Goal: Task Accomplishment & Management: Complete application form

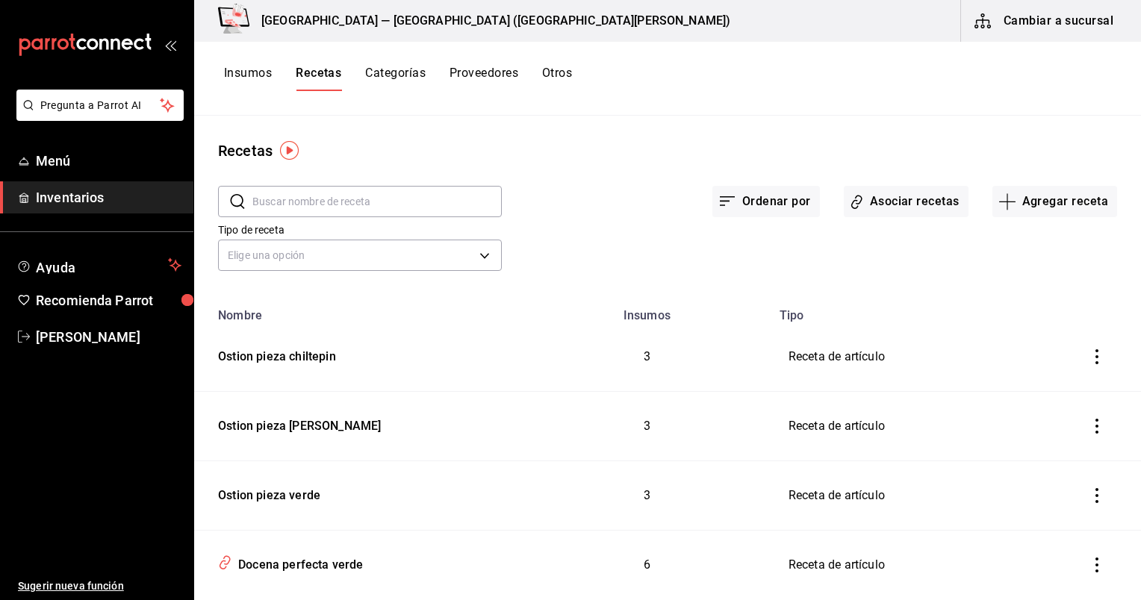
click at [911, 197] on button "Asociar recetas" at bounding box center [906, 201] width 125 height 31
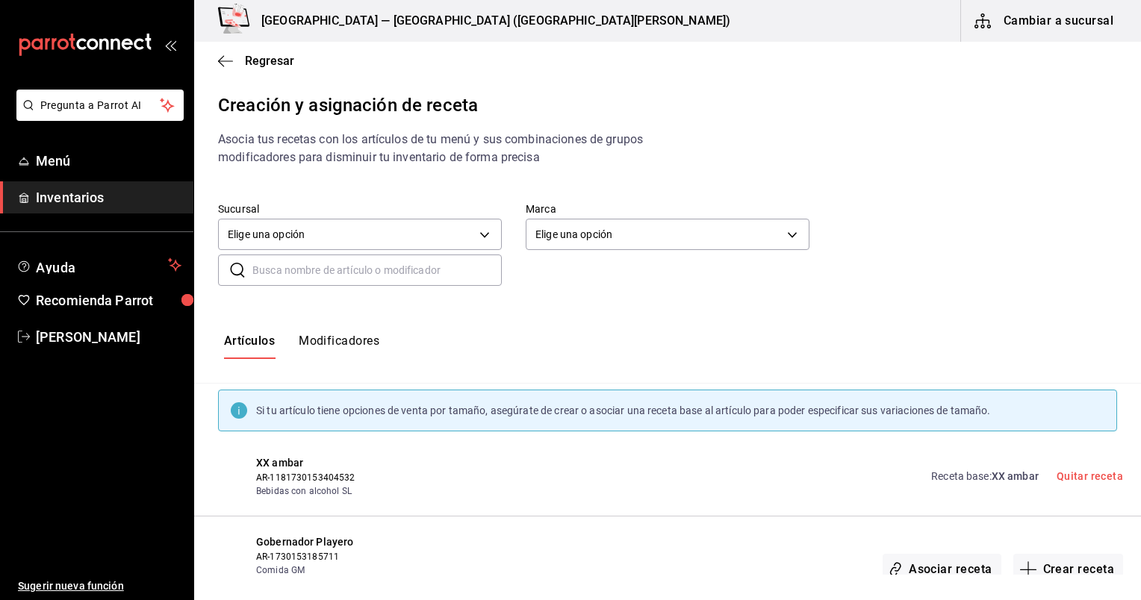
scroll to position [15, 0]
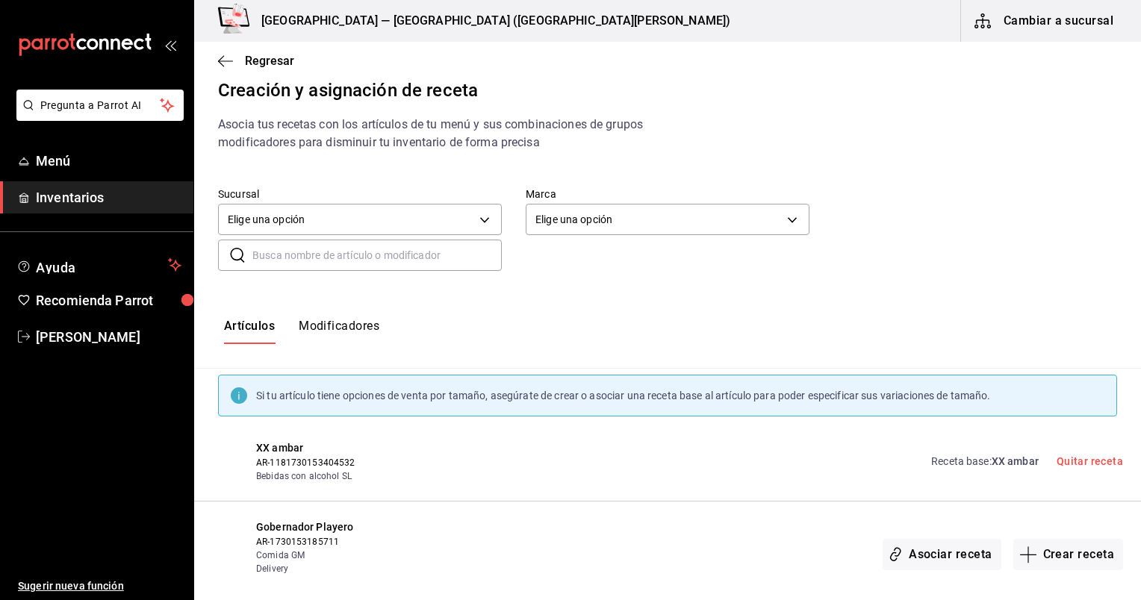
click at [382, 254] on input "text" at bounding box center [376, 255] width 249 height 30
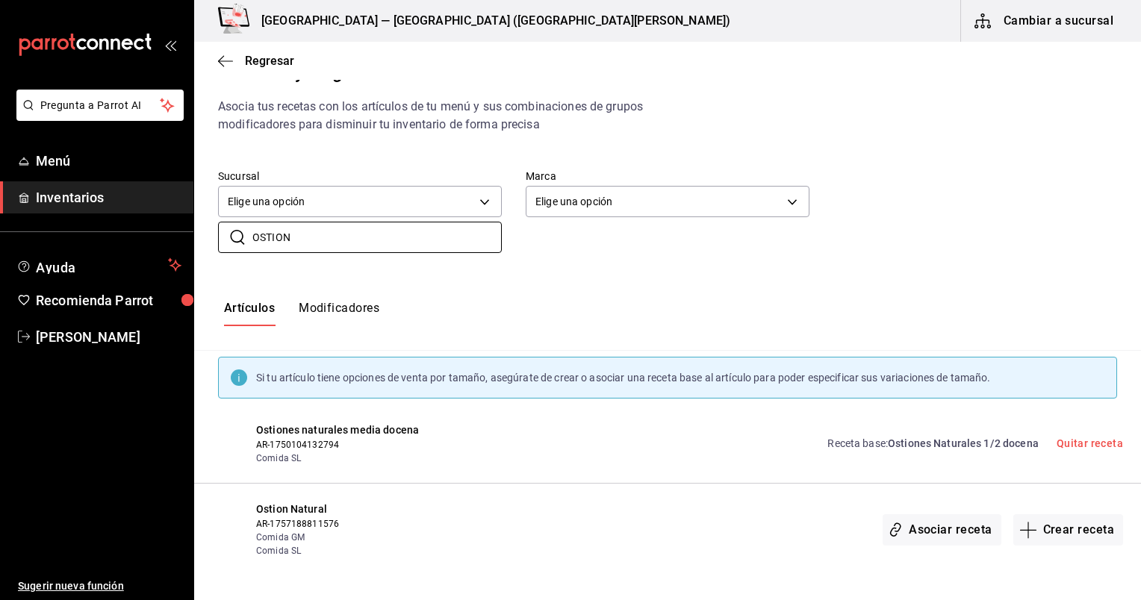
scroll to position [0, 0]
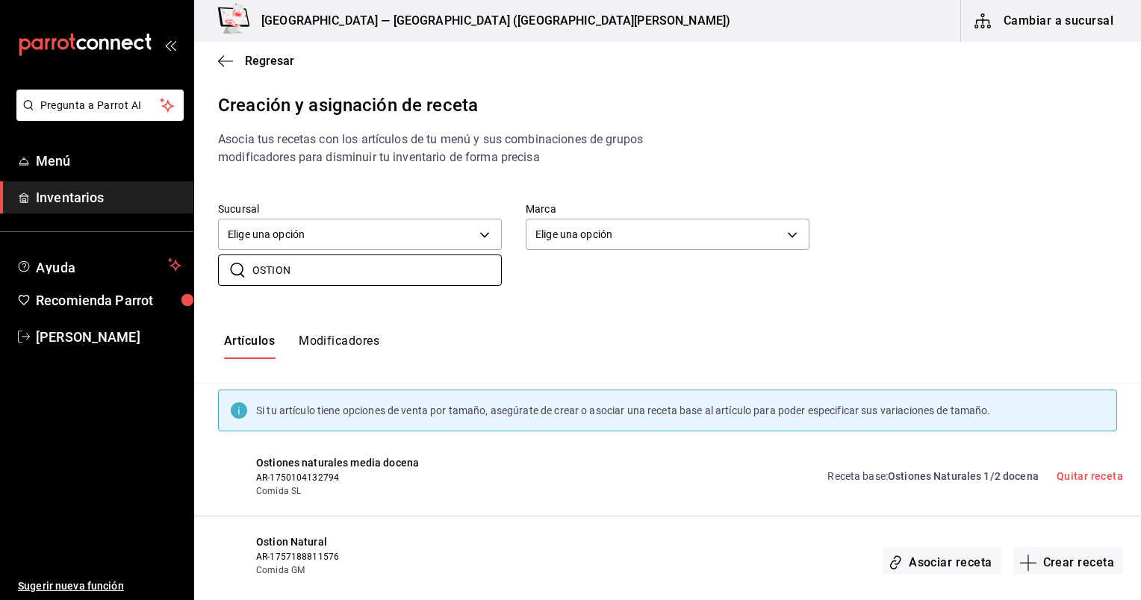
type input "OSTION"
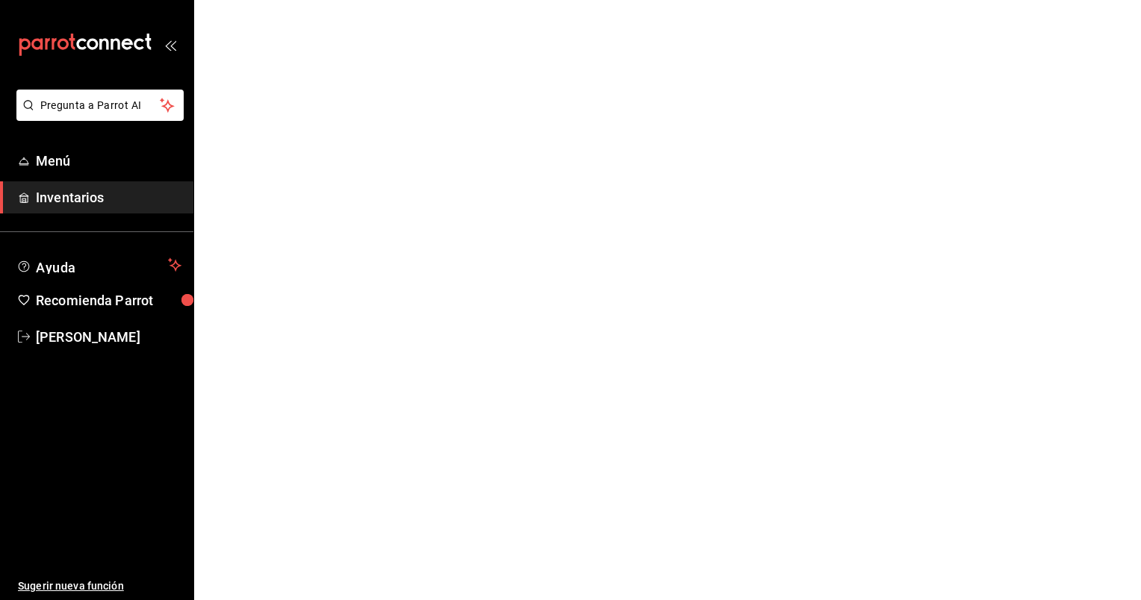
click at [81, 198] on span "Inventarios" at bounding box center [109, 197] width 146 height 20
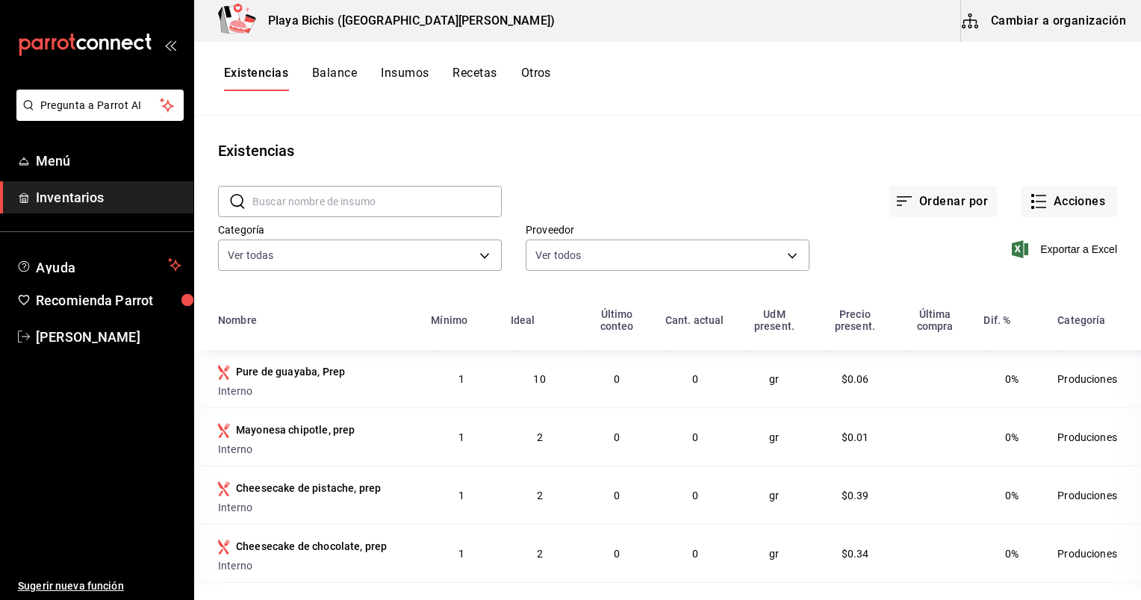
click at [1019, 25] on button "Cambiar a organización" at bounding box center [1045, 21] width 168 height 42
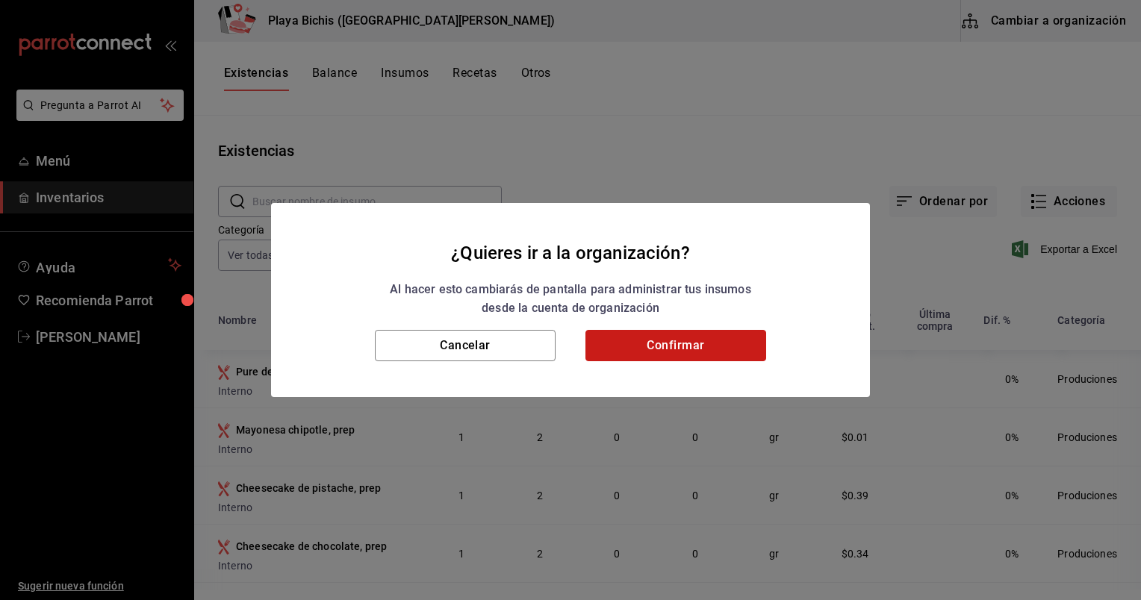
click at [632, 343] on button "Confirmar" at bounding box center [675, 345] width 181 height 31
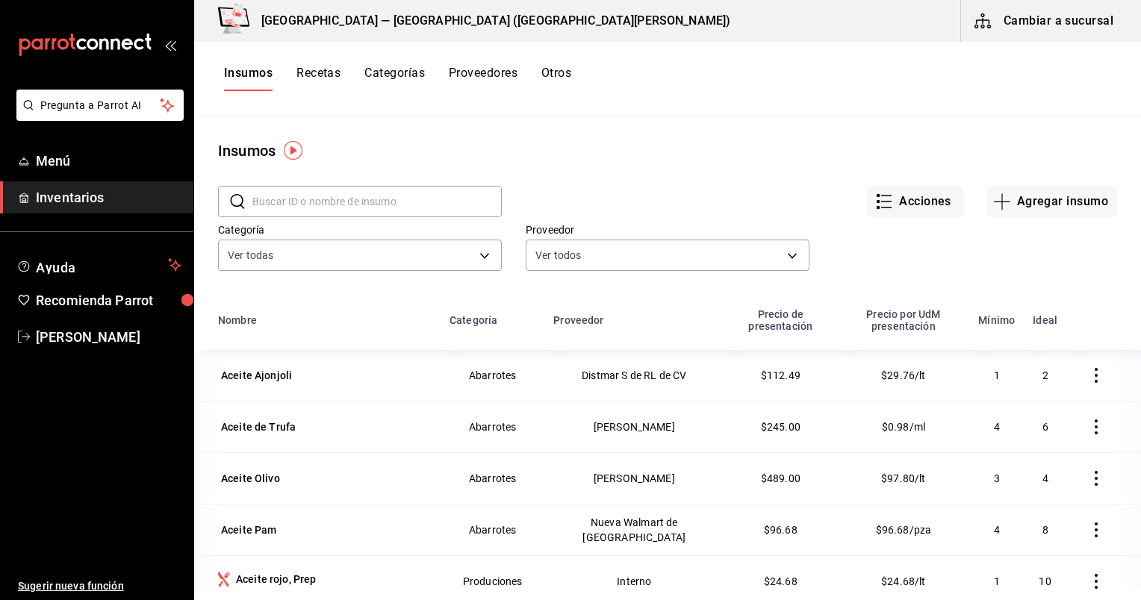
click at [305, 67] on button "Recetas" at bounding box center [318, 78] width 44 height 25
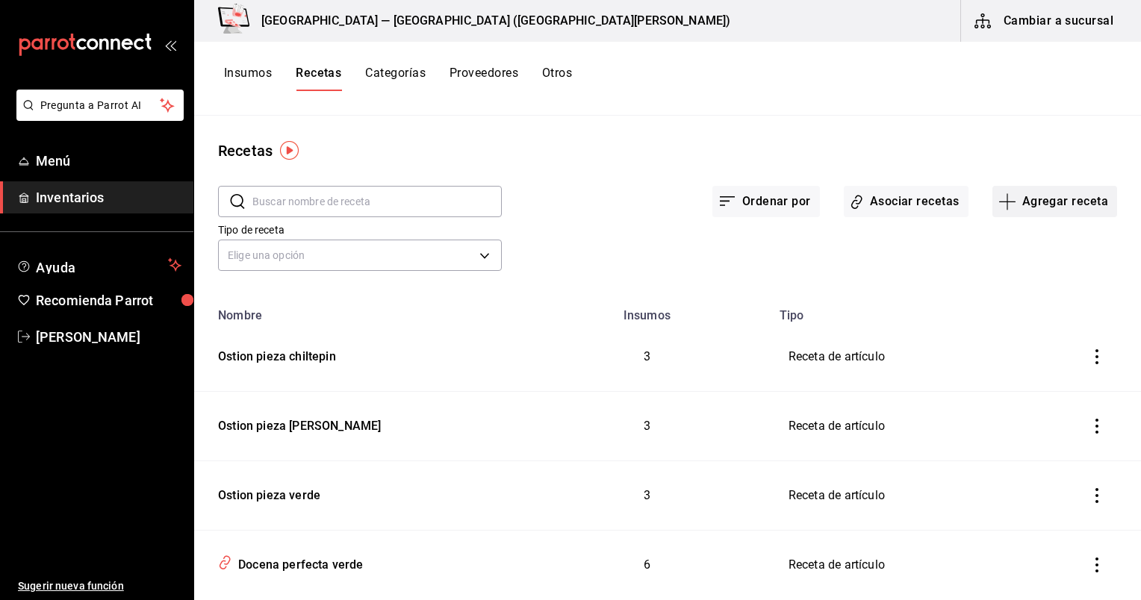
click at [1019, 196] on button "Agregar receta" at bounding box center [1054, 201] width 125 height 31
click at [1022, 240] on span "Receta" at bounding box center [1044, 243] width 125 height 16
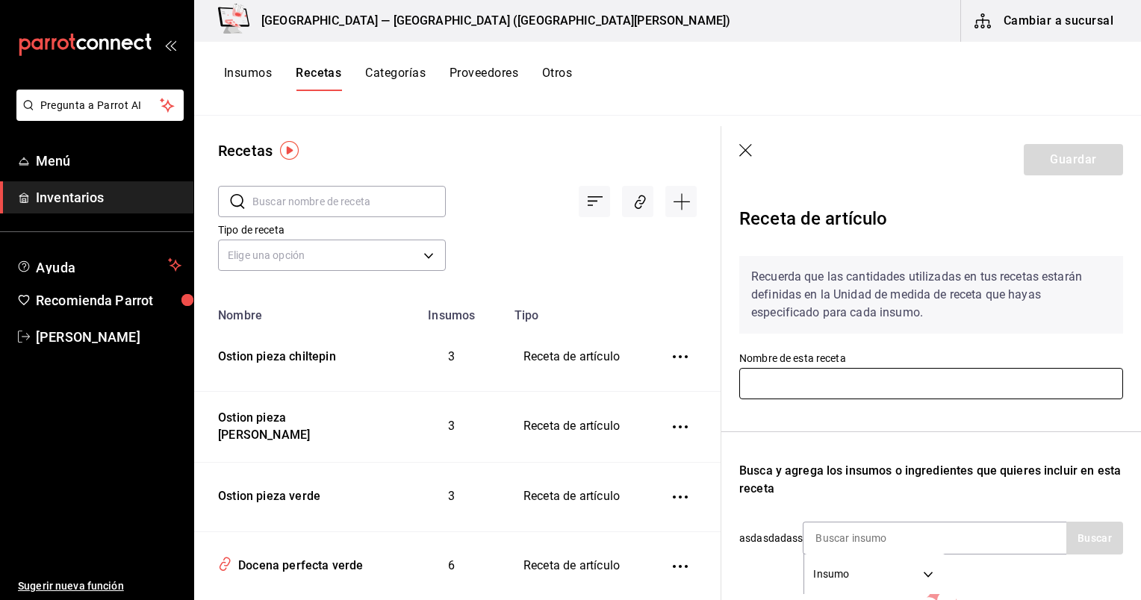
click at [846, 391] on input "text" at bounding box center [931, 383] width 384 height 31
click at [389, 205] on input "text" at bounding box center [348, 202] width 193 height 30
paste input "Taco al [DEMOGRAPHIC_DATA]"
type input "Taco al [DEMOGRAPHIC_DATA]"
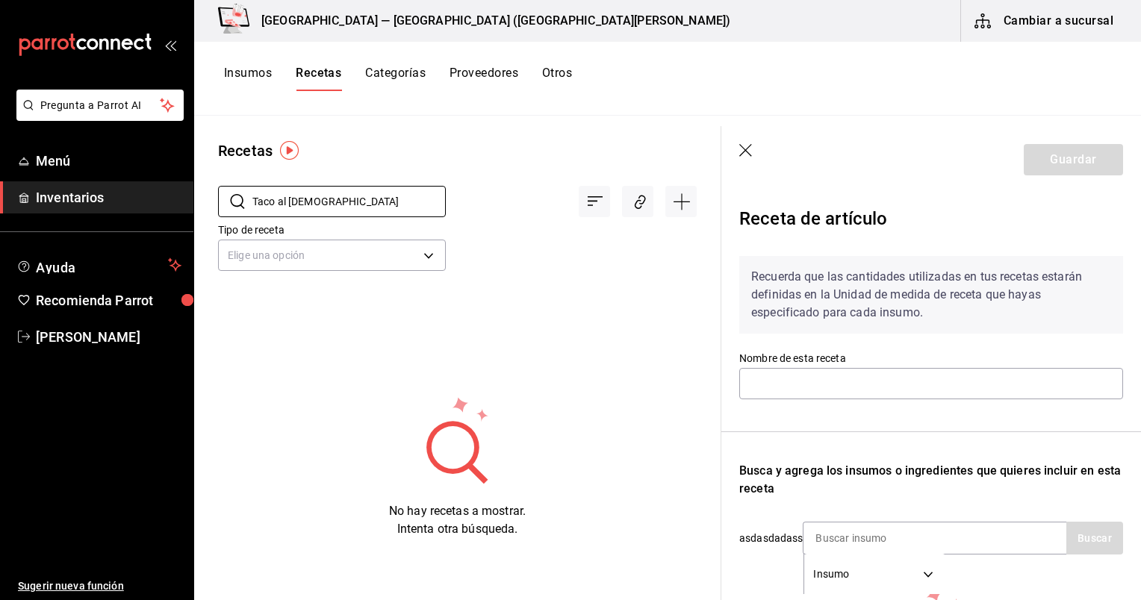
drag, startPoint x: 416, startPoint y: 202, endPoint x: 140, endPoint y: 182, distance: 276.3
click at [140, 182] on div "Pregunta a Parrot AI Menú Inventarios Ayuda Recomienda Parrot Gema Mata Sugerir…" at bounding box center [570, 295] width 1141 height 590
click at [833, 374] on input "text" at bounding box center [931, 383] width 384 height 31
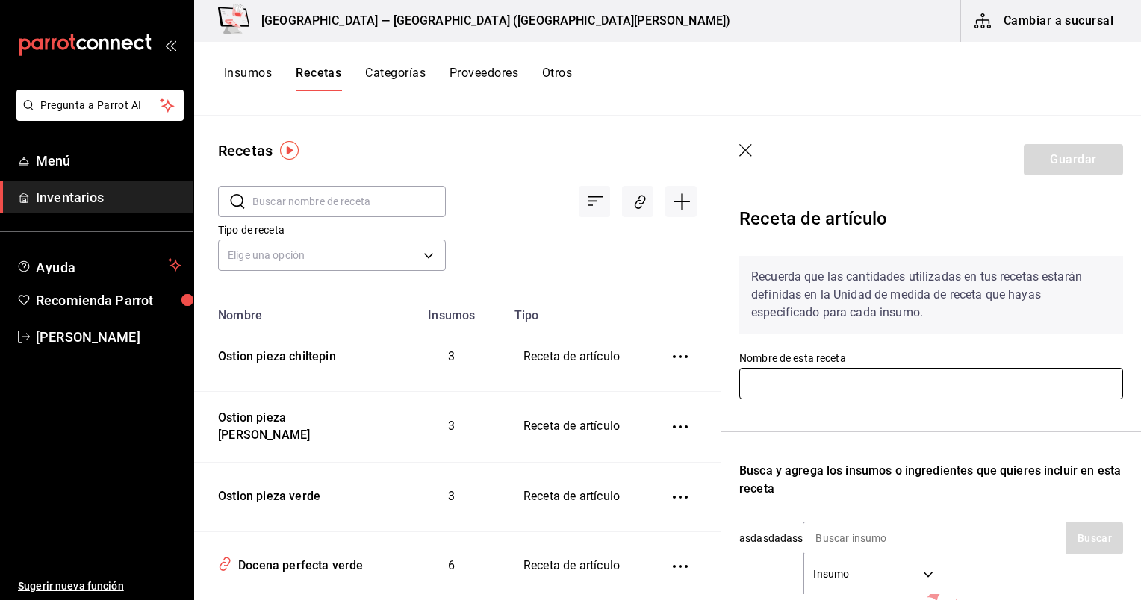
paste input "Taco al [DEMOGRAPHIC_DATA]"
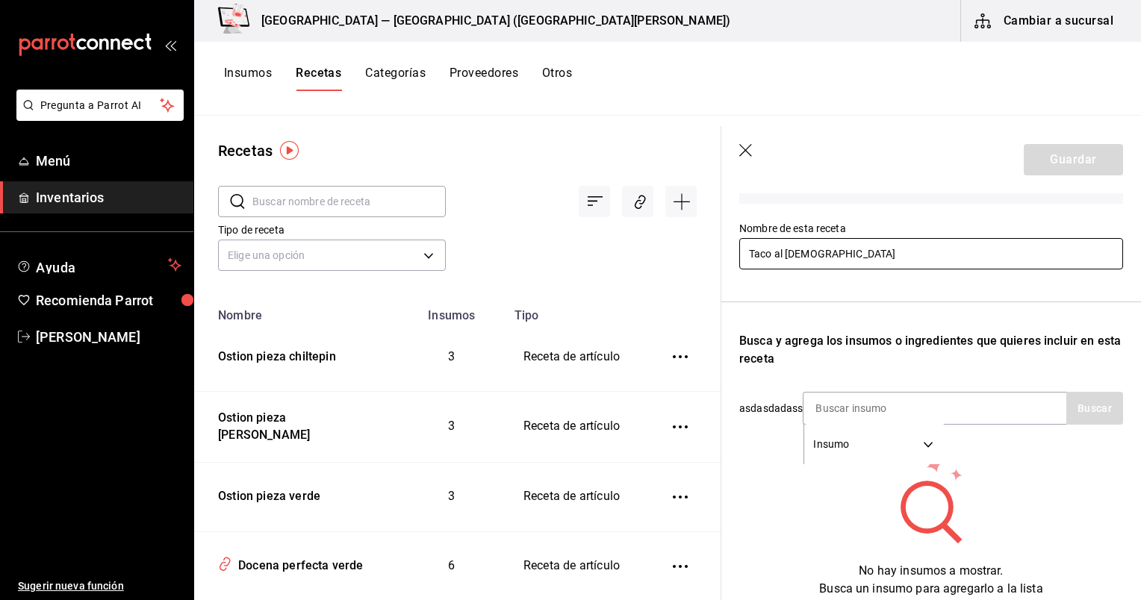
scroll to position [131, 0]
type input "Taco al [DEMOGRAPHIC_DATA]"
click at [853, 408] on input at bounding box center [878, 407] width 149 height 31
type input "t"
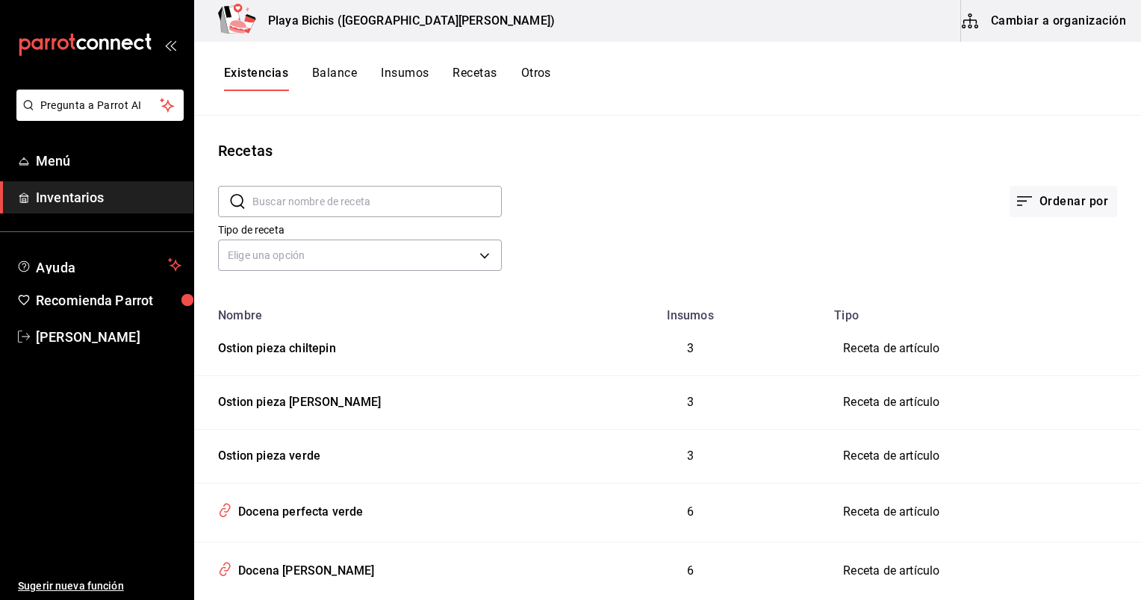
click at [580, 26] on button "Cambiar a organización" at bounding box center [1045, 21] width 168 height 42
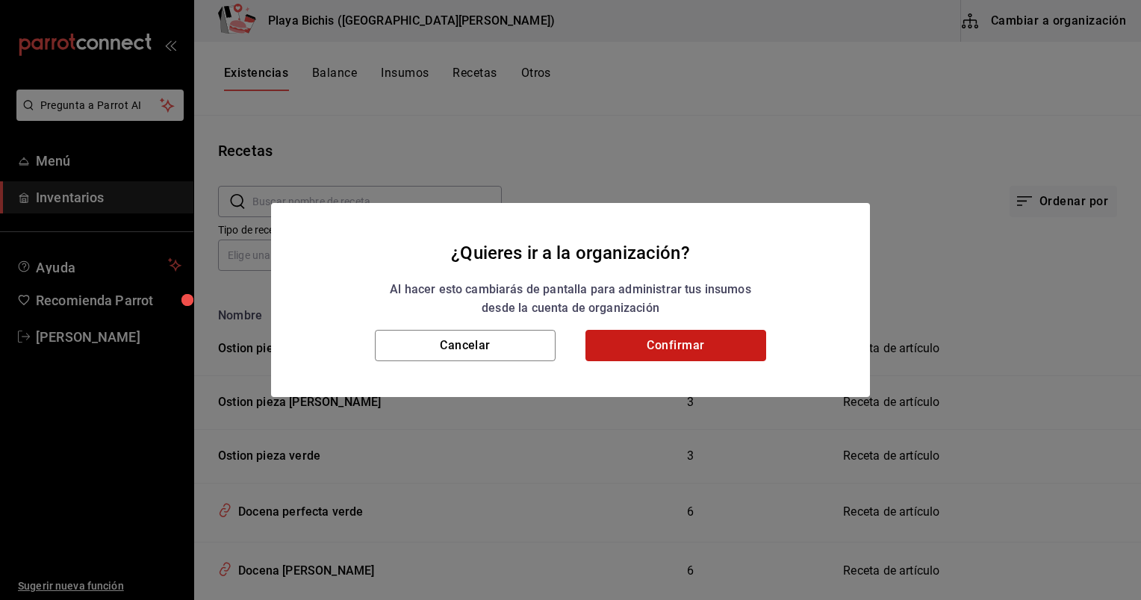
click at [580, 349] on button "Confirmar" at bounding box center [675, 345] width 181 height 31
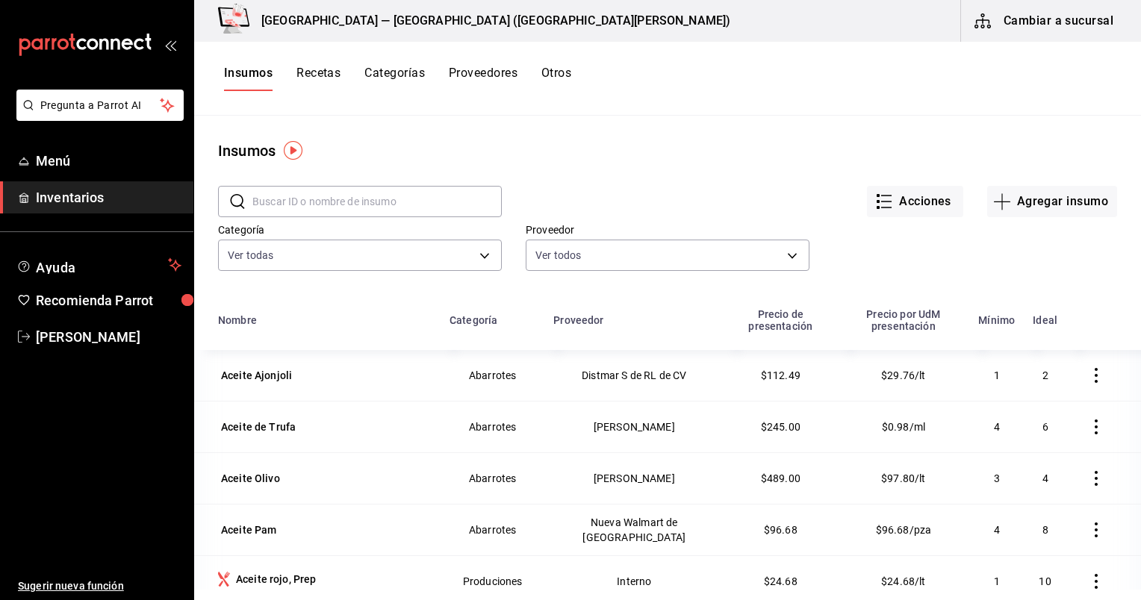
click at [311, 68] on button "Recetas" at bounding box center [318, 78] width 44 height 25
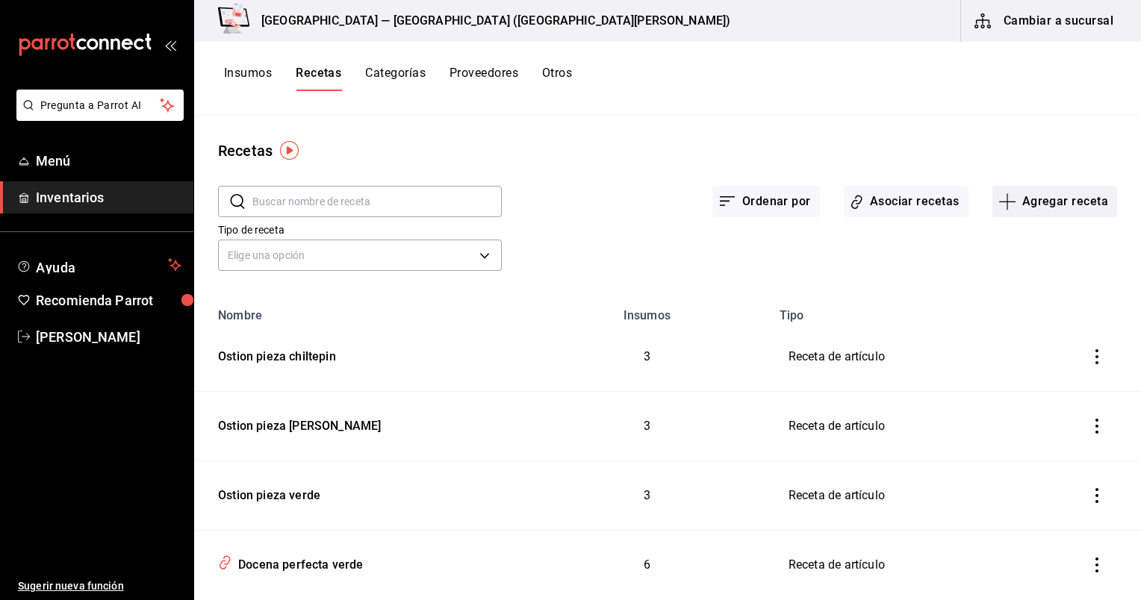
click at [580, 199] on button "Agregar receta" at bounding box center [1054, 201] width 125 height 31
click at [580, 241] on span "Receta" at bounding box center [1044, 243] width 125 height 16
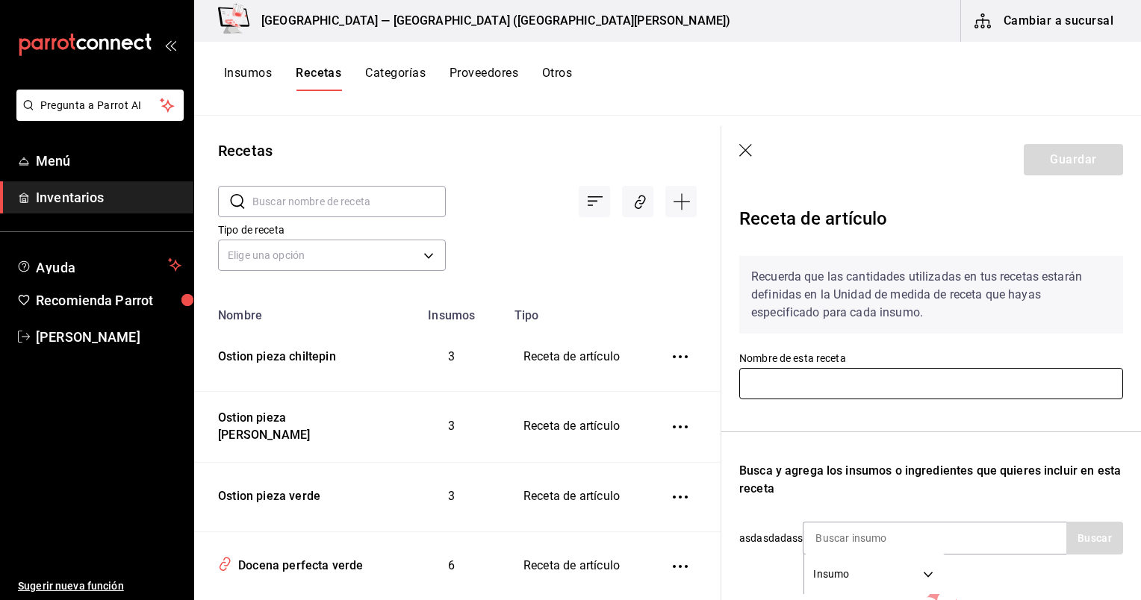
click at [580, 388] on input "text" at bounding box center [931, 383] width 384 height 31
paste input "Taco al [DEMOGRAPHIC_DATA]"
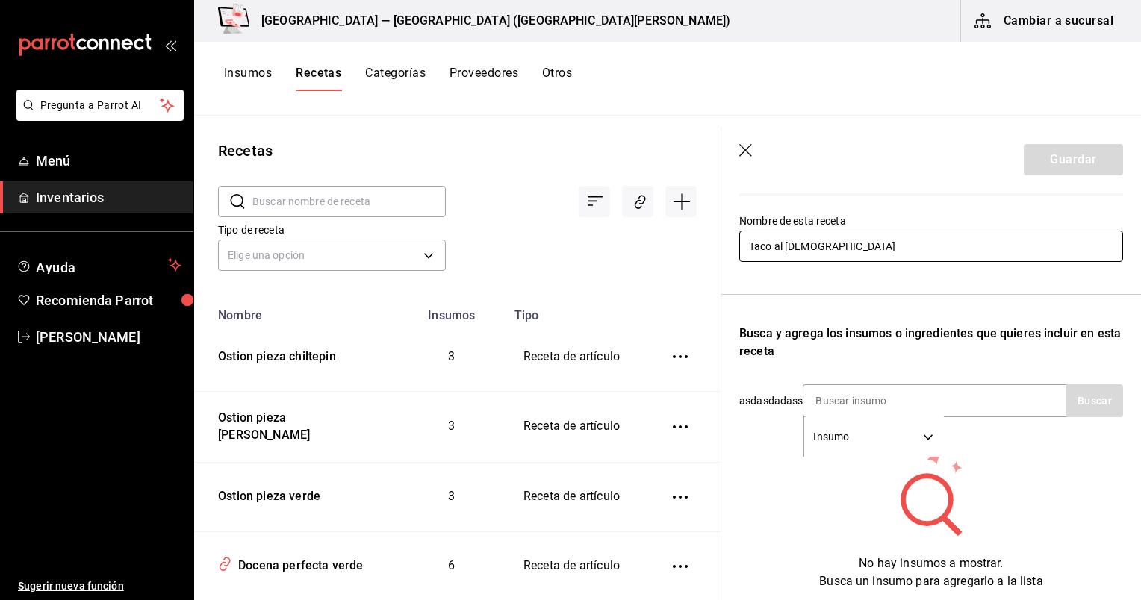
scroll to position [139, 0]
type input "Taco al [DEMOGRAPHIC_DATA]"
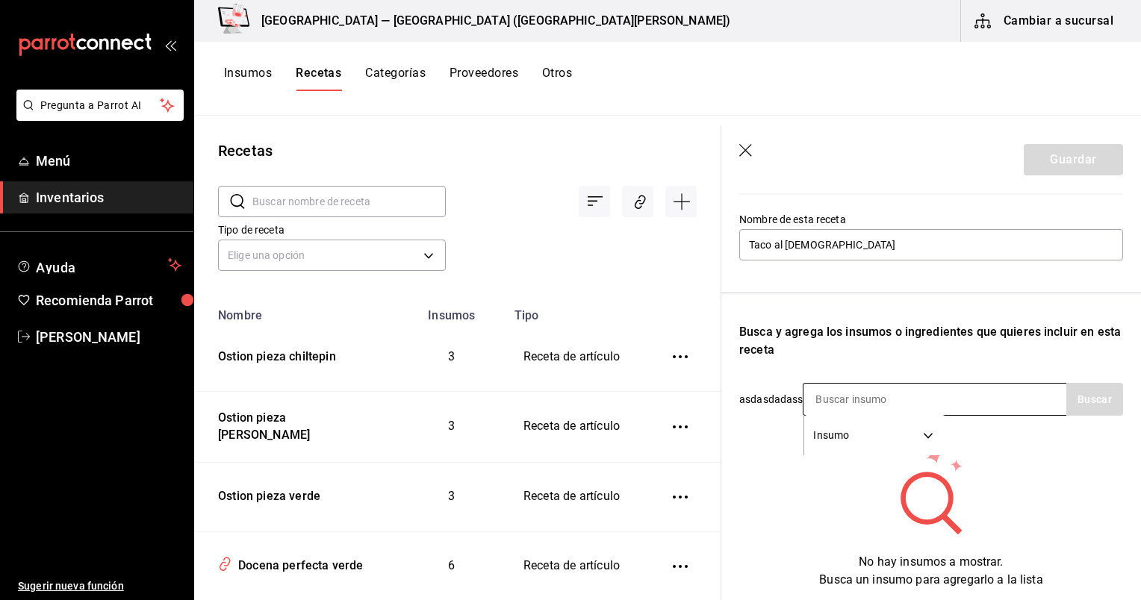
click at [580, 395] on input at bounding box center [878, 399] width 149 height 31
type input "aceite rojo"
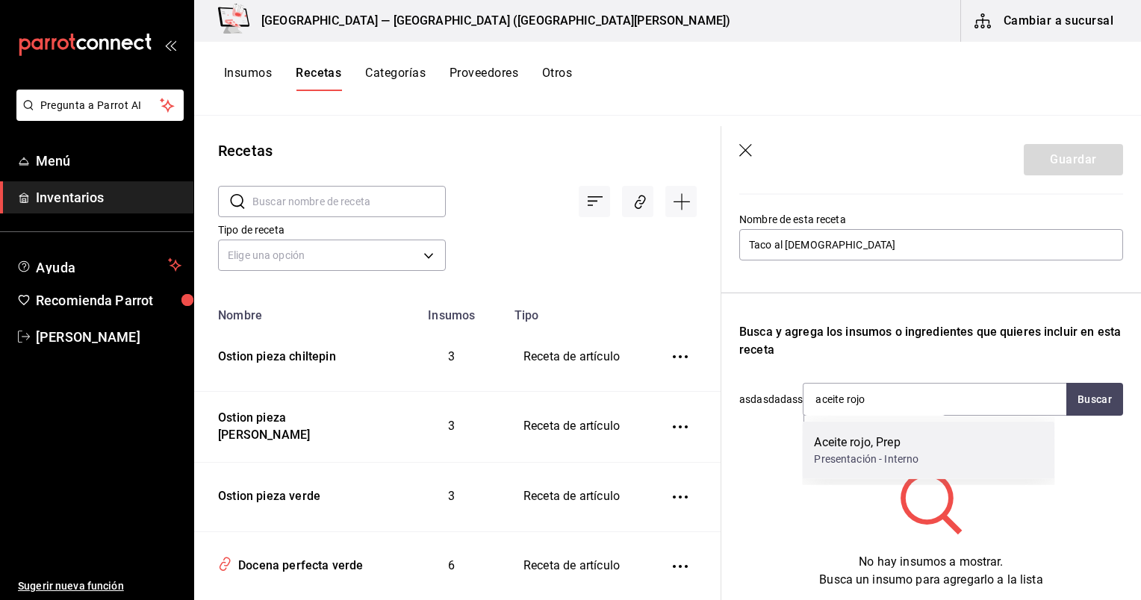
click at [580, 449] on div "Aceite rojo, Prep" at bounding box center [866, 443] width 105 height 18
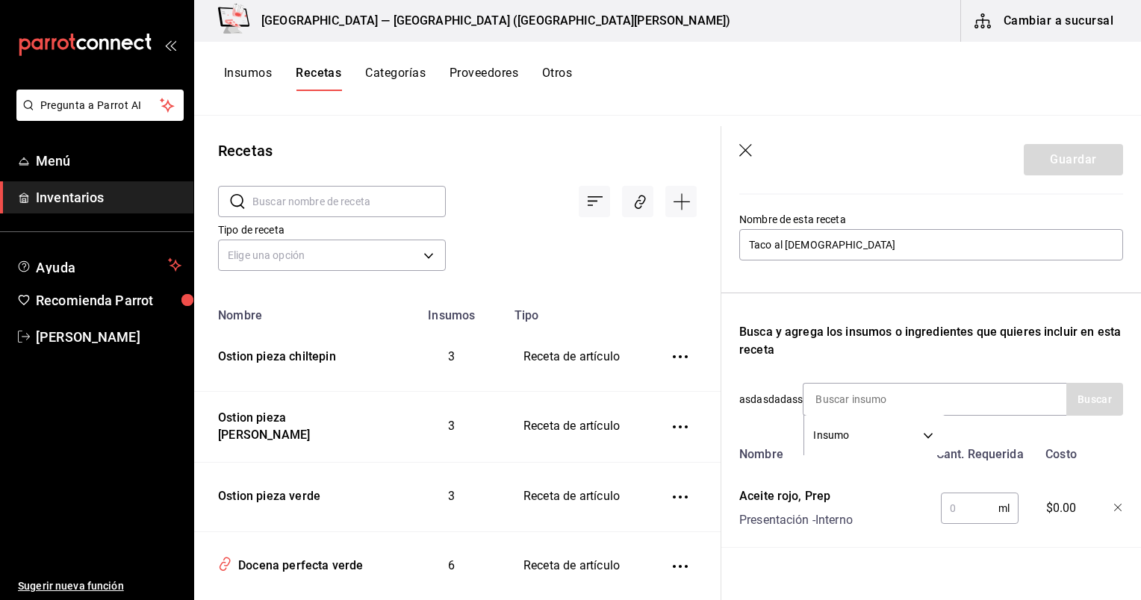
click at [580, 508] on input "text" at bounding box center [970, 509] width 58 height 30
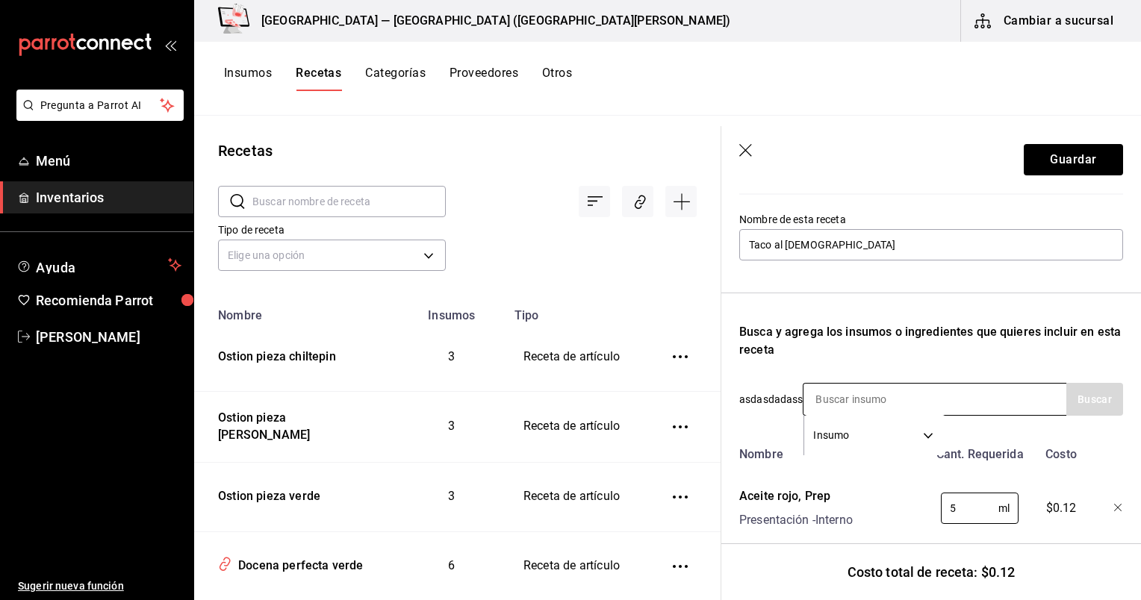
type input "5"
click at [580, 403] on input at bounding box center [878, 399] width 149 height 31
type input "c"
type input "p"
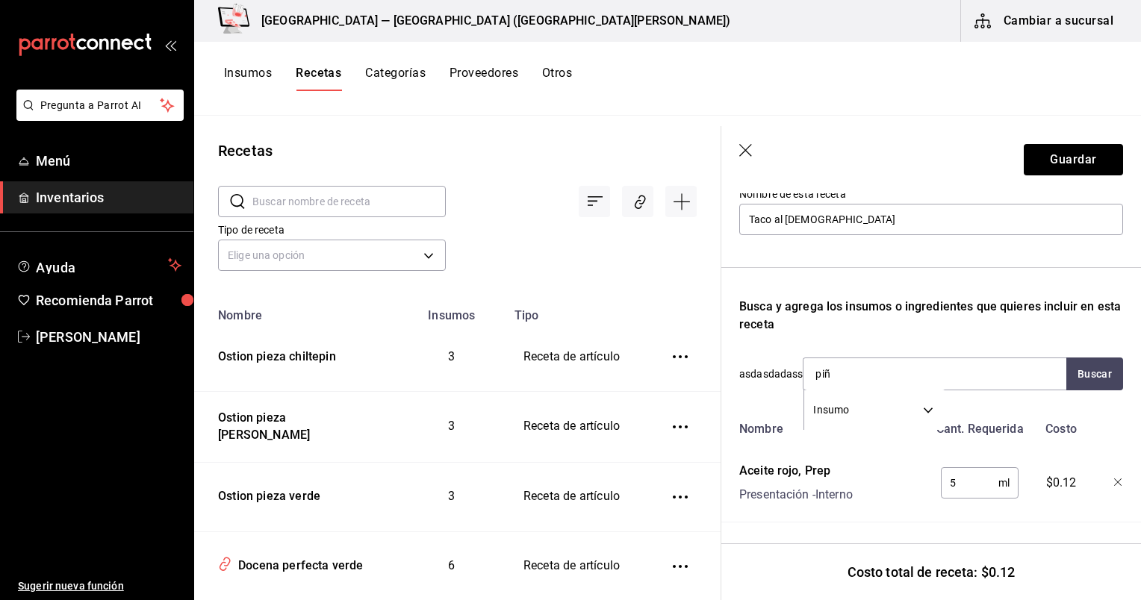
type input "piña"
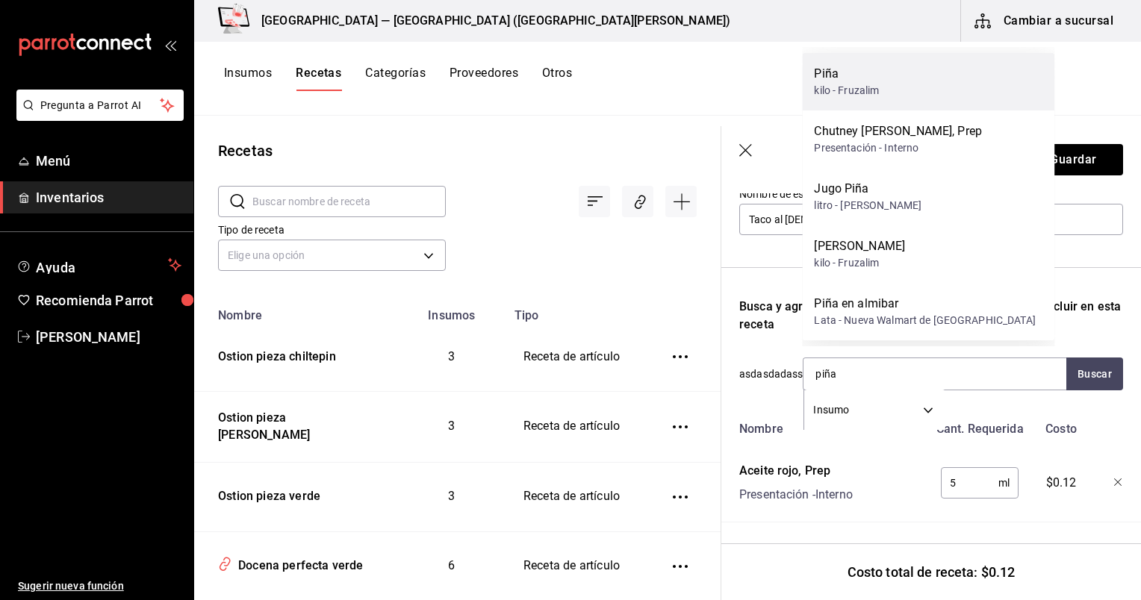
click at [580, 91] on div "kilo - Fruzalim" at bounding box center [846, 91] width 65 height 16
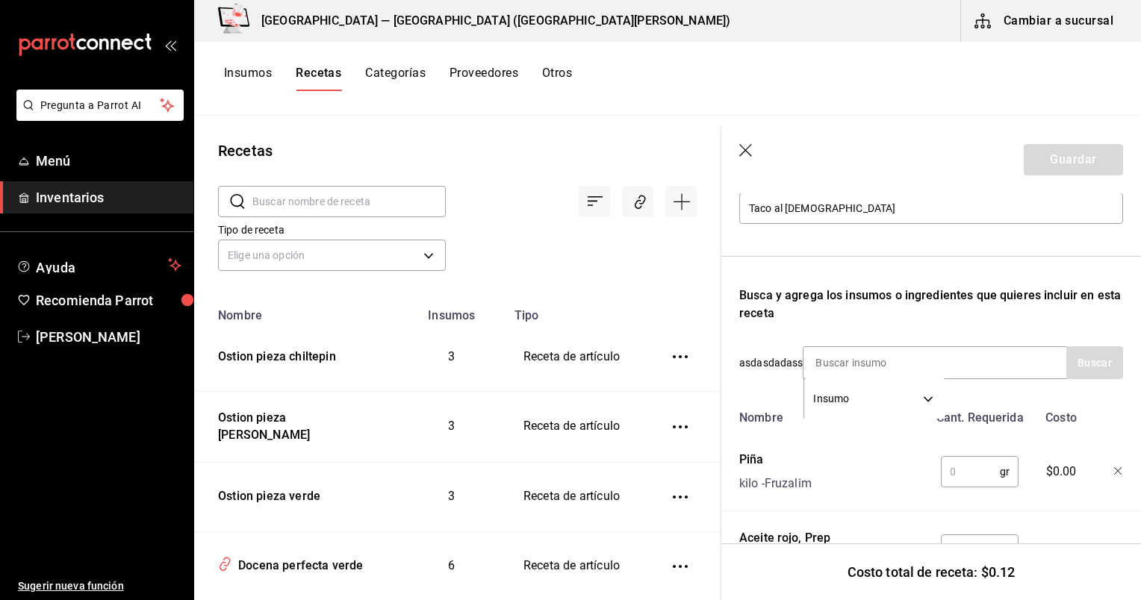
click at [580, 457] on input "text" at bounding box center [970, 472] width 59 height 30
type input "15"
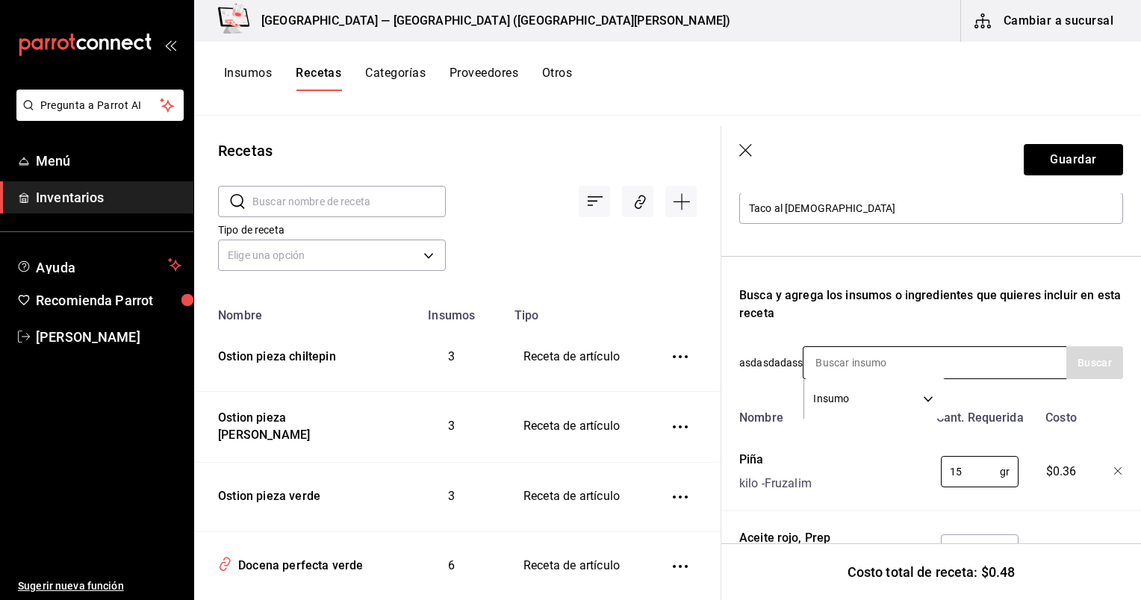
click at [580, 364] on input at bounding box center [878, 362] width 149 height 31
type input "cebolla blan"
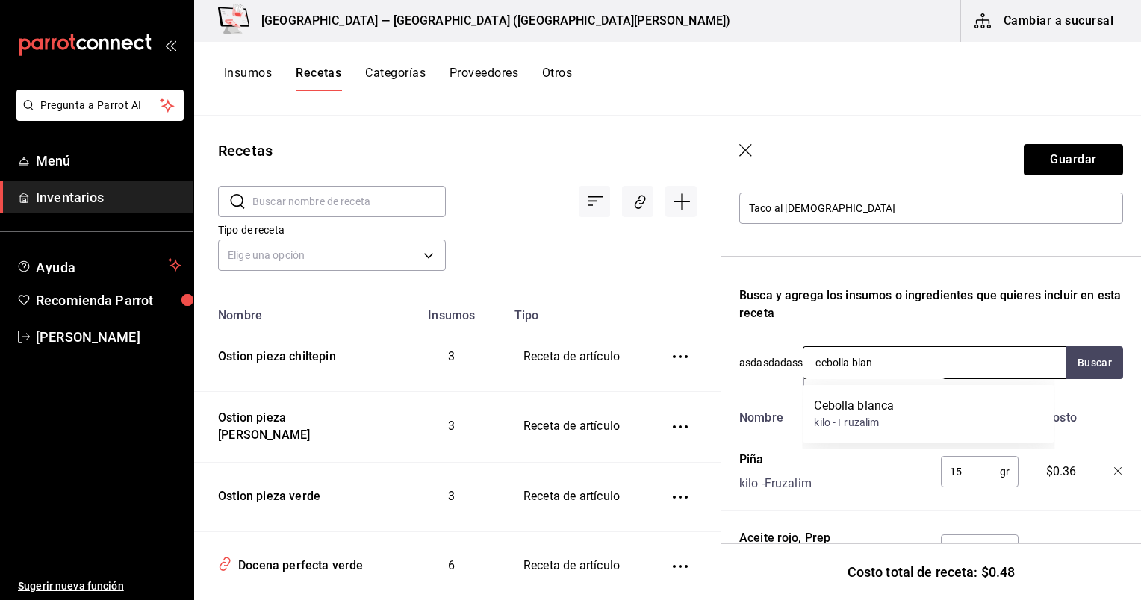
click at [580, 407] on div "Cebolla blanca kilo - Fruzalim" at bounding box center [928, 414] width 252 height 58
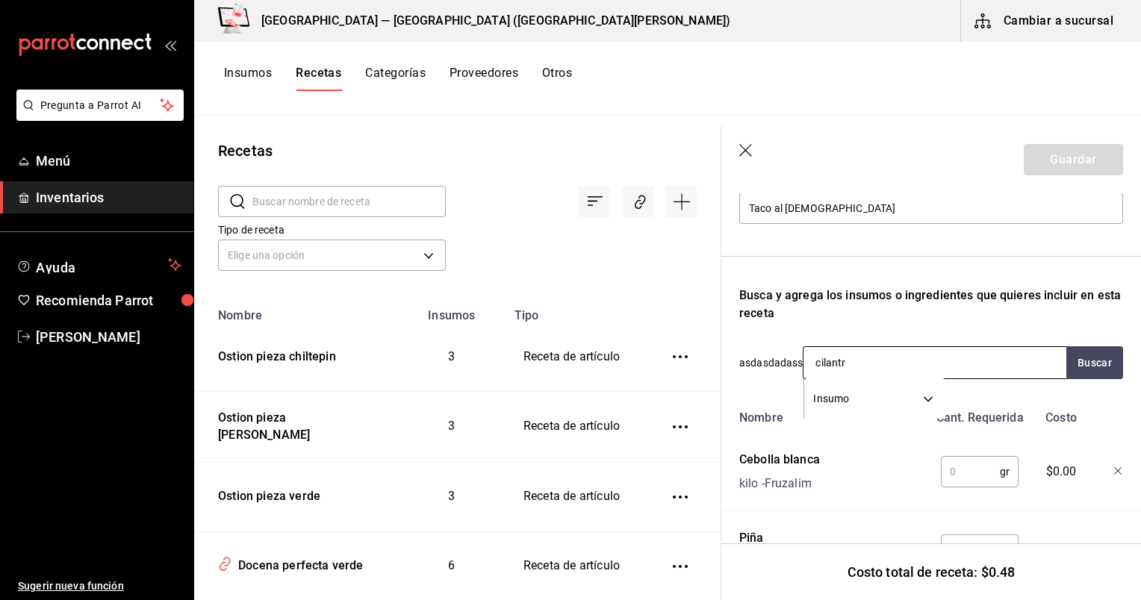
type input "cilantro"
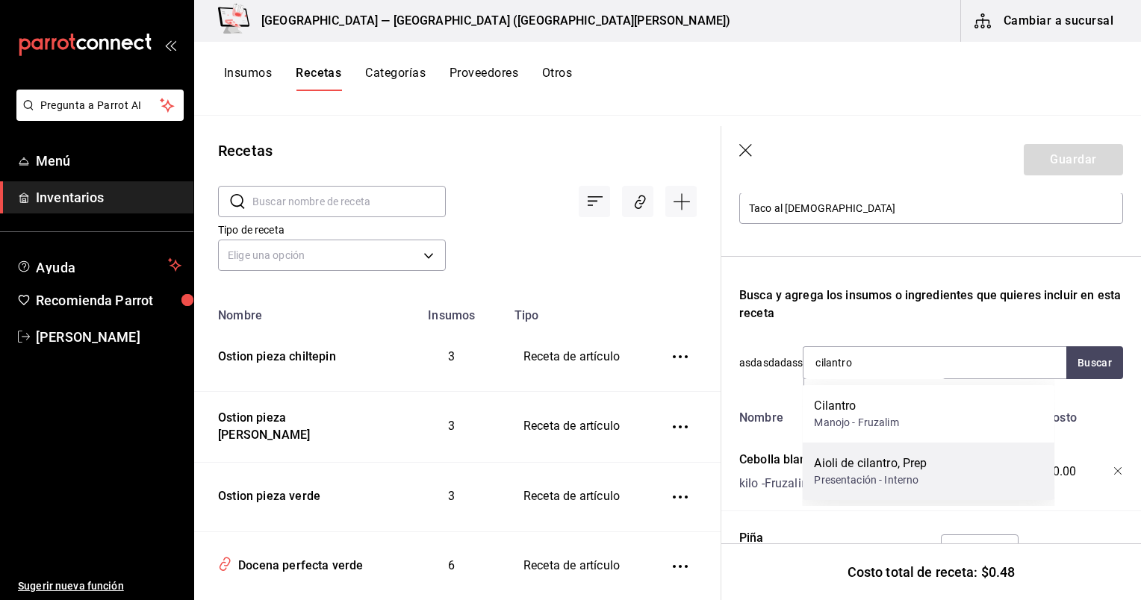
click at [580, 444] on div "Aioli de cilantro, Prep Presentación - Interno" at bounding box center [928, 472] width 252 height 58
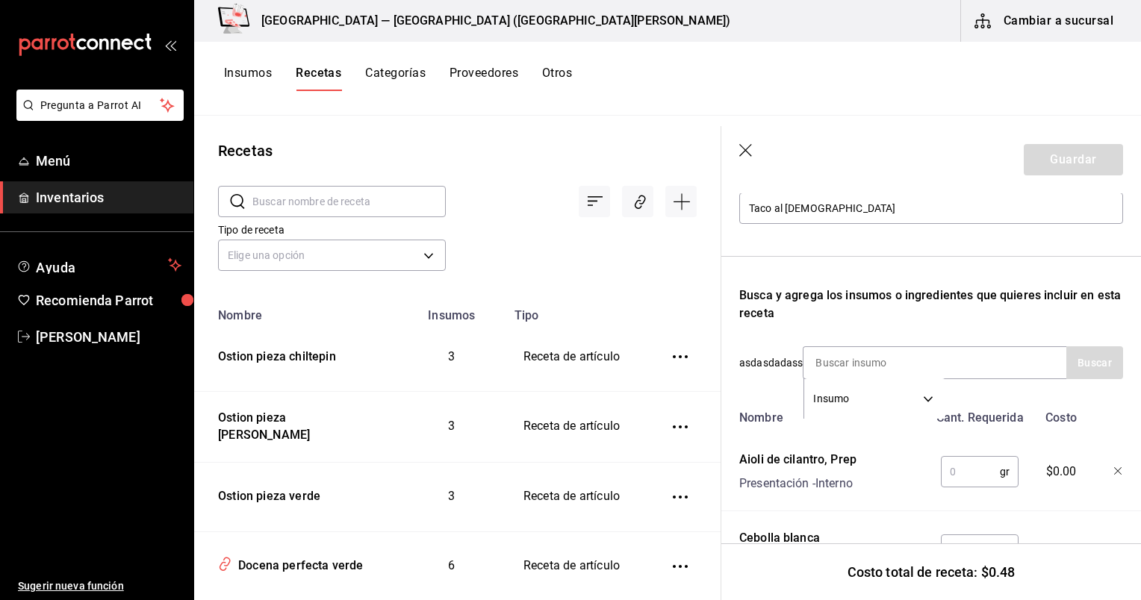
click at [580, 469] on icon "button" at bounding box center [1118, 471] width 9 height 9
click at [580, 367] on input at bounding box center [878, 362] width 149 height 31
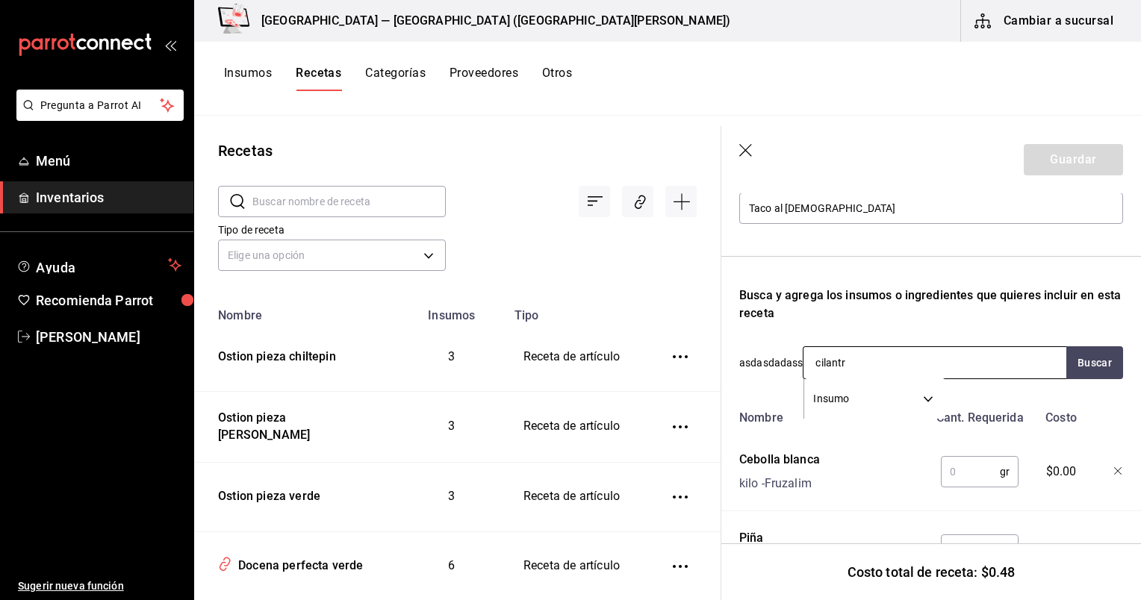
type input "cilantro"
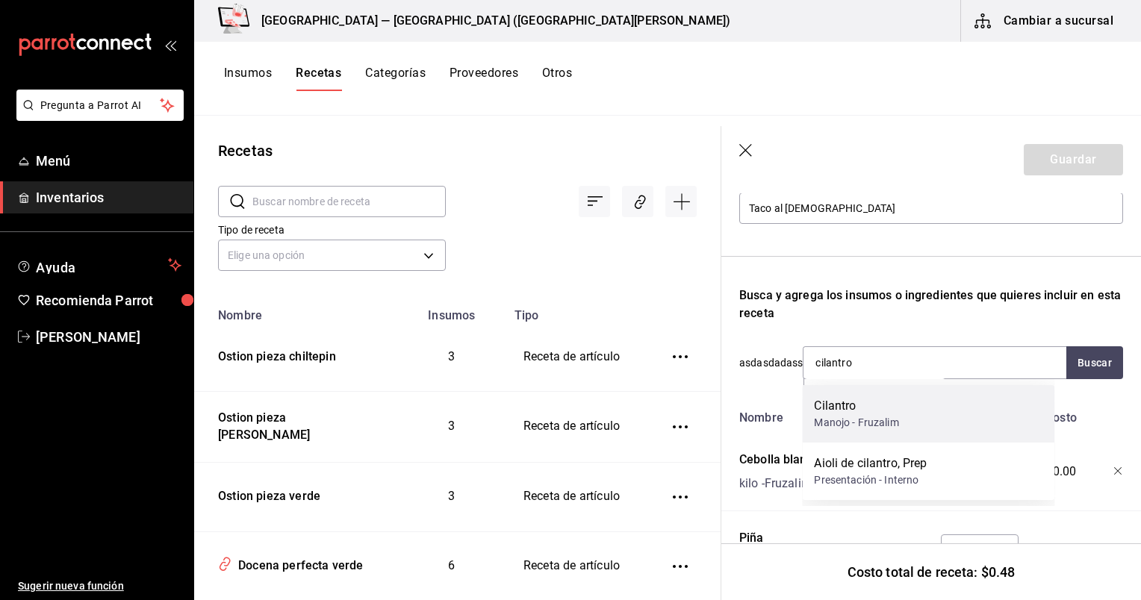
click at [580, 415] on div "Cilantro Manojo - Fruzalim" at bounding box center [928, 414] width 252 height 58
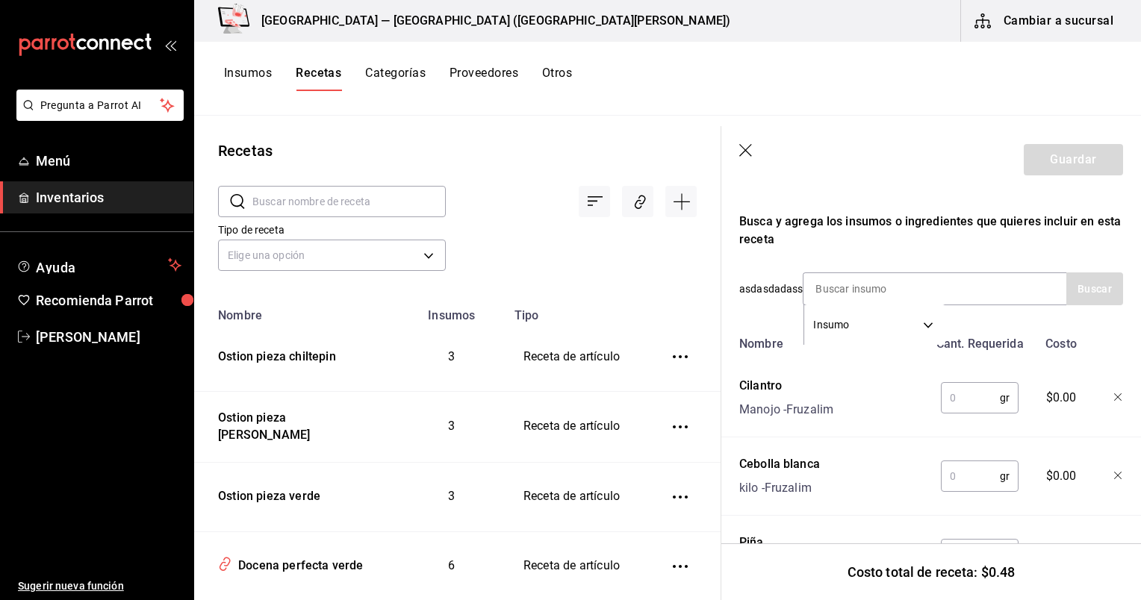
scroll to position [250, 0]
click at [580, 489] on input "text" at bounding box center [970, 476] width 59 height 30
type input "3"
click at [580, 399] on input "text" at bounding box center [970, 397] width 59 height 30
type input "3"
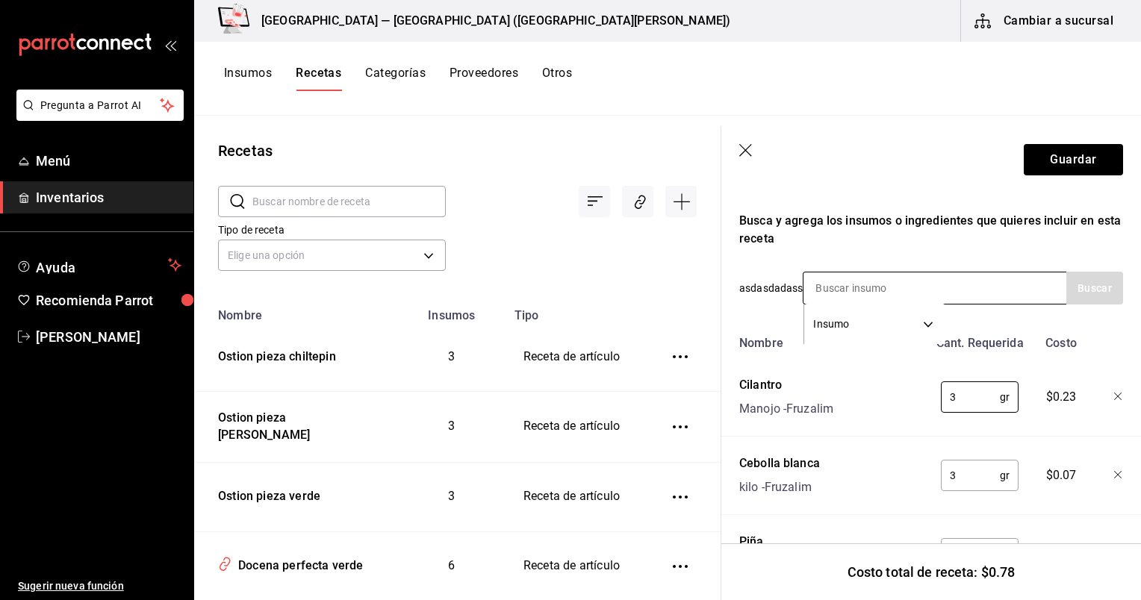
click at [580, 287] on input at bounding box center [878, 288] width 149 height 31
type input "salsa verd"
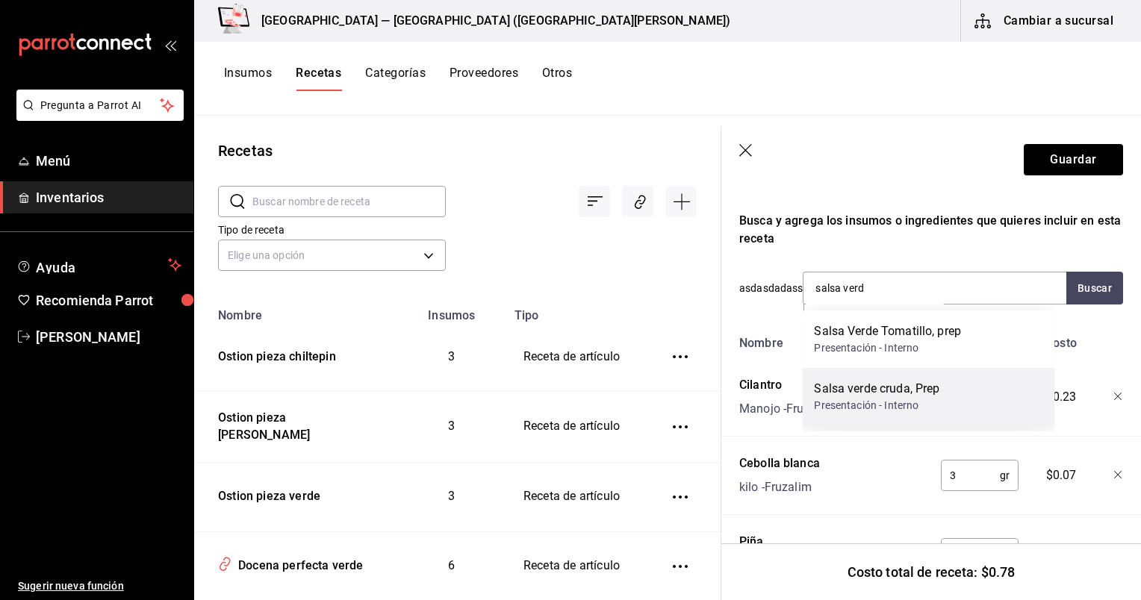
click at [580, 386] on div "Salsa verde cruda, Prep" at bounding box center [876, 389] width 125 height 18
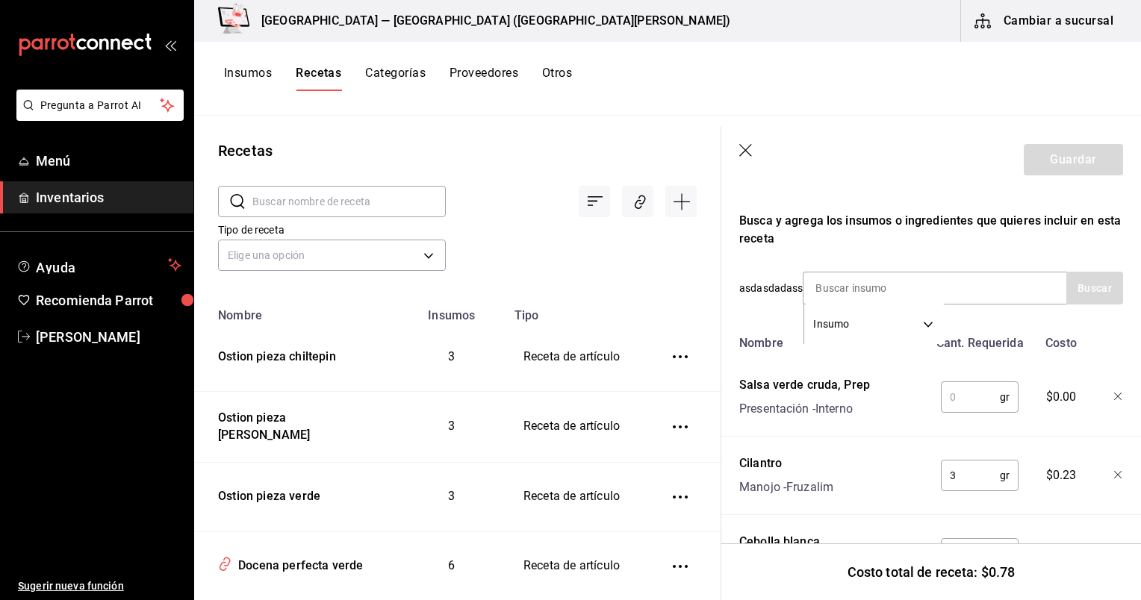
click at [580, 400] on input "text" at bounding box center [970, 397] width 59 height 30
type input "30"
click at [580, 286] on input at bounding box center [878, 288] width 149 height 31
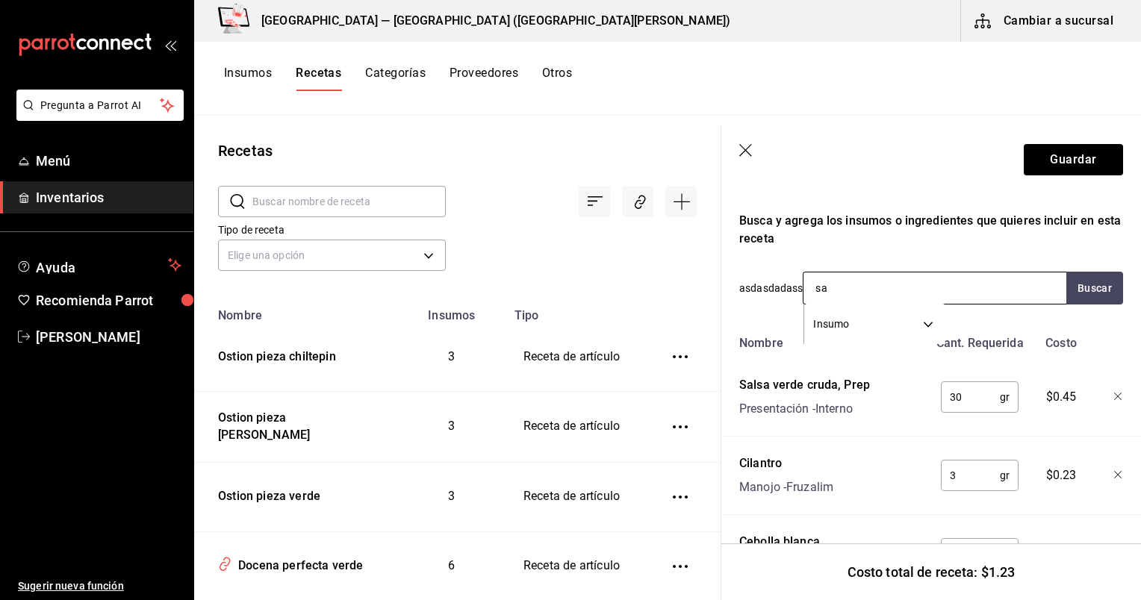
type input "s"
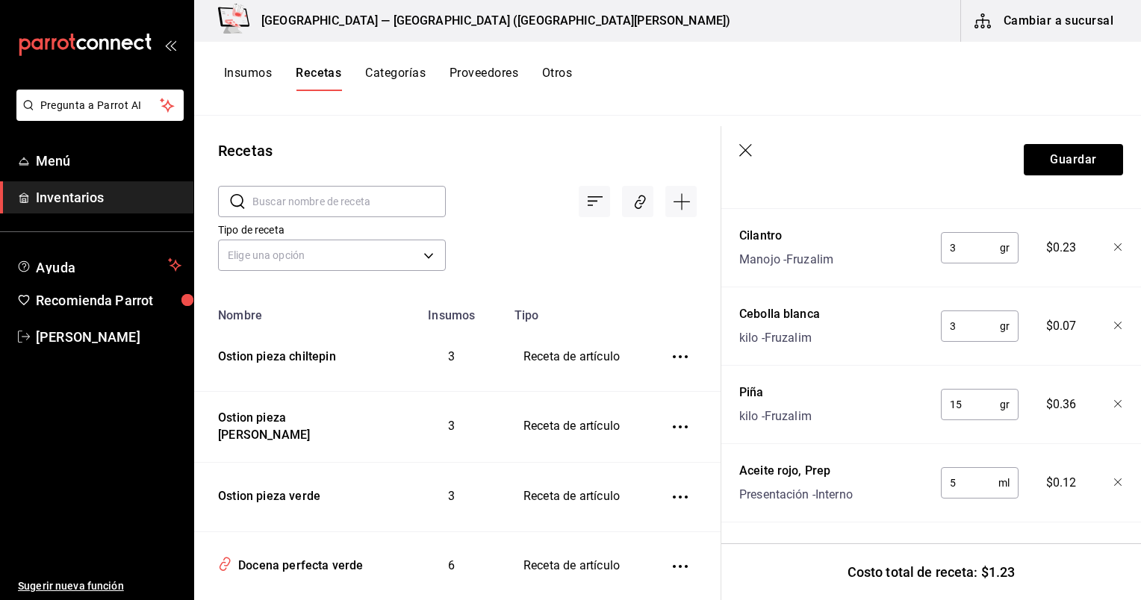
scroll to position [0, 0]
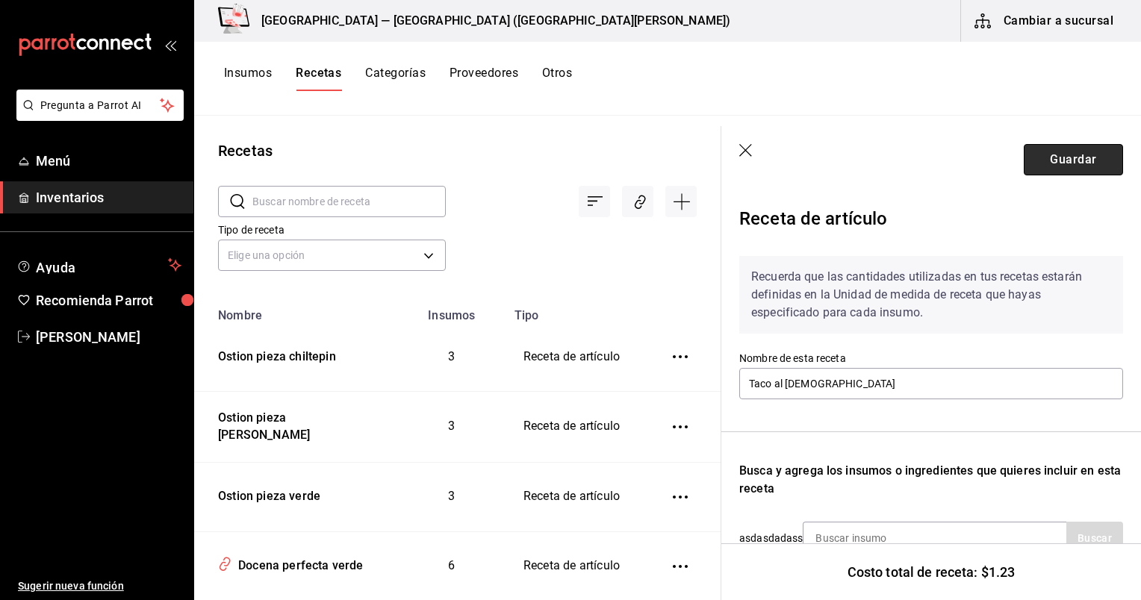
click at [580, 161] on button "Guardar" at bounding box center [1073, 159] width 99 height 31
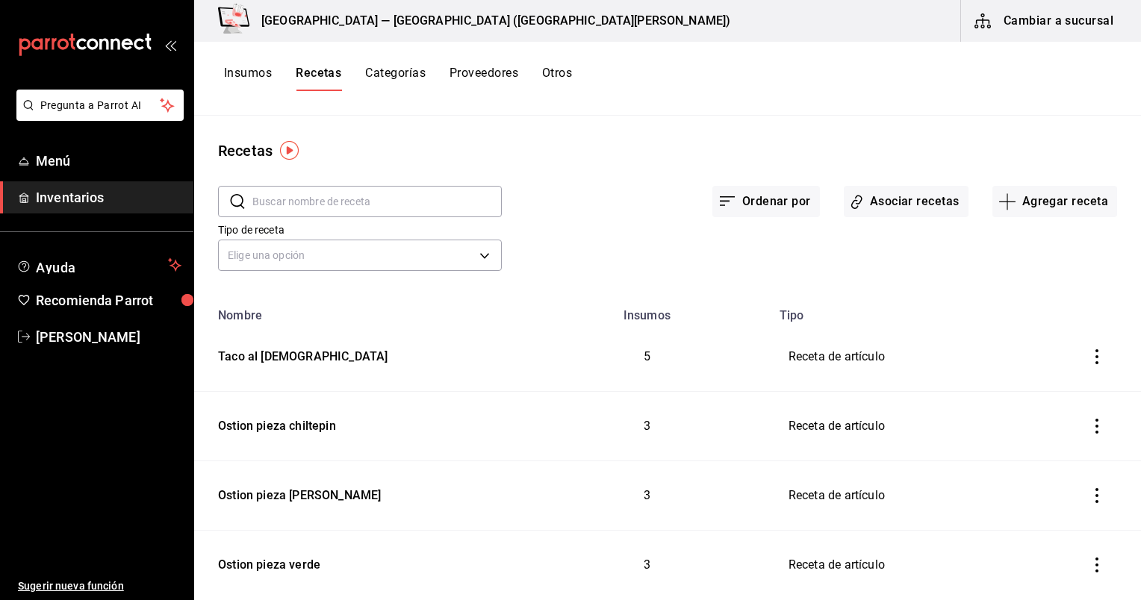
click at [257, 72] on button "Insumos" at bounding box center [248, 78] width 48 height 25
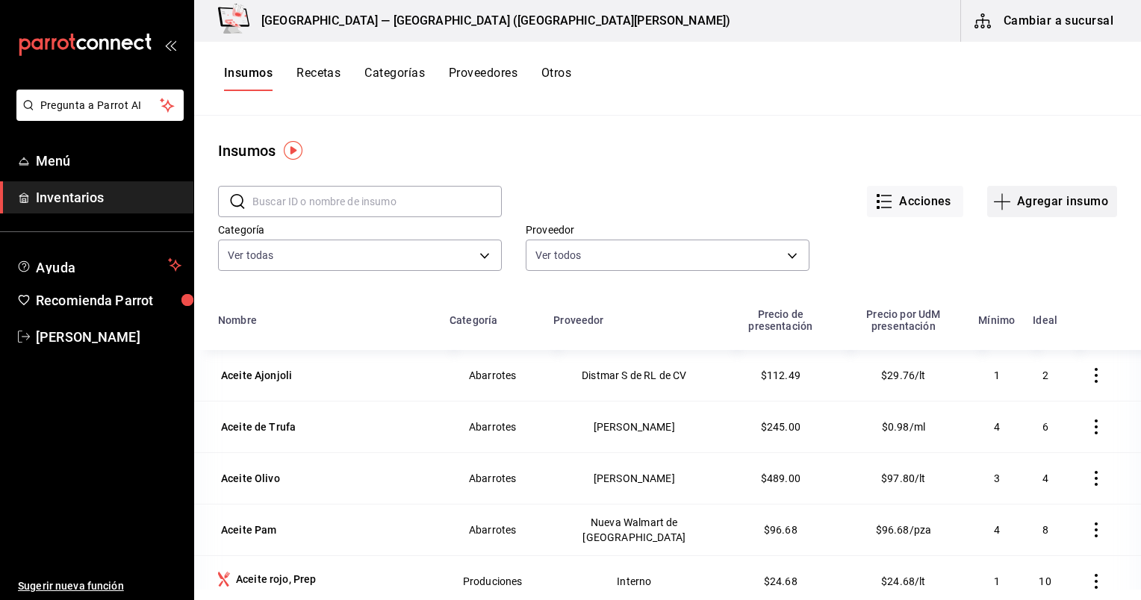
click at [580, 192] on button "Agregar insumo" at bounding box center [1052, 201] width 130 height 31
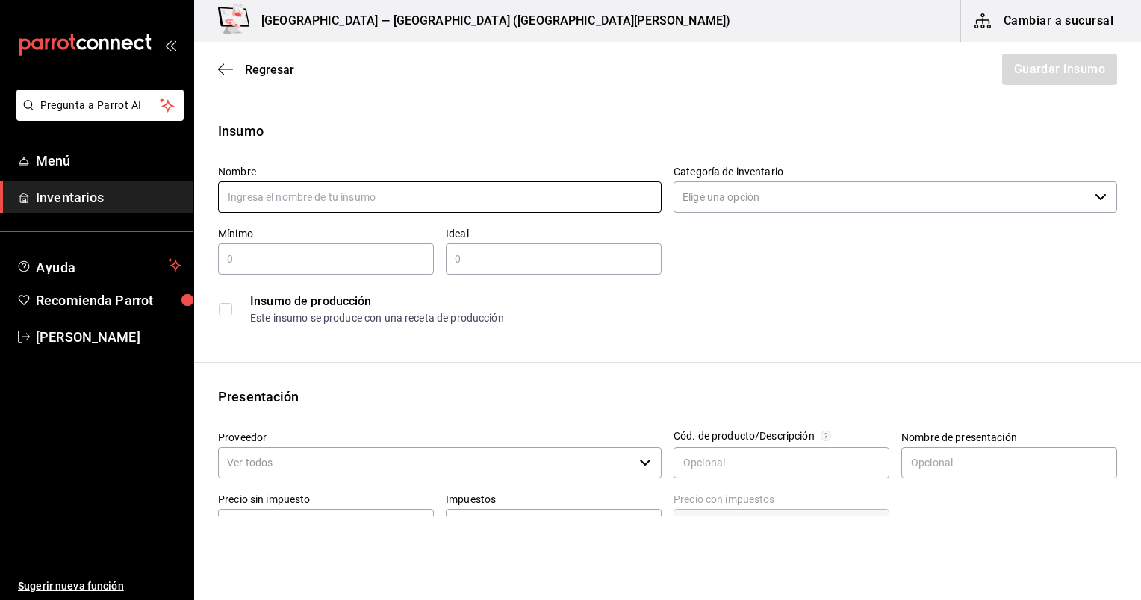
click at [544, 195] on input "text" at bounding box center [440, 196] width 444 height 31
paste input "Carne al [DEMOGRAPHIC_DATA], Prep"
type input "Carne al [DEMOGRAPHIC_DATA], Prep"
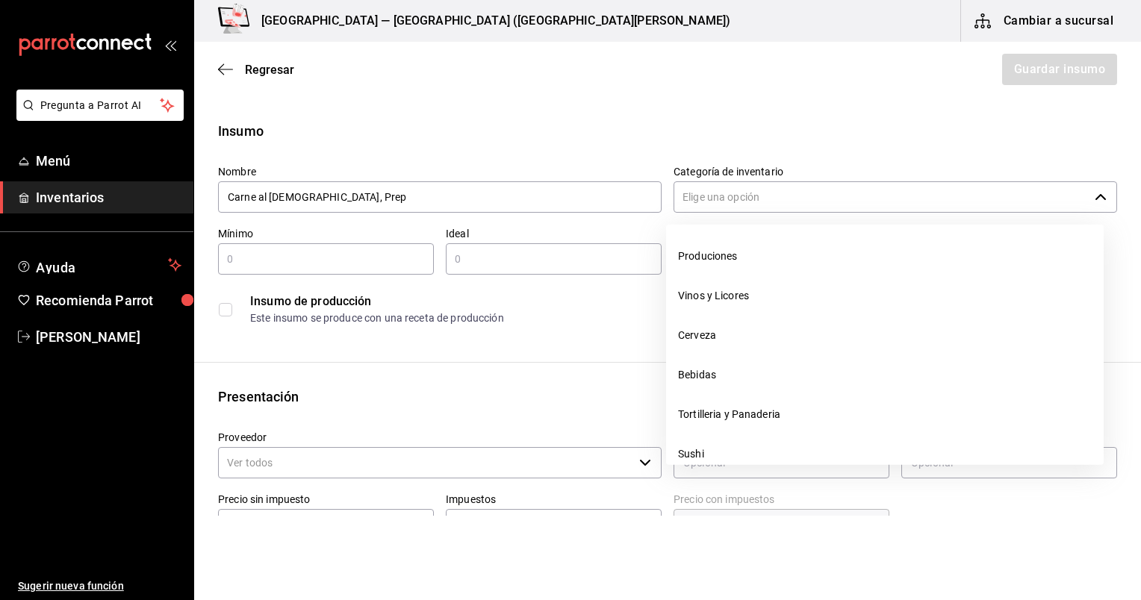
click at [580, 203] on input "Categoría de inventario" at bounding box center [881, 196] width 415 height 31
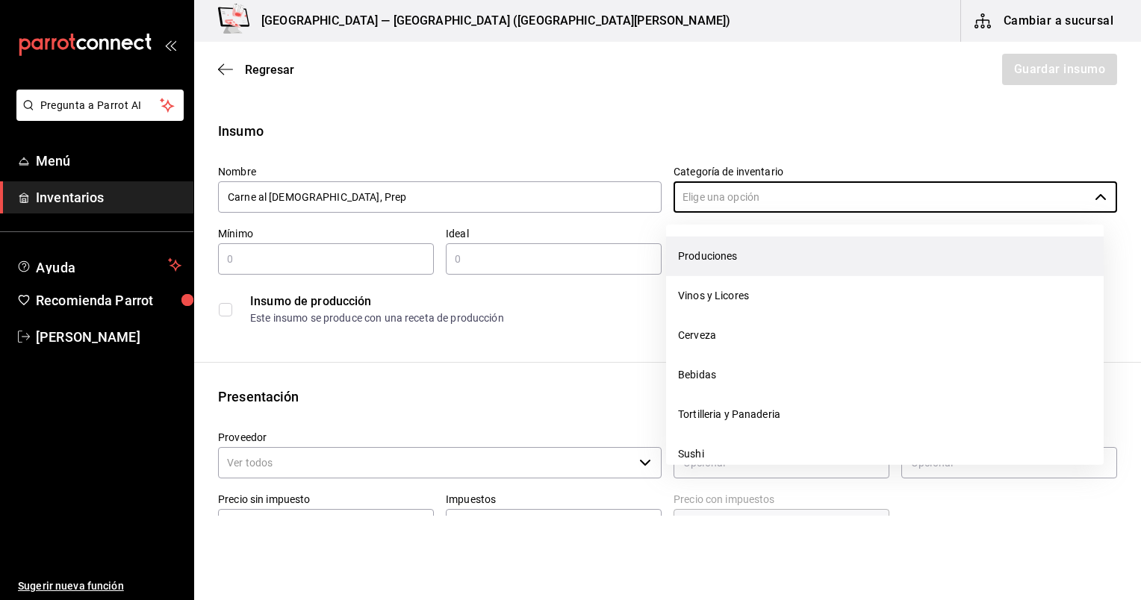
click at [580, 257] on li "Produciones" at bounding box center [885, 257] width 438 height 40
type input "Produciones"
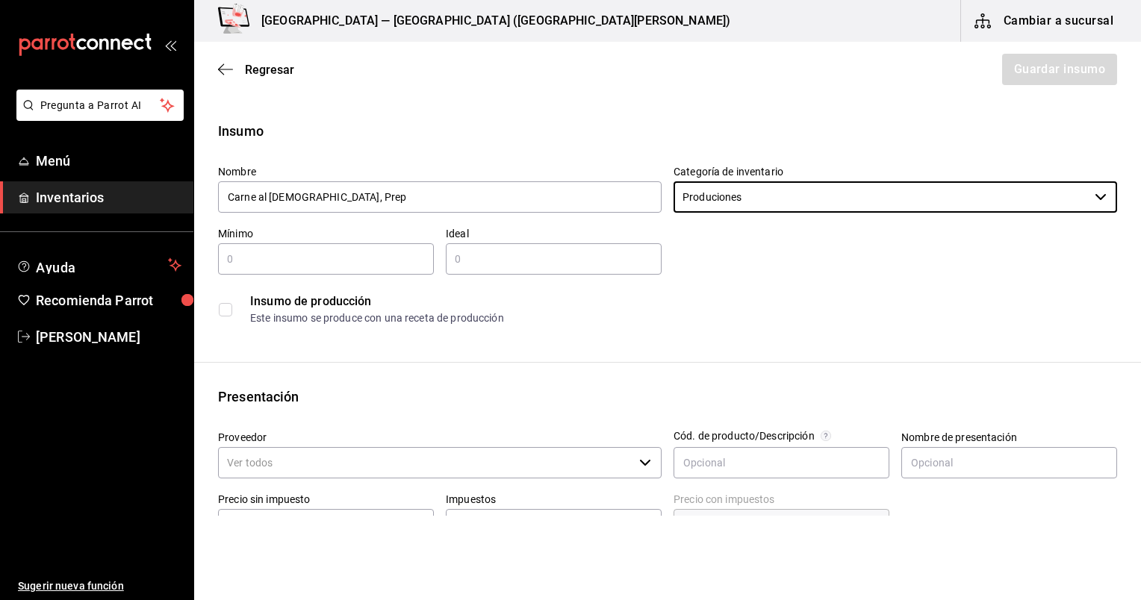
click at [372, 256] on input "text" at bounding box center [326, 259] width 216 height 18
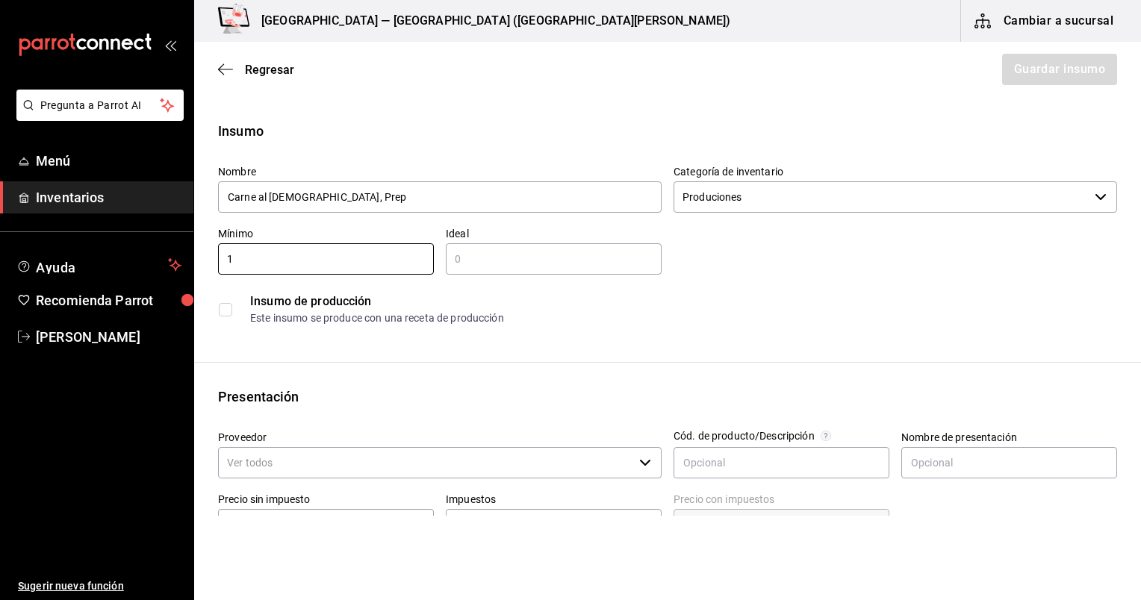
type input "1"
click at [574, 264] on input "text" at bounding box center [554, 259] width 216 height 18
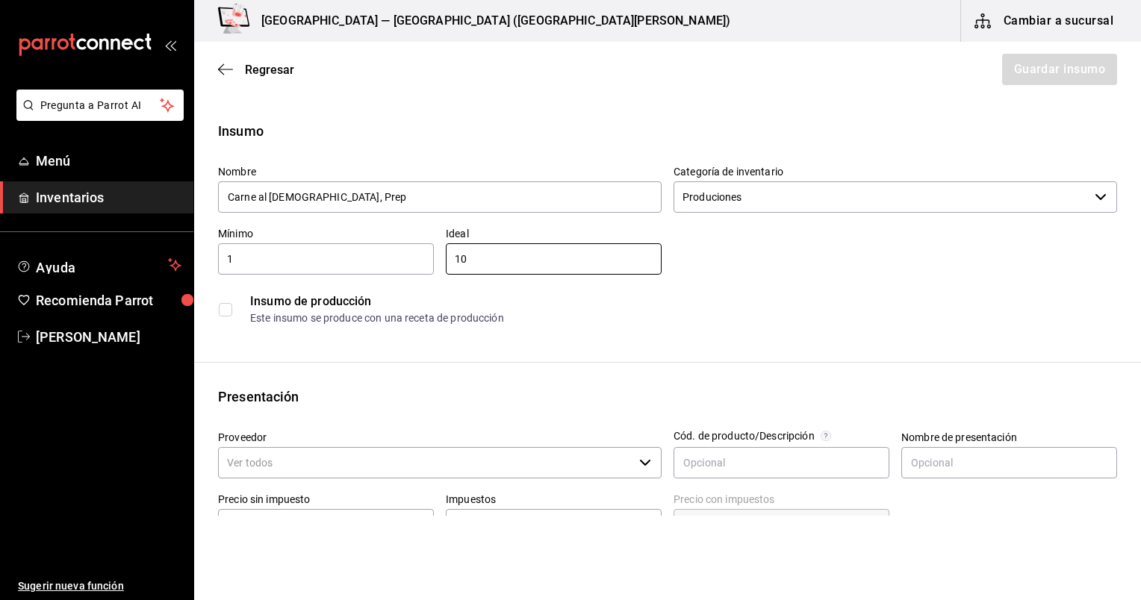
type input "10"
click at [228, 314] on input "checkbox" at bounding box center [225, 309] width 13 height 13
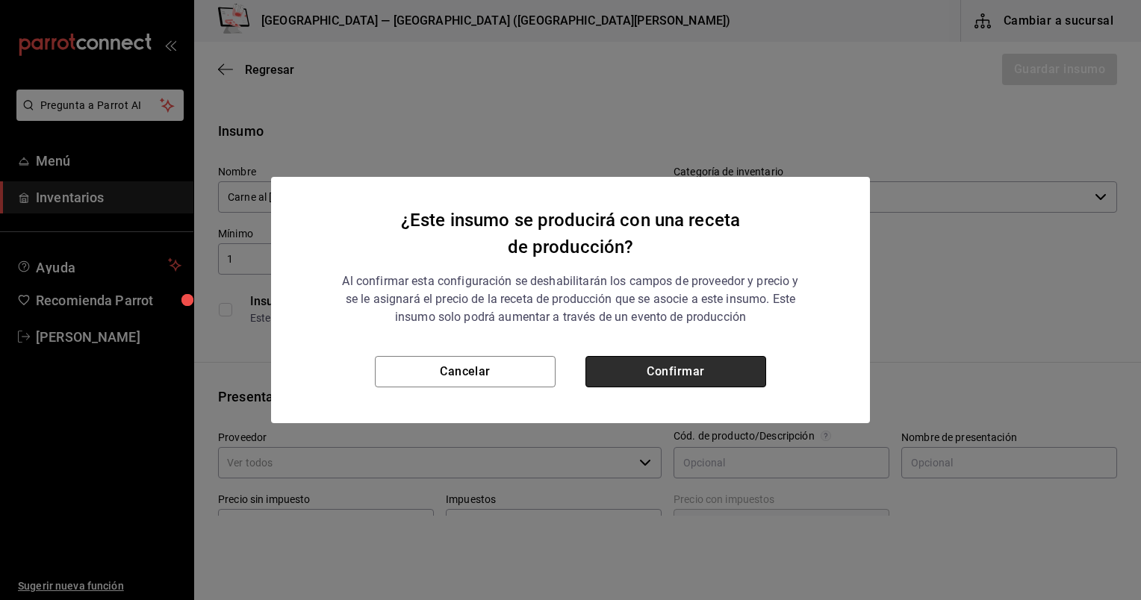
click at [580, 358] on button "Confirmar" at bounding box center [675, 371] width 181 height 31
checkbox input "true"
type input "$0.00"
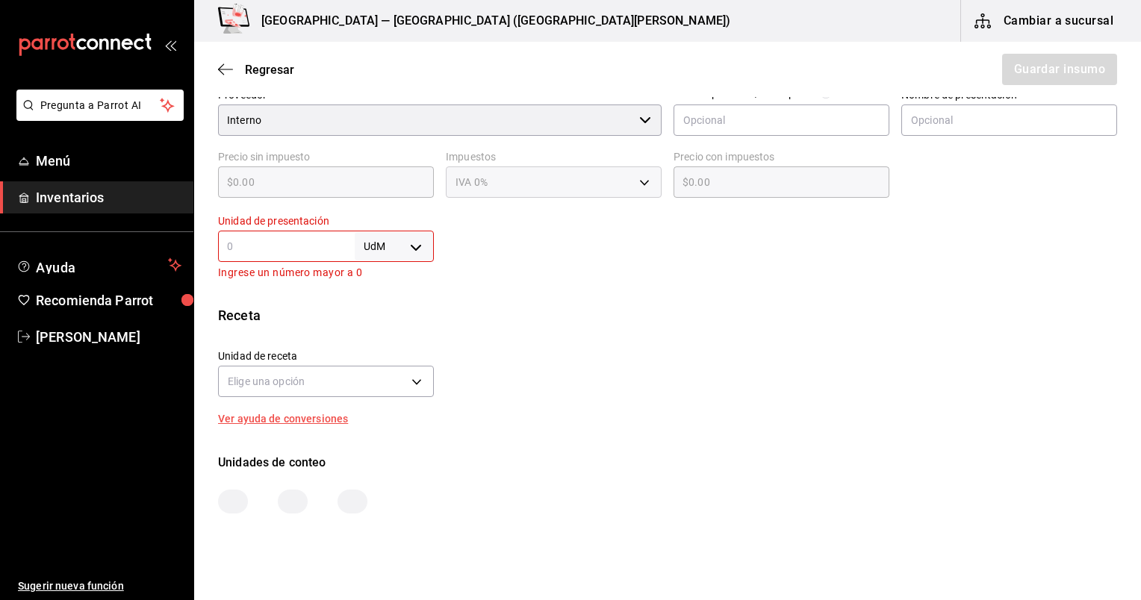
scroll to position [344, 0]
click at [307, 242] on input "text" at bounding box center [286, 246] width 137 height 18
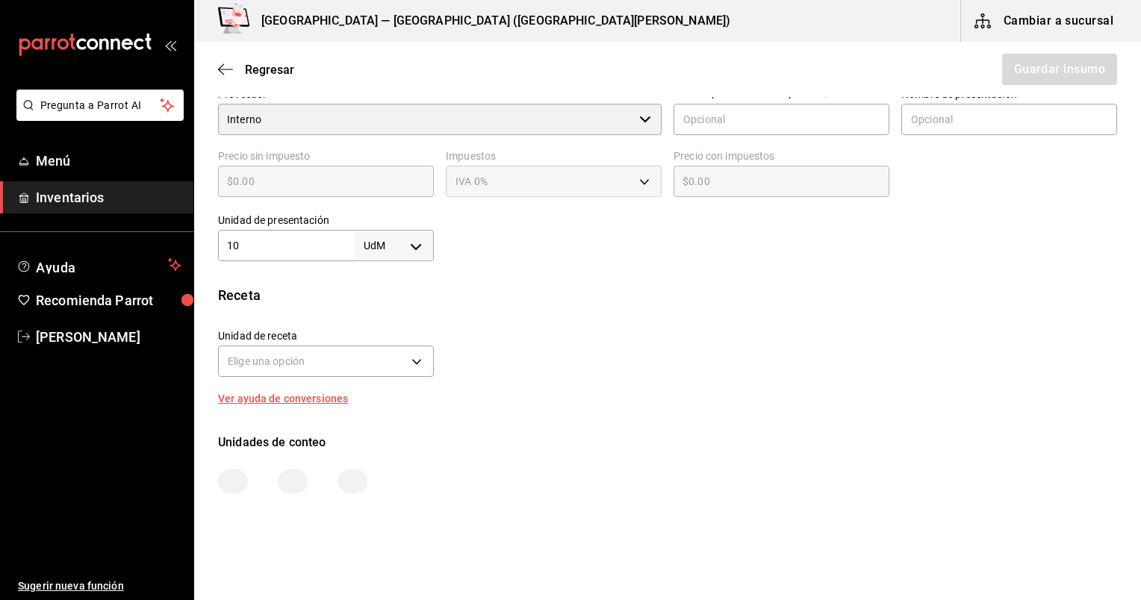
type input "10"
click at [361, 242] on body "Pregunta a Parrot AI Menú Inventarios Ayuda Recomienda Parrot [PERSON_NAME] Sug…" at bounding box center [570, 258] width 1141 height 516
click at [370, 313] on li "kg" at bounding box center [391, 315] width 78 height 25
type input "KILOGRAM"
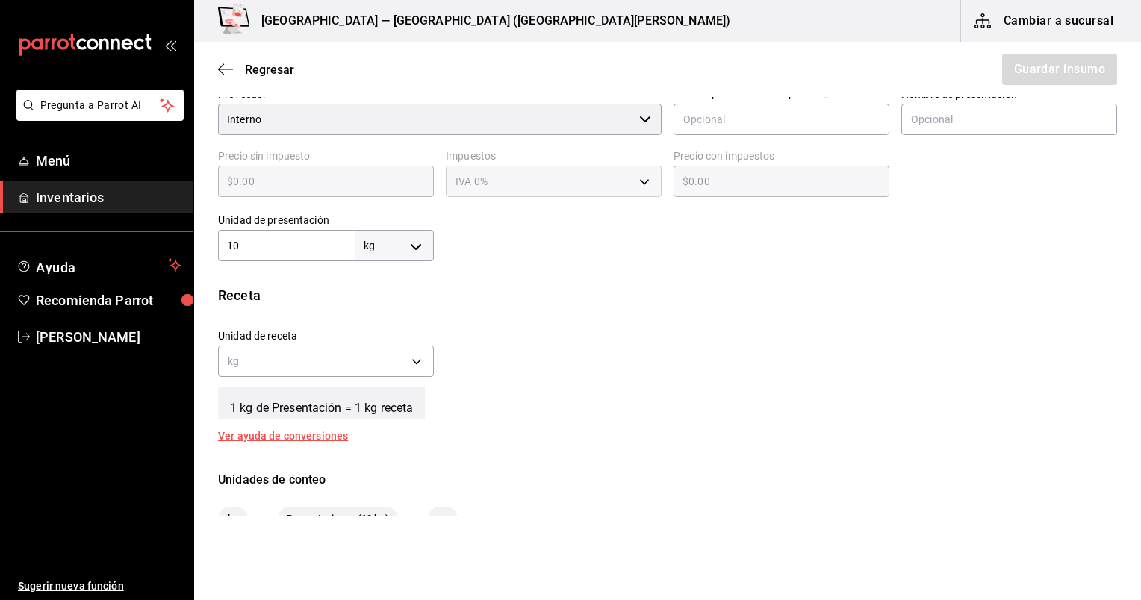
type input "10"
click at [322, 377] on div "kg KILOGRAM" at bounding box center [326, 360] width 216 height 40
click at [314, 364] on body "Pregunta a Parrot AI Menú Inventarios Ayuda Recomienda Parrot [PERSON_NAME] Sug…" at bounding box center [570, 258] width 1141 height 516
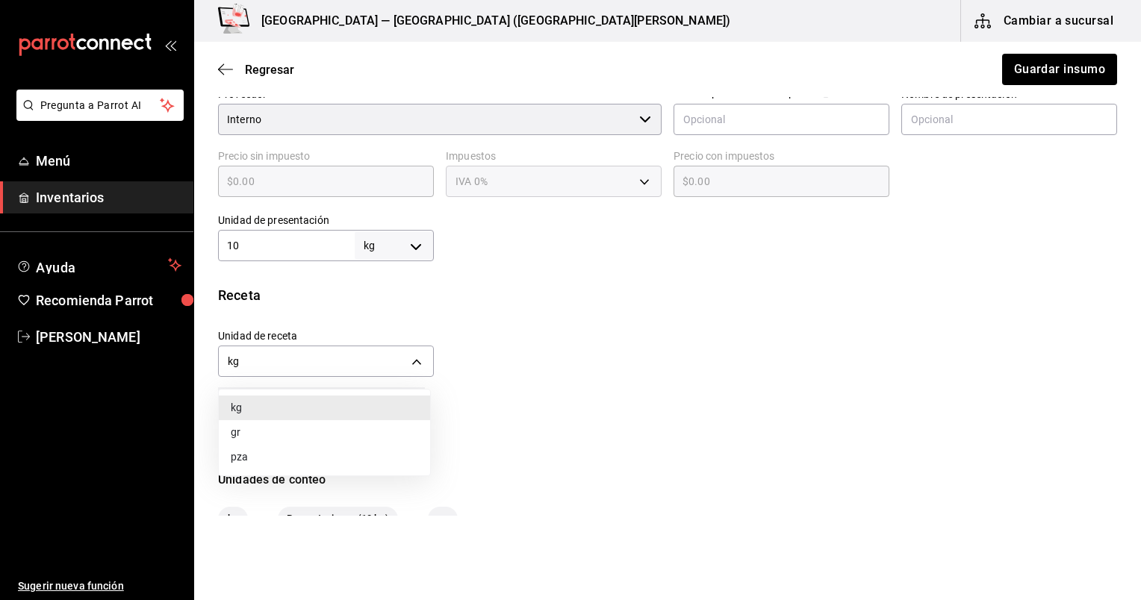
click at [335, 440] on li "gr" at bounding box center [324, 432] width 211 height 25
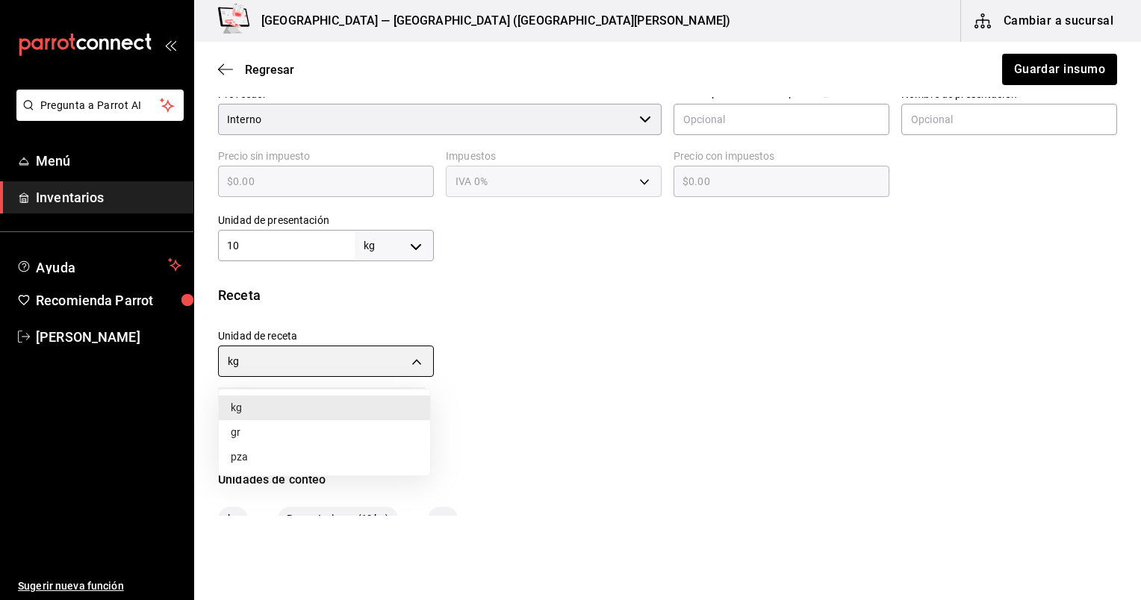
type input "GRAM"
type input "10,000"
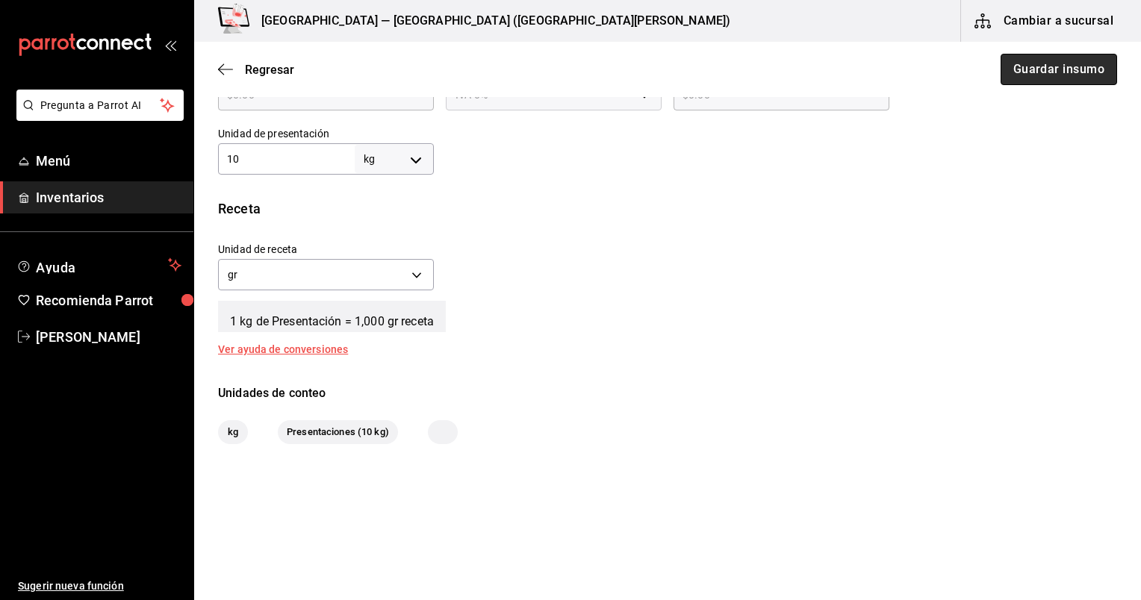
click at [580, 75] on button "Guardar insumo" at bounding box center [1059, 69] width 116 height 31
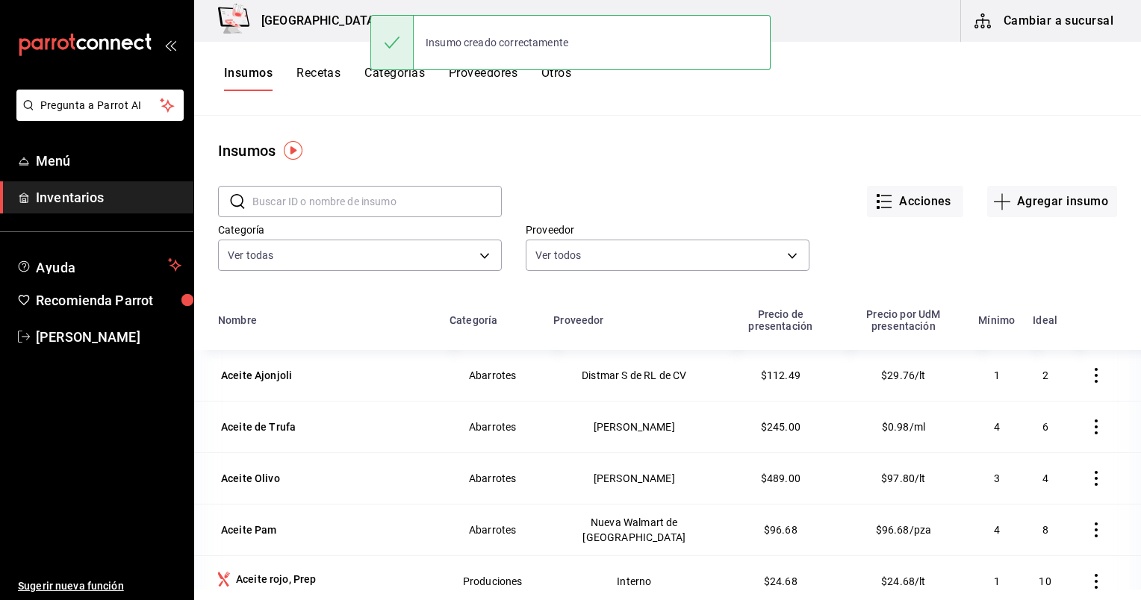
click at [311, 66] on button "Recetas" at bounding box center [318, 78] width 44 height 25
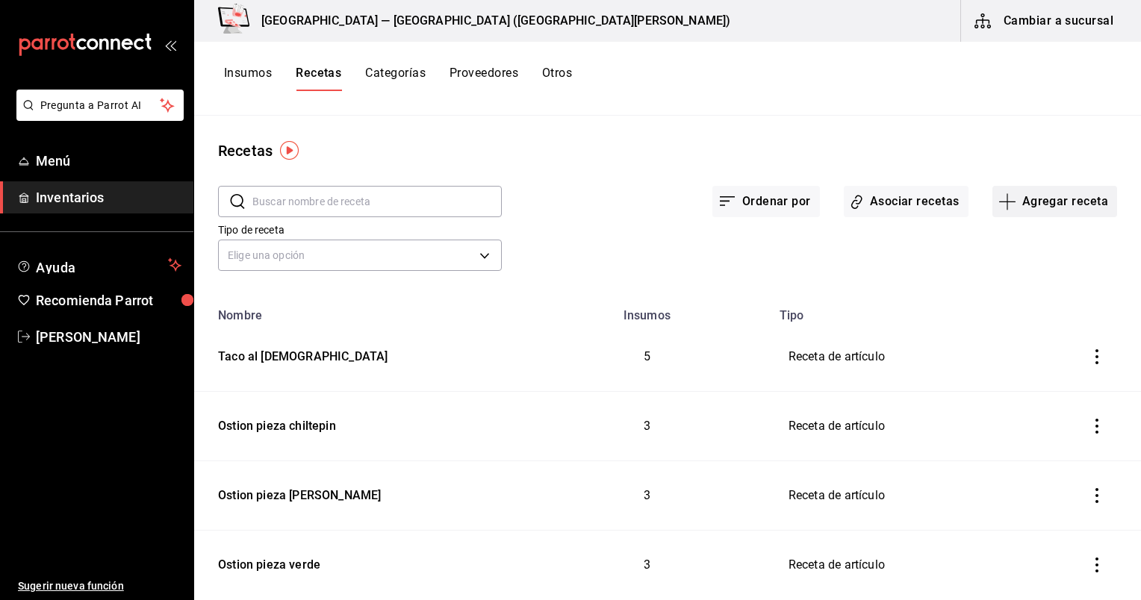
click at [580, 196] on button "Agregar receta" at bounding box center [1054, 201] width 125 height 31
click at [580, 329] on span "Receta de producción" at bounding box center [1044, 322] width 125 height 16
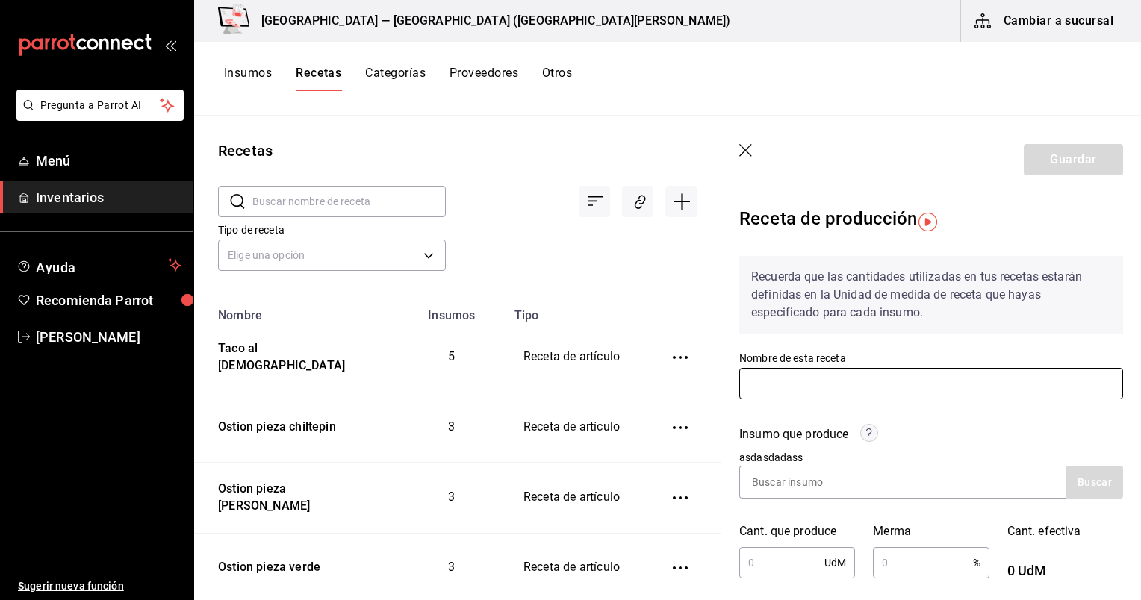
click at [580, 386] on input "text" at bounding box center [931, 383] width 384 height 31
paste input "Carne al [DEMOGRAPHIC_DATA], Prep"
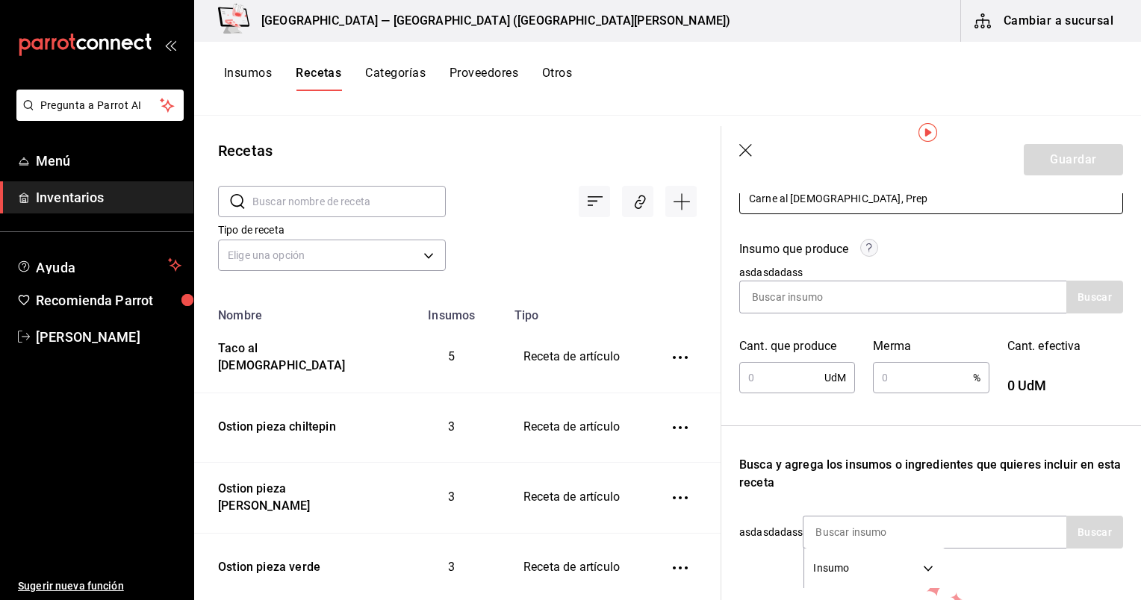
scroll to position [193, 0]
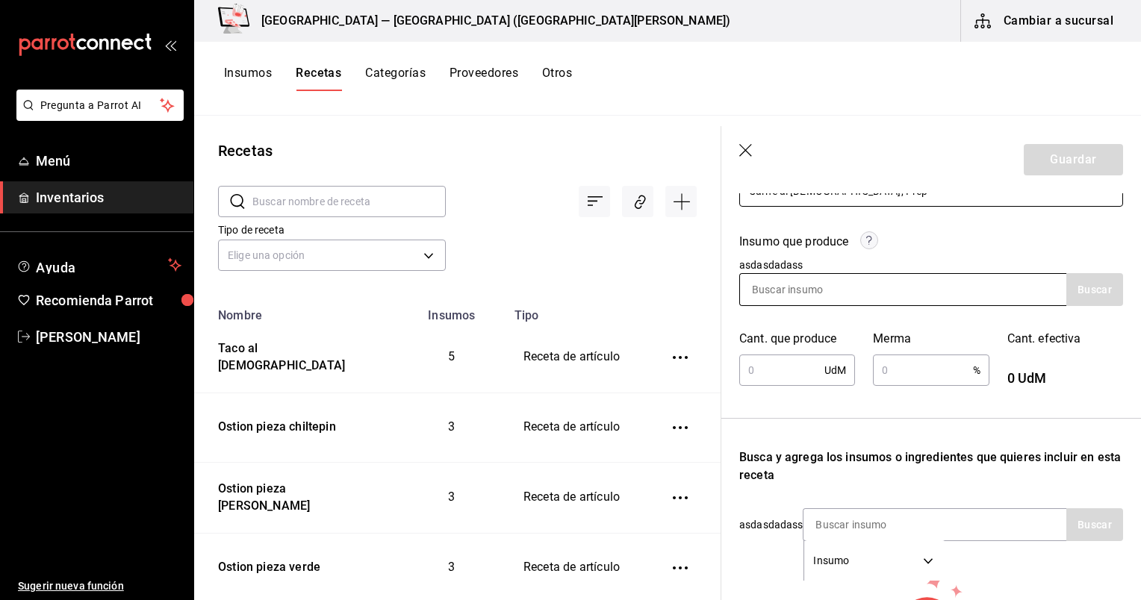
type input "Carne al [DEMOGRAPHIC_DATA], Prep"
click at [580, 288] on input at bounding box center [814, 289] width 149 height 31
paste input "Carne al [DEMOGRAPHIC_DATA], Prep"
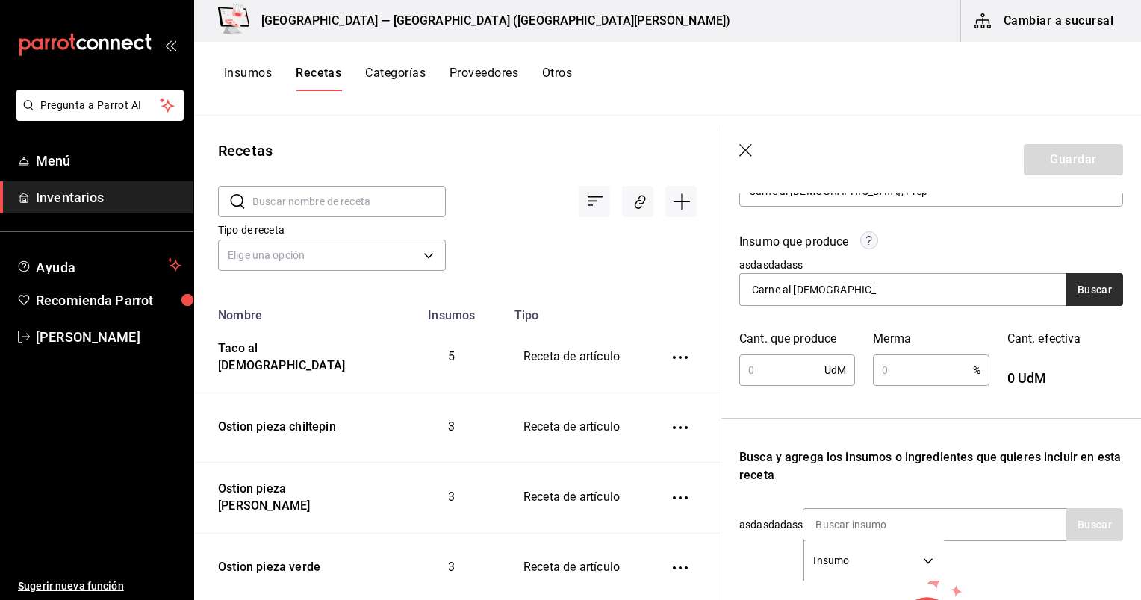
type input "Carne al [DEMOGRAPHIC_DATA], Prep"
click at [580, 293] on button "Buscar" at bounding box center [1094, 289] width 57 height 33
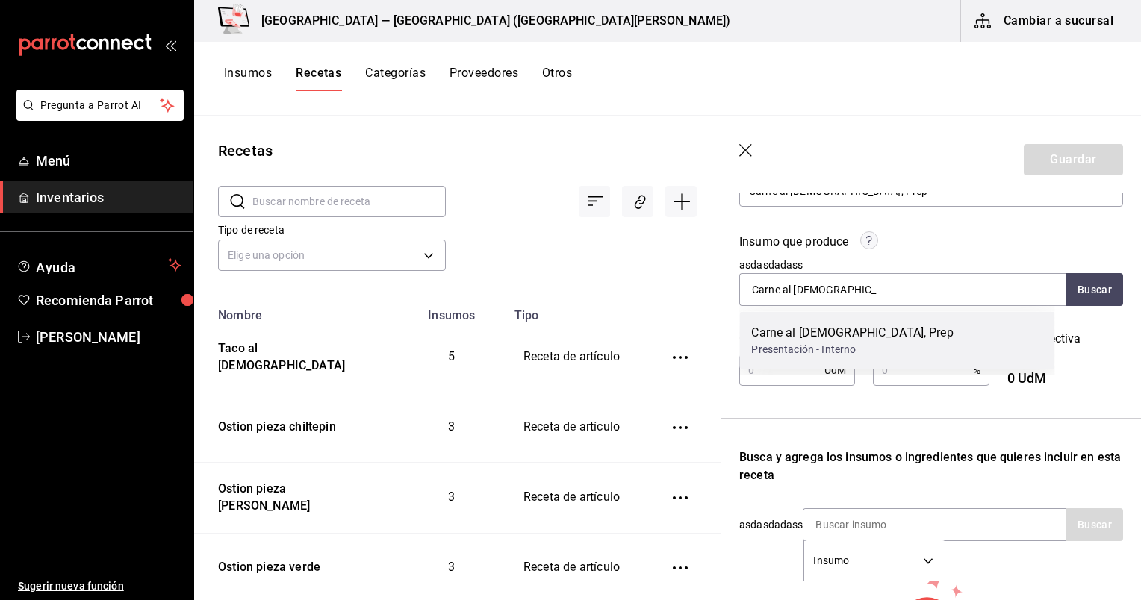
click at [580, 343] on div "Carne al [DEMOGRAPHIC_DATA], Prep Presentación - Interno" at bounding box center [896, 341] width 315 height 58
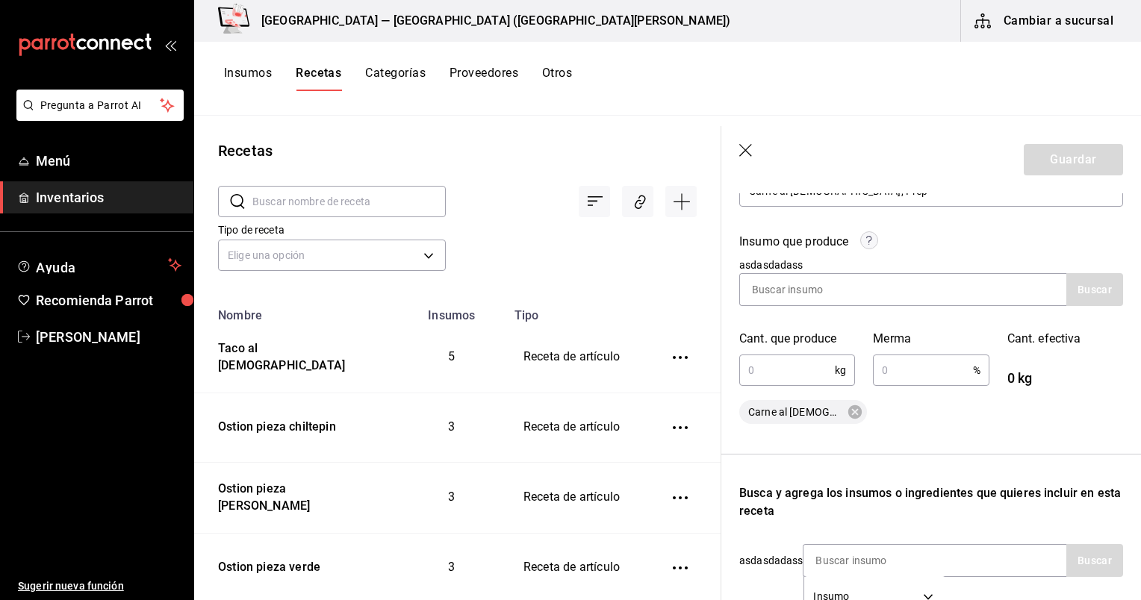
click at [580, 357] on input "text" at bounding box center [787, 370] width 96 height 30
type input "10"
click at [580, 370] on input "text" at bounding box center [922, 370] width 99 height 30
type input "2"
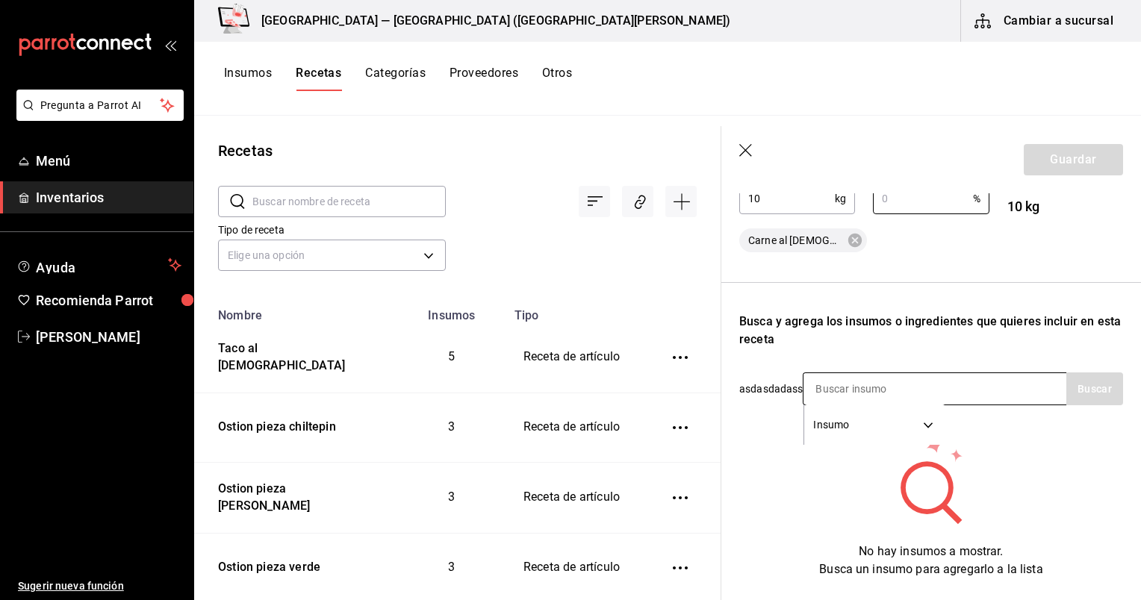
scroll to position [375, 0]
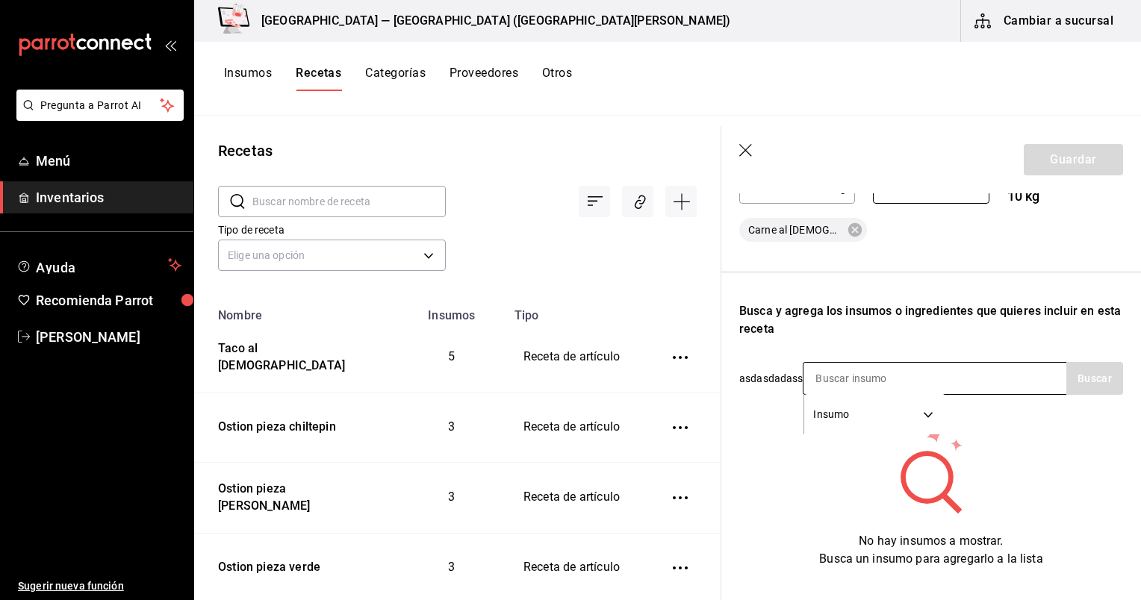
click at [580, 389] on input at bounding box center [878, 378] width 149 height 31
type input "[GEOGRAPHIC_DATA]"
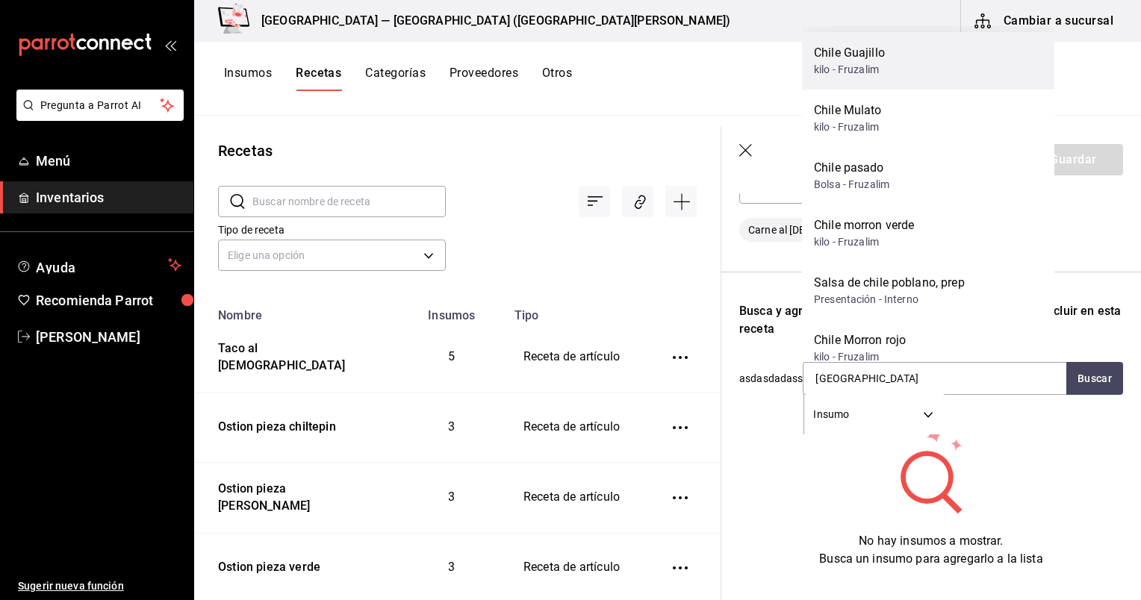
click at [580, 60] on div "Chile Guajillo kilo - [GEOGRAPHIC_DATA]" at bounding box center [928, 61] width 252 height 58
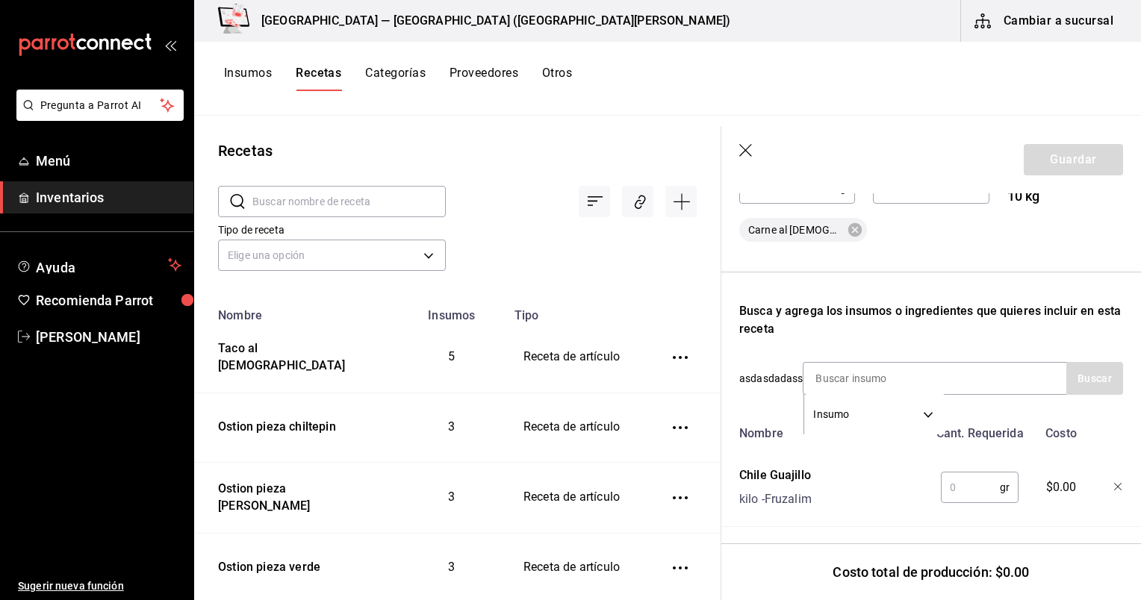
click at [580, 491] on input "text" at bounding box center [970, 488] width 59 height 30
type input "350"
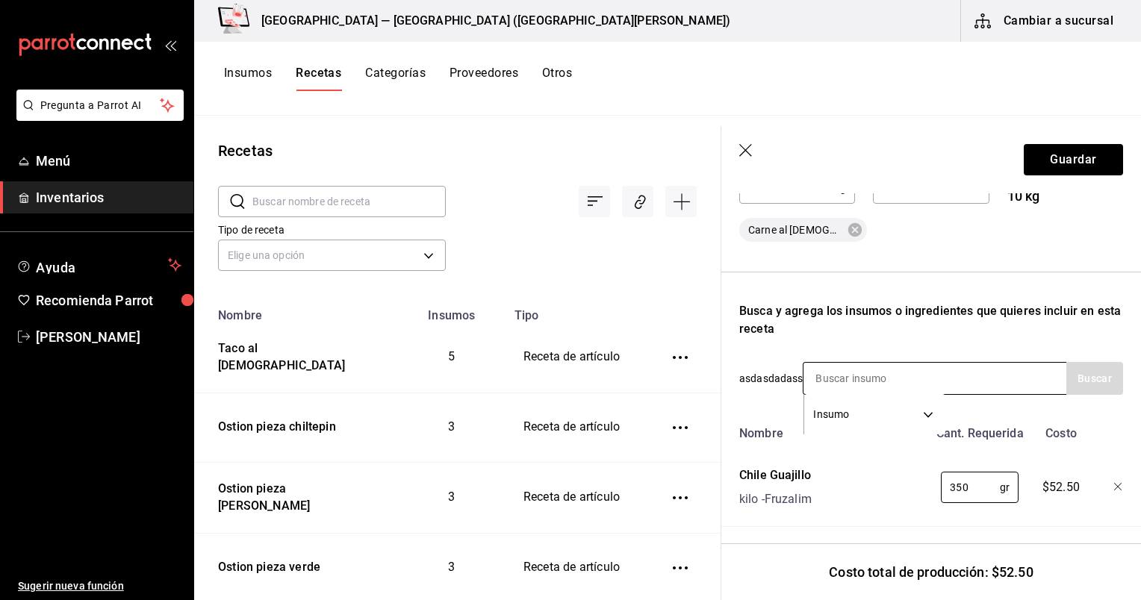
click at [580, 370] on input at bounding box center [878, 378] width 149 height 31
type input "cebolla"
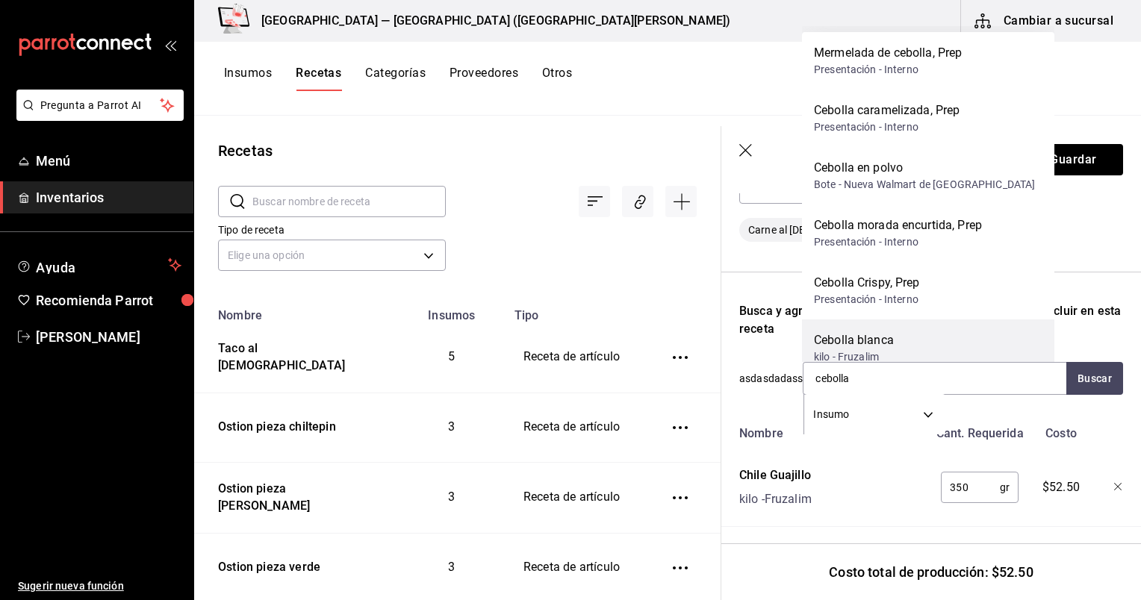
click at [580, 353] on div "kilo - Fruzalim" at bounding box center [854, 357] width 80 height 16
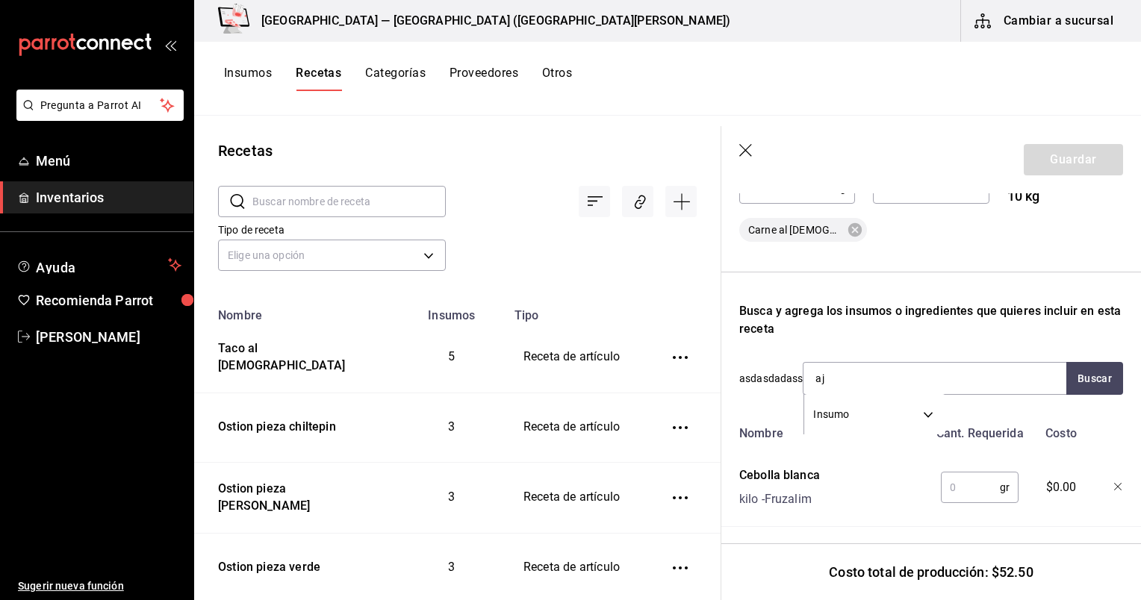
type input "ajo"
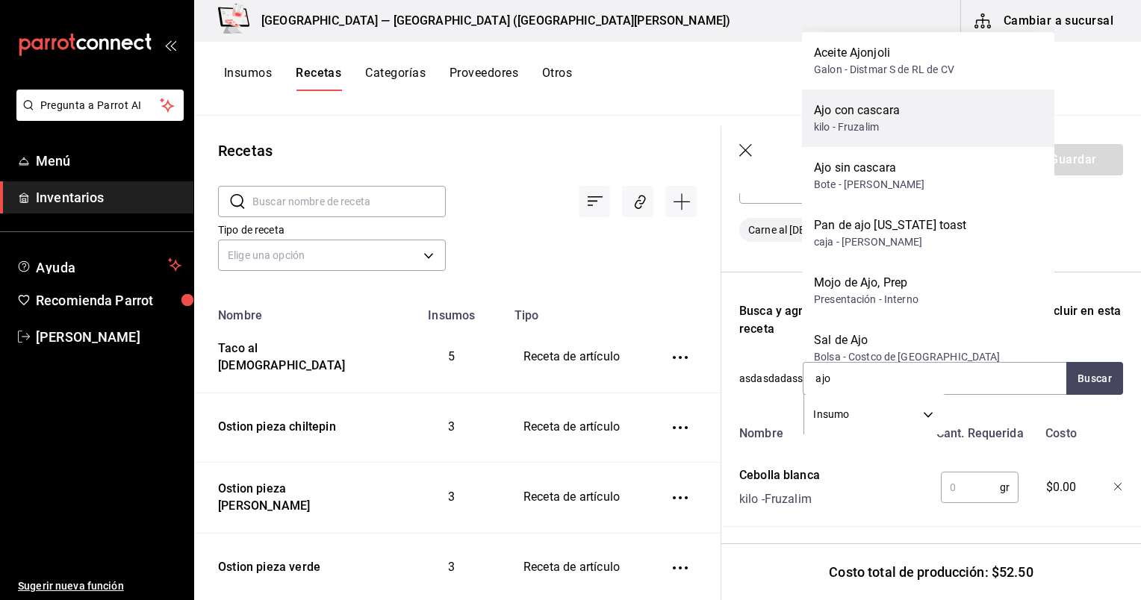
click at [580, 132] on div "kilo - Fruzalim" at bounding box center [857, 127] width 86 height 16
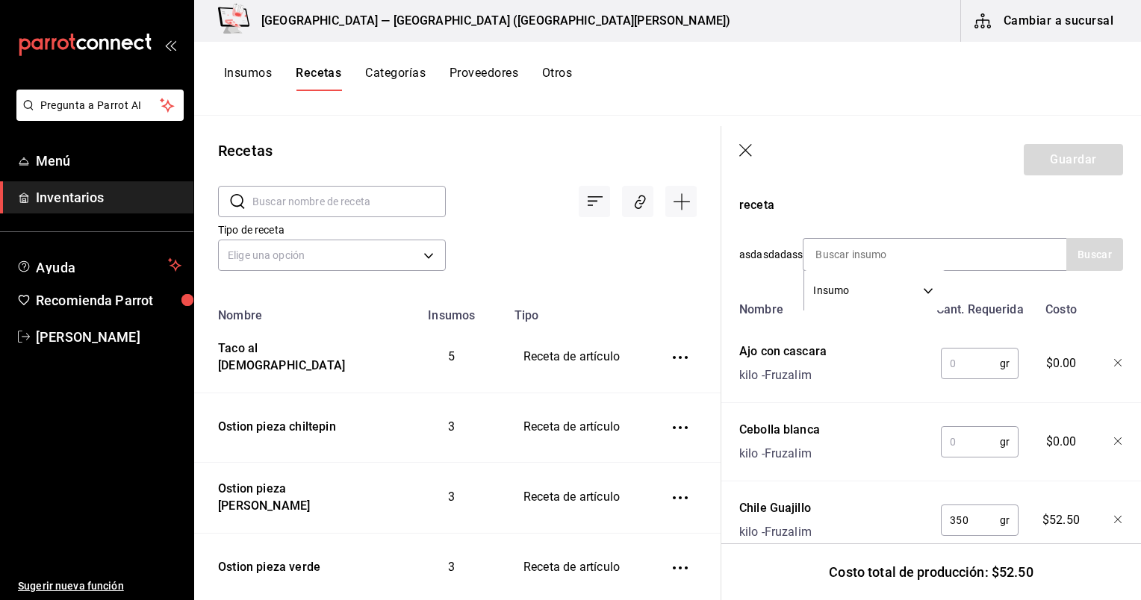
scroll to position [499, 0]
click at [580, 442] on input "text" at bounding box center [970, 442] width 59 height 30
type input "200"
click at [580, 364] on input "text" at bounding box center [970, 364] width 59 height 30
type input "200"
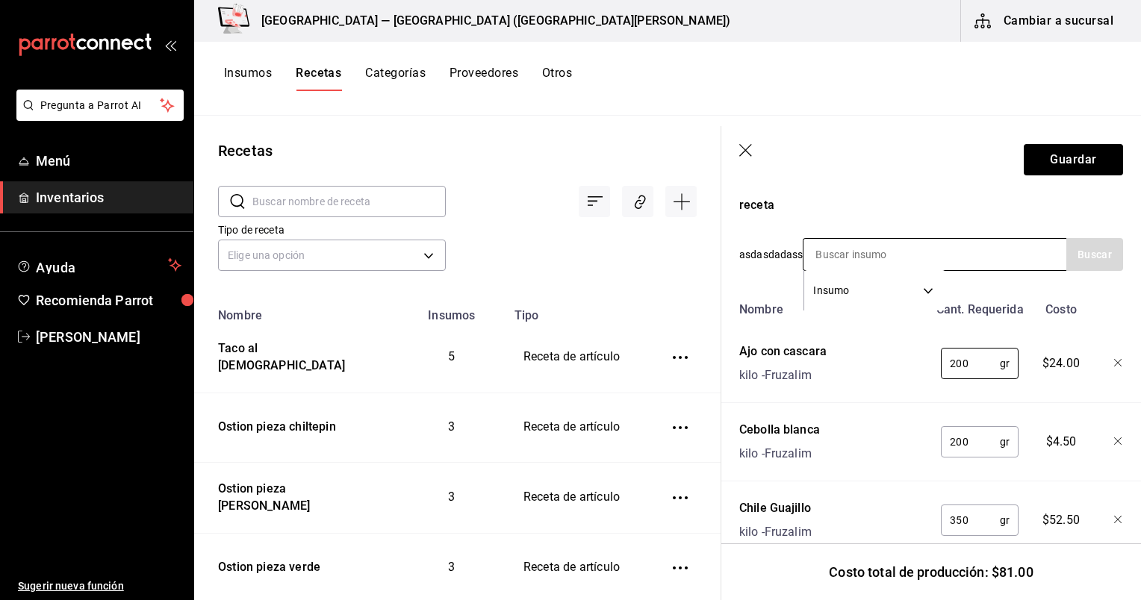
click at [580, 252] on input at bounding box center [878, 254] width 149 height 31
type input "comino"
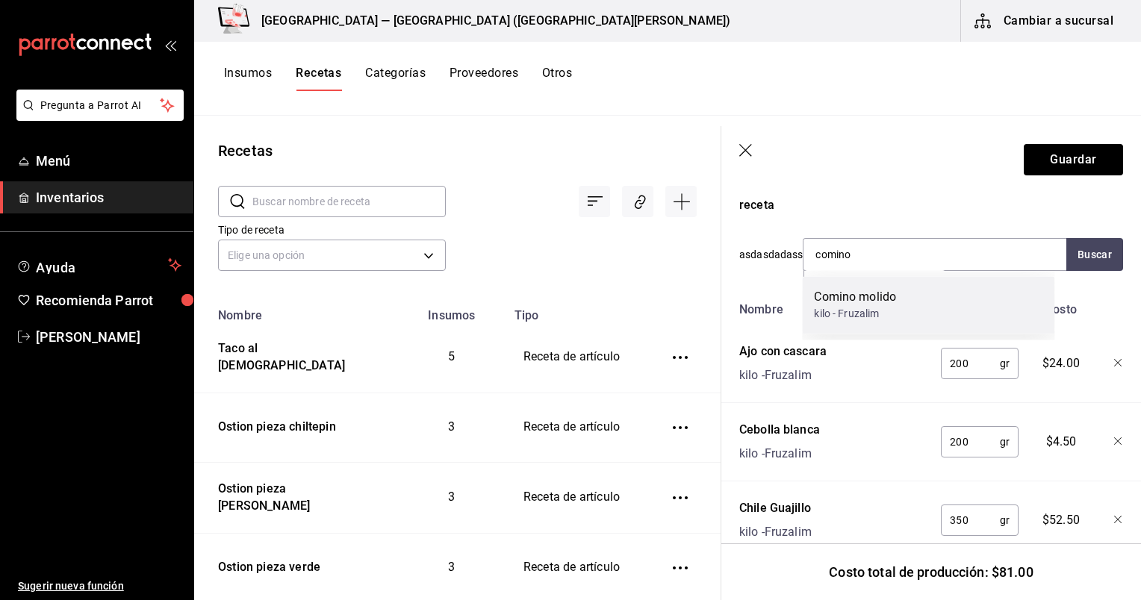
click at [580, 300] on div "Comino molido kilo - Fruzalim" at bounding box center [928, 305] width 252 height 58
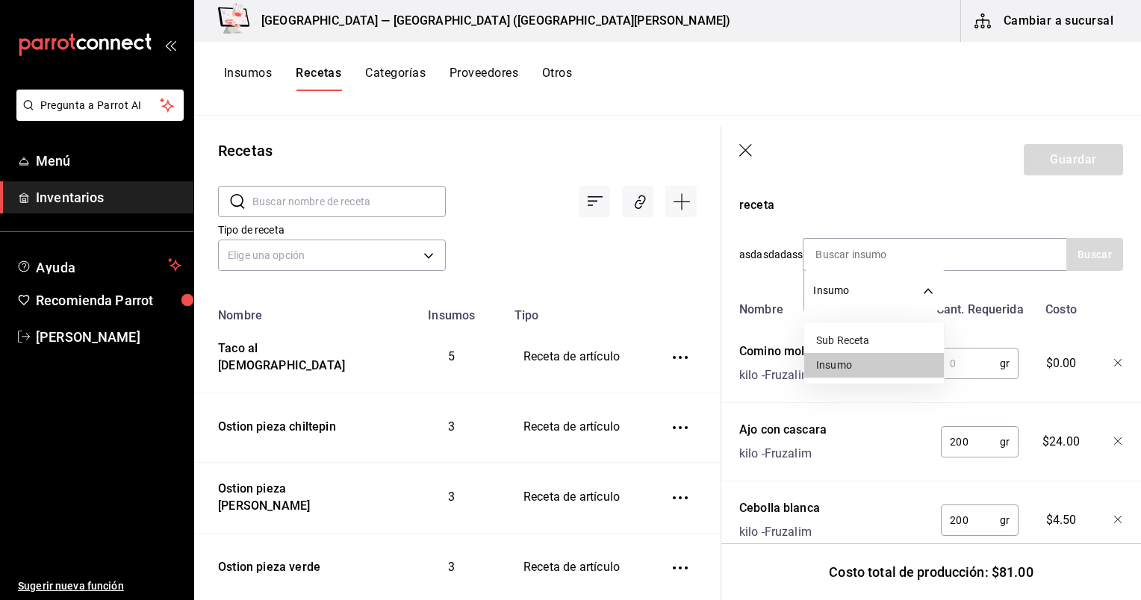
drag, startPoint x: 926, startPoint y: 300, endPoint x: 884, endPoint y: 244, distance: 69.9
click at [580, 244] on body "Pregunta a Parrot AI Menú Inventarios Ayuda Recomienda Parrot [PERSON_NAME] Sug…" at bounding box center [570, 295] width 1141 height 590
click at [580, 244] on div at bounding box center [570, 300] width 1141 height 600
click at [580, 244] on input at bounding box center [878, 254] width 149 height 31
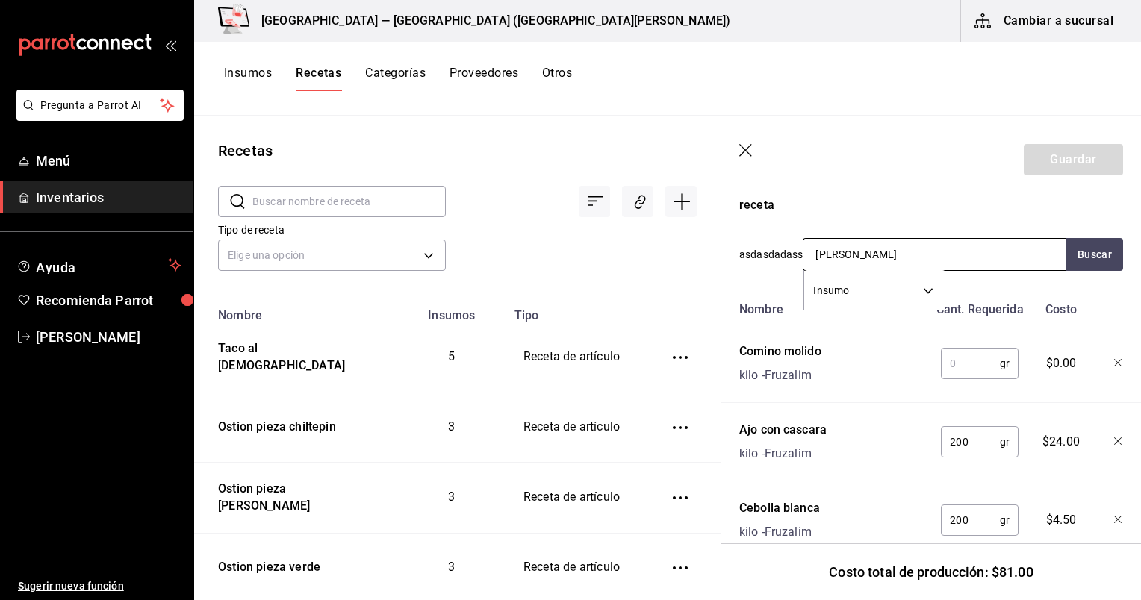
type input "laurel"
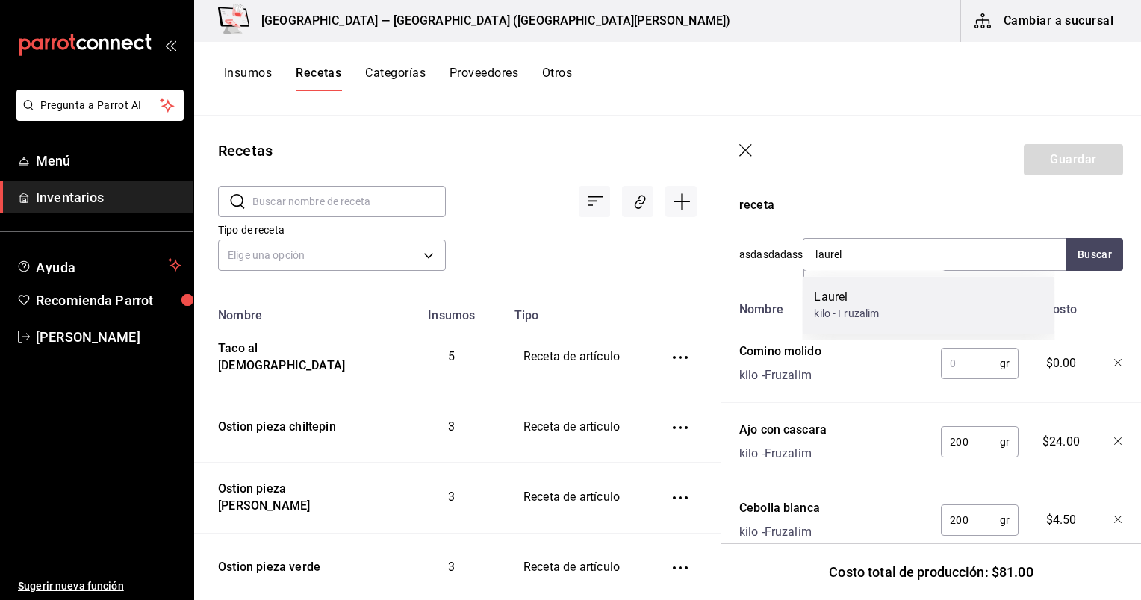
click at [580, 305] on div "Laurel kilo - Fruzalim" at bounding box center [928, 305] width 252 height 58
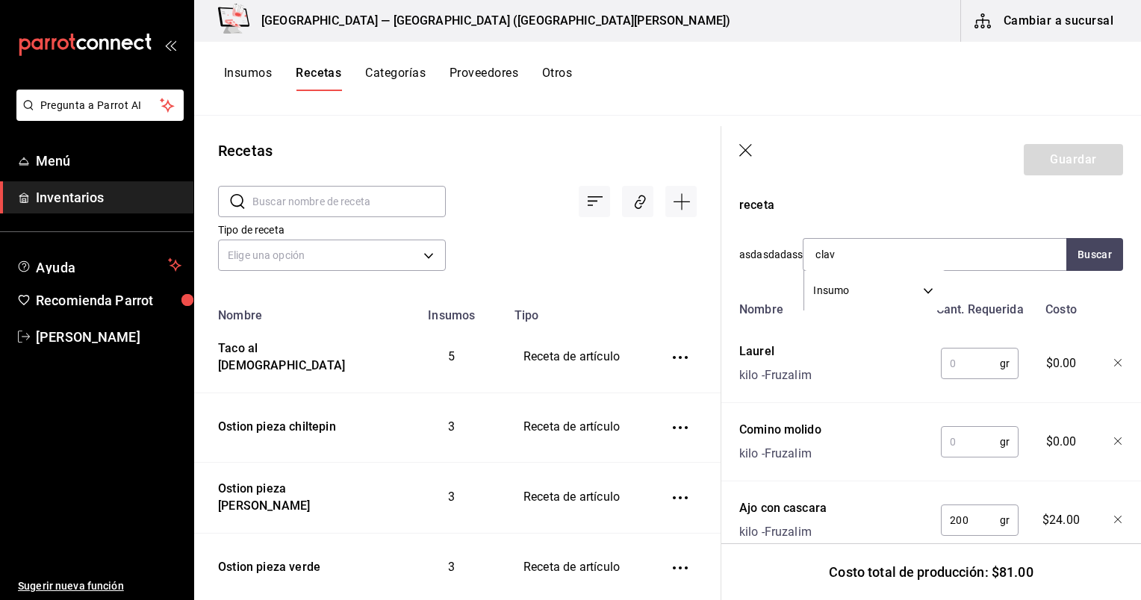
type input "clavo"
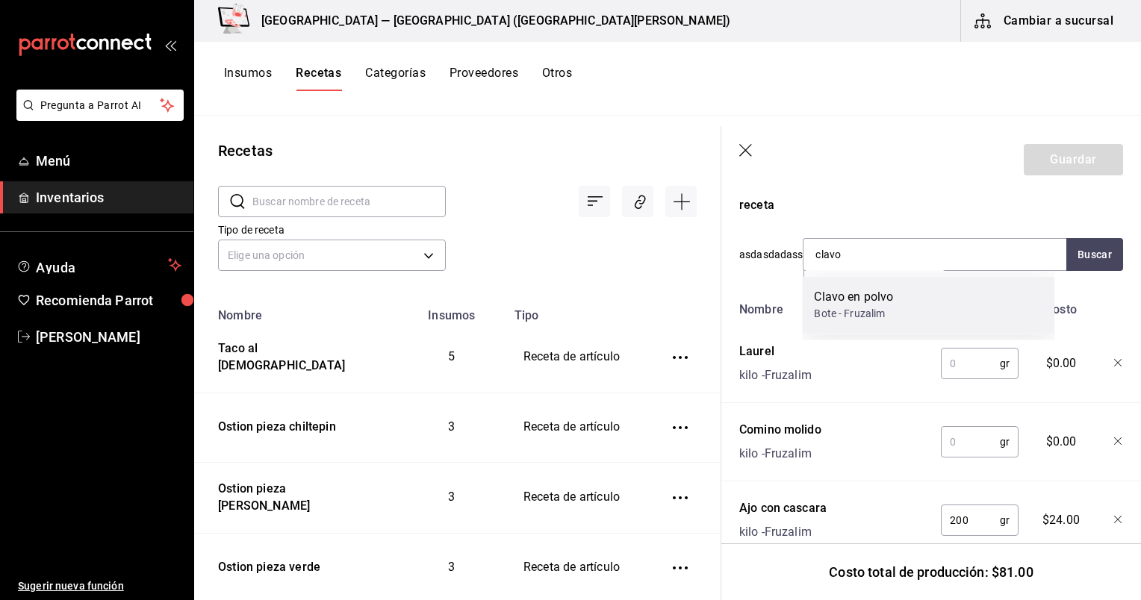
click at [580, 296] on div "Clavo en polvo Bote - Fruzalim" at bounding box center [928, 305] width 252 height 58
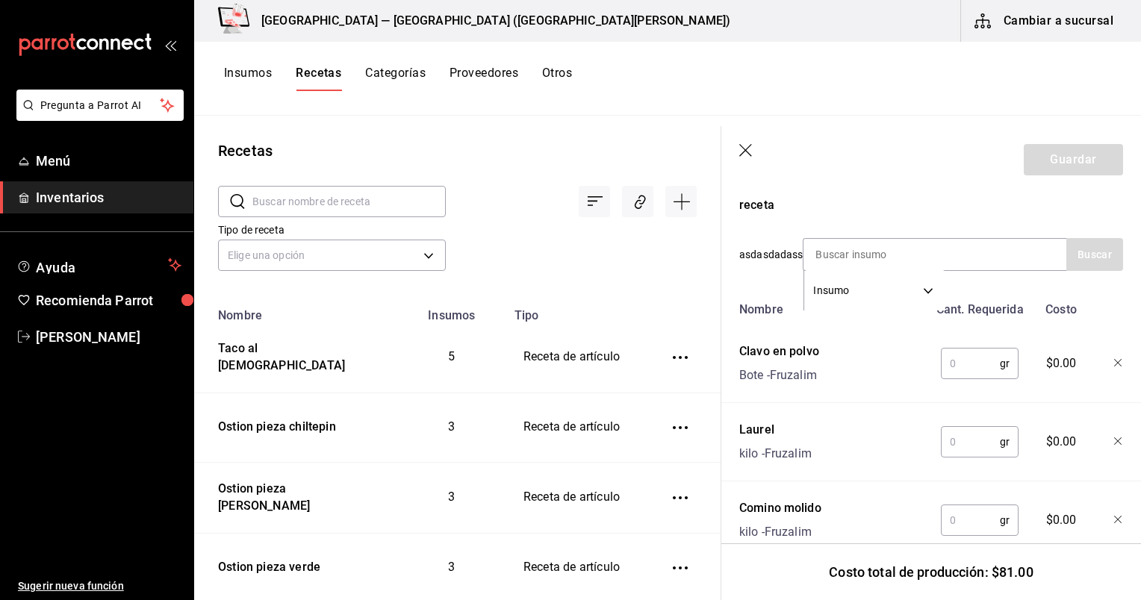
click at [580, 516] on input "text" at bounding box center [970, 521] width 59 height 30
type input "20"
click at [580, 438] on input "text" at bounding box center [970, 442] width 59 height 30
type input "20"
click at [580, 369] on input "text" at bounding box center [970, 364] width 59 height 30
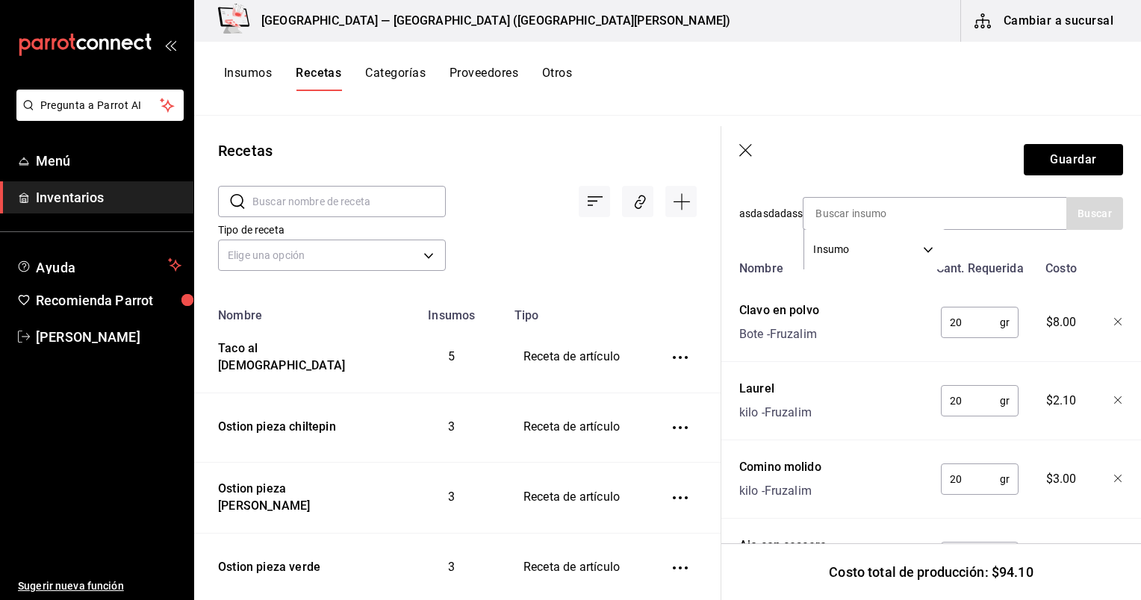
scroll to position [541, 0]
type input "20"
click at [580, 214] on input at bounding box center [878, 212] width 149 height 31
type input "oregano"
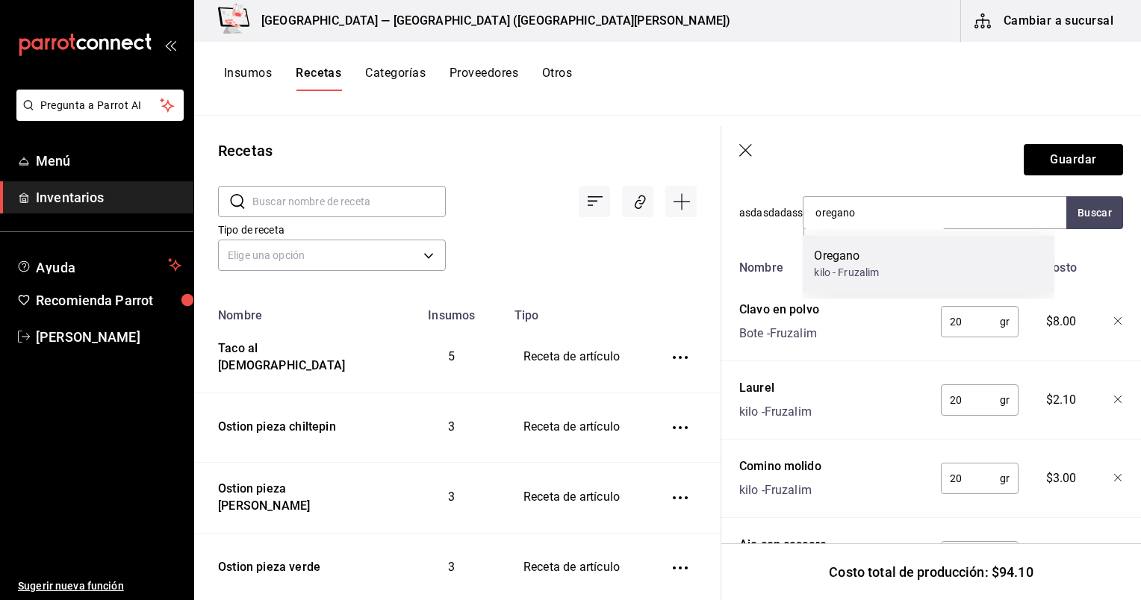
click at [580, 279] on div "Oregano kilo - Fruzalim" at bounding box center [928, 264] width 252 height 58
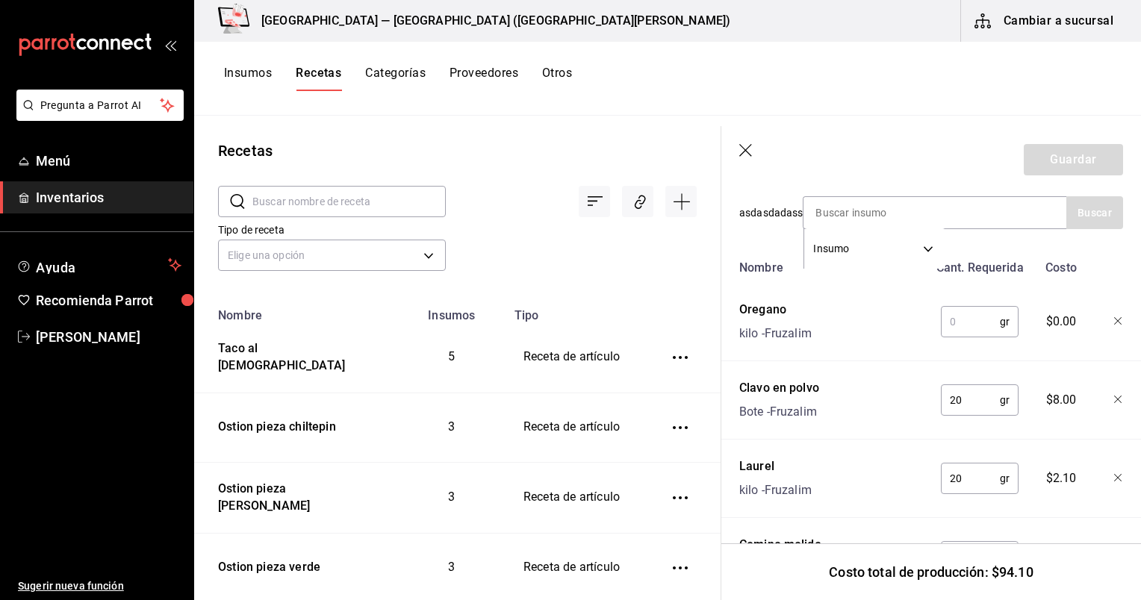
click at [580, 326] on input "text" at bounding box center [970, 322] width 59 height 30
type input "20"
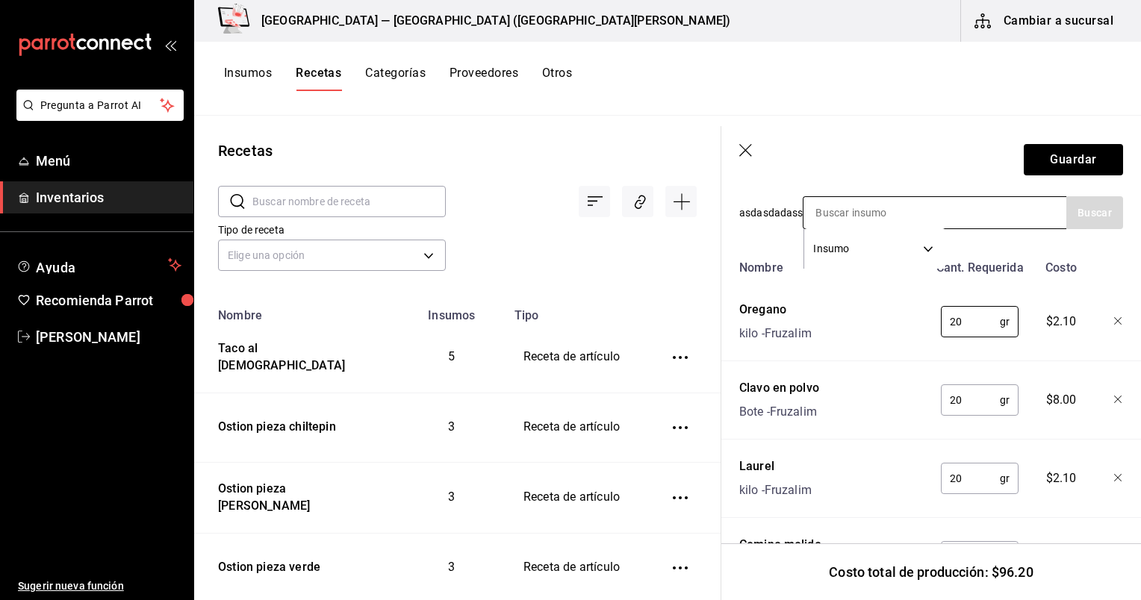
click at [580, 202] on input at bounding box center [878, 212] width 149 height 31
type input "vinagre"
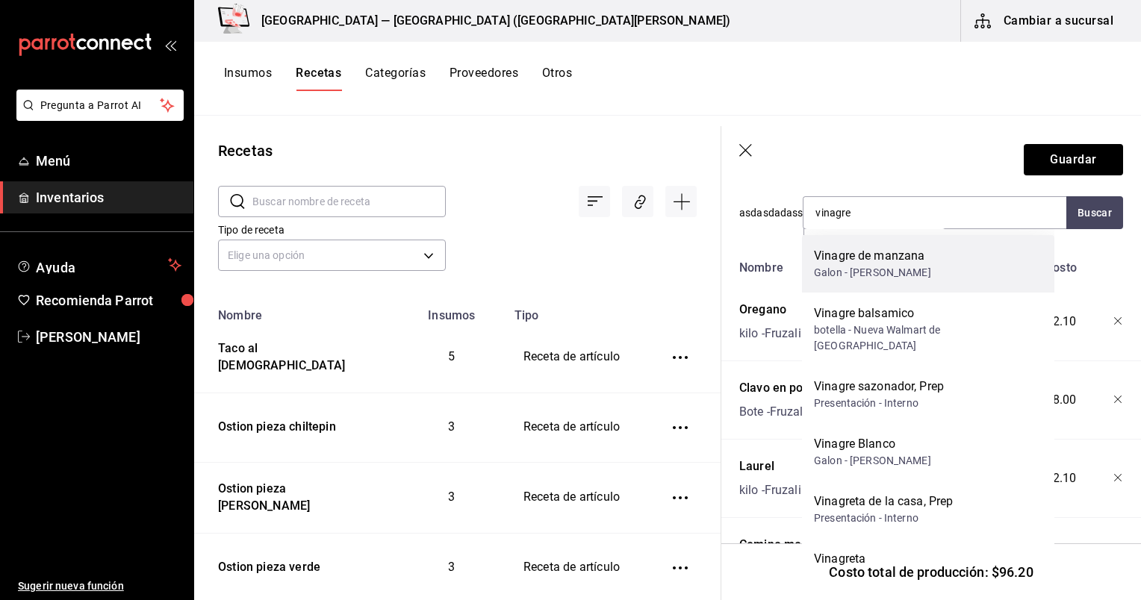
click at [580, 253] on div "Vinagre de manzana" at bounding box center [872, 256] width 117 height 18
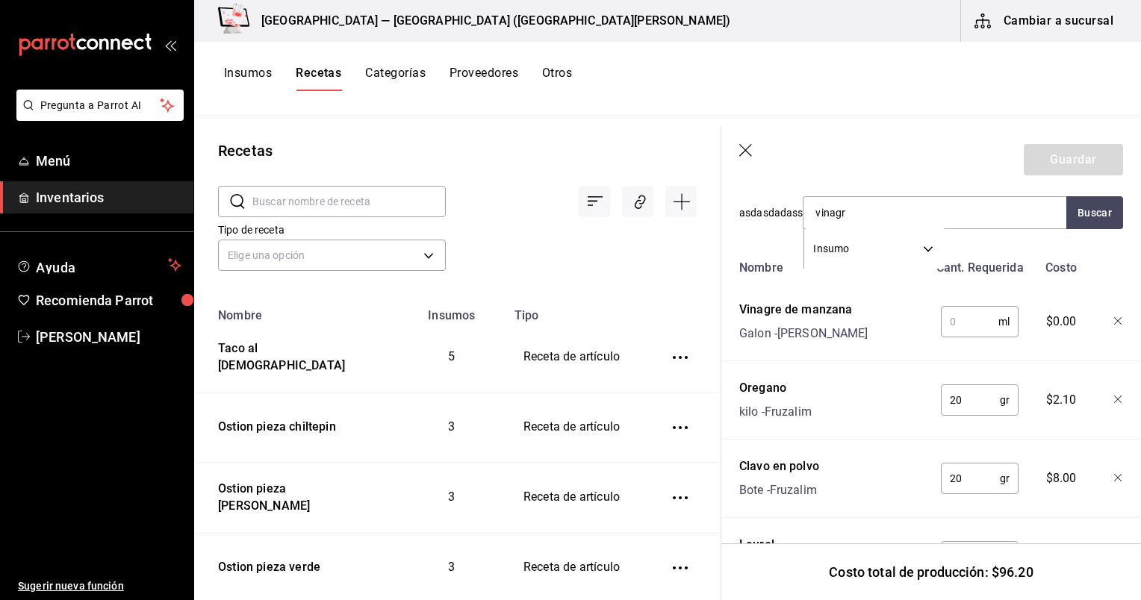
type input "vinagre"
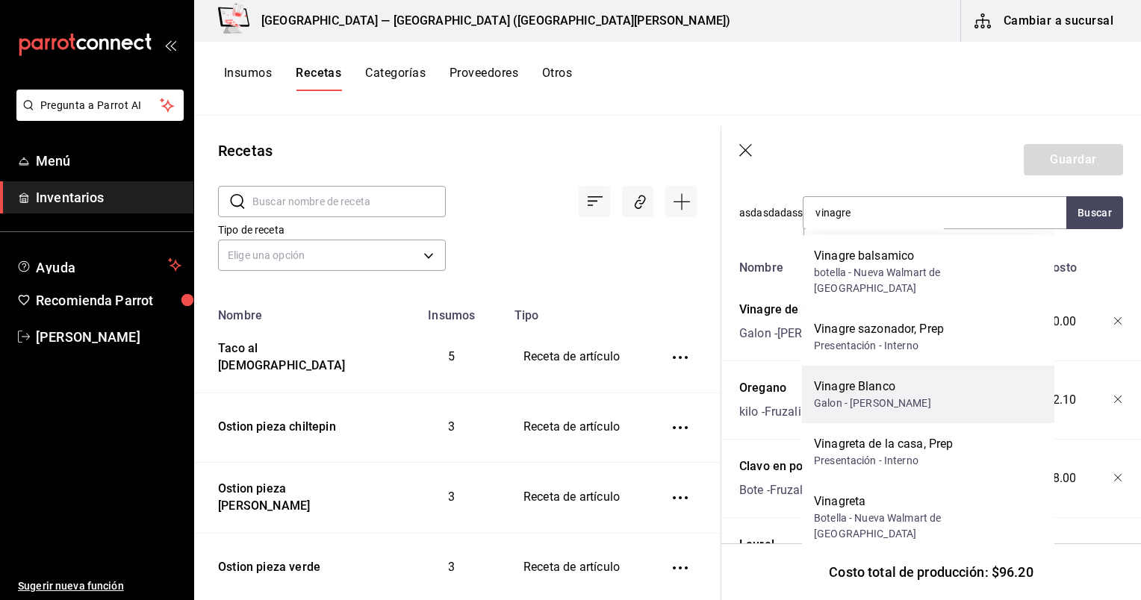
click at [580, 370] on div "[PERSON_NAME]" at bounding box center [928, 395] width 252 height 58
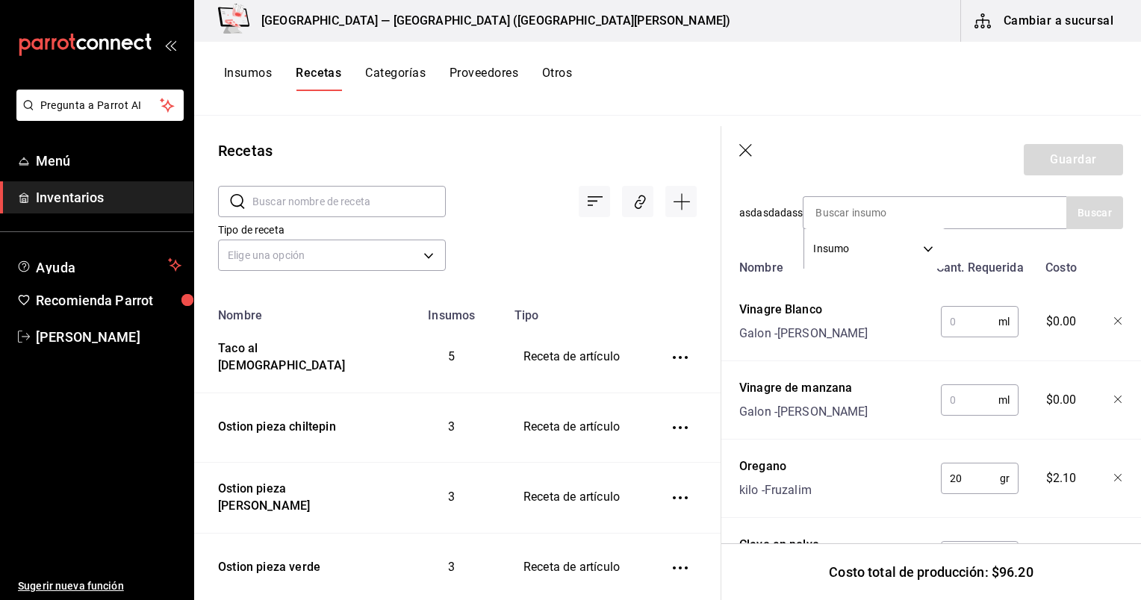
click at [580, 412] on div "ml ​" at bounding box center [980, 400] width 78 height 31
type input "500"
click at [580, 318] on input "text" at bounding box center [970, 322] width 58 height 30
type input "500"
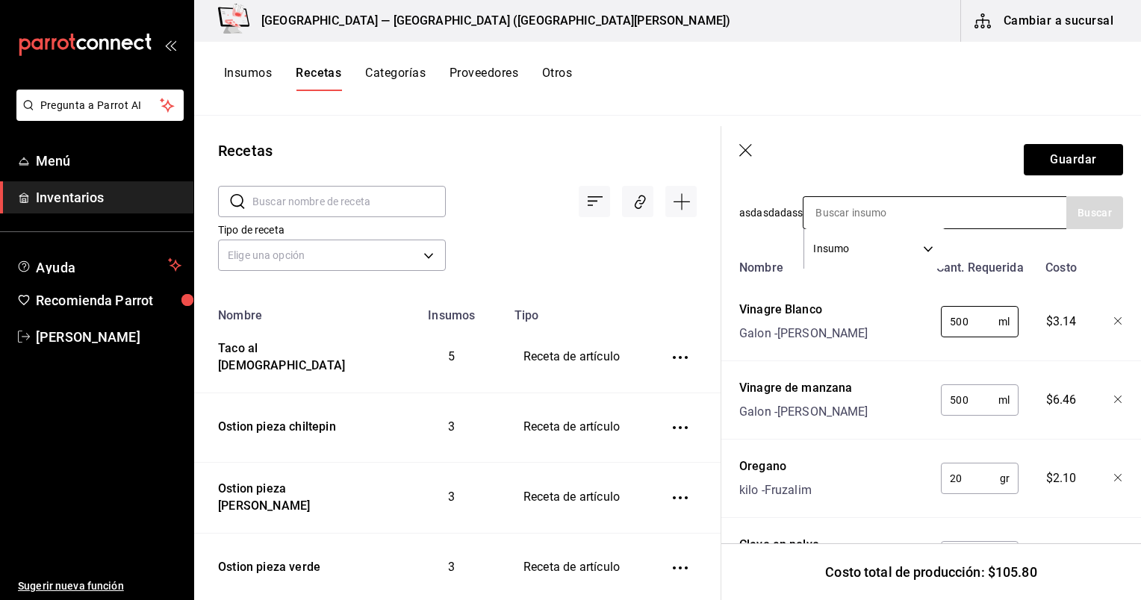
click at [580, 206] on input at bounding box center [878, 212] width 149 height 31
type input "canela"
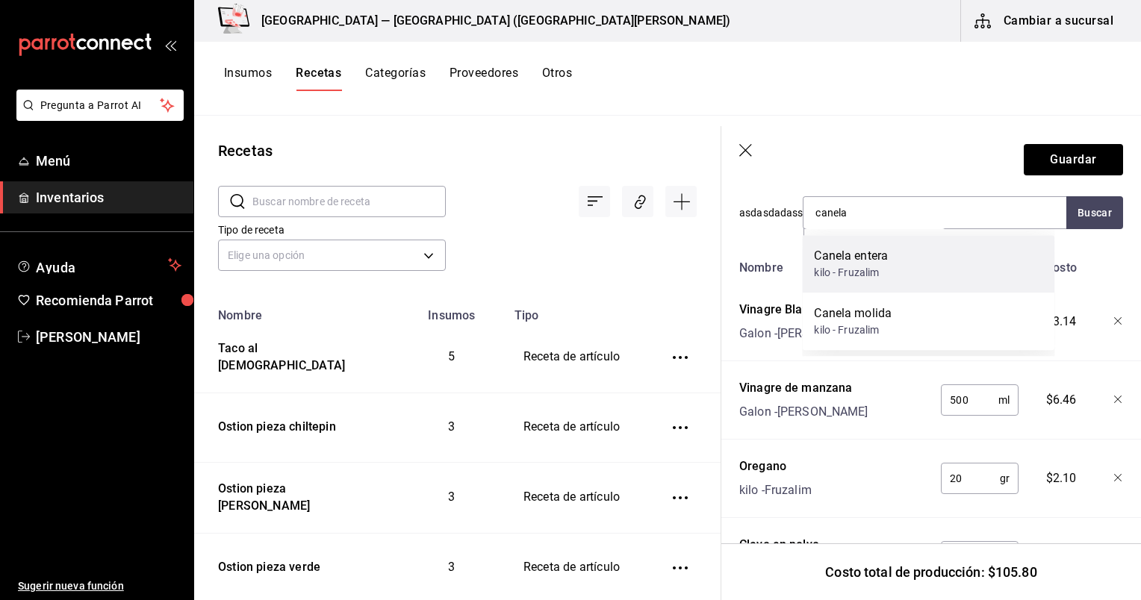
click at [580, 277] on div "Canela entera kilo - Fruzalim" at bounding box center [928, 264] width 252 height 58
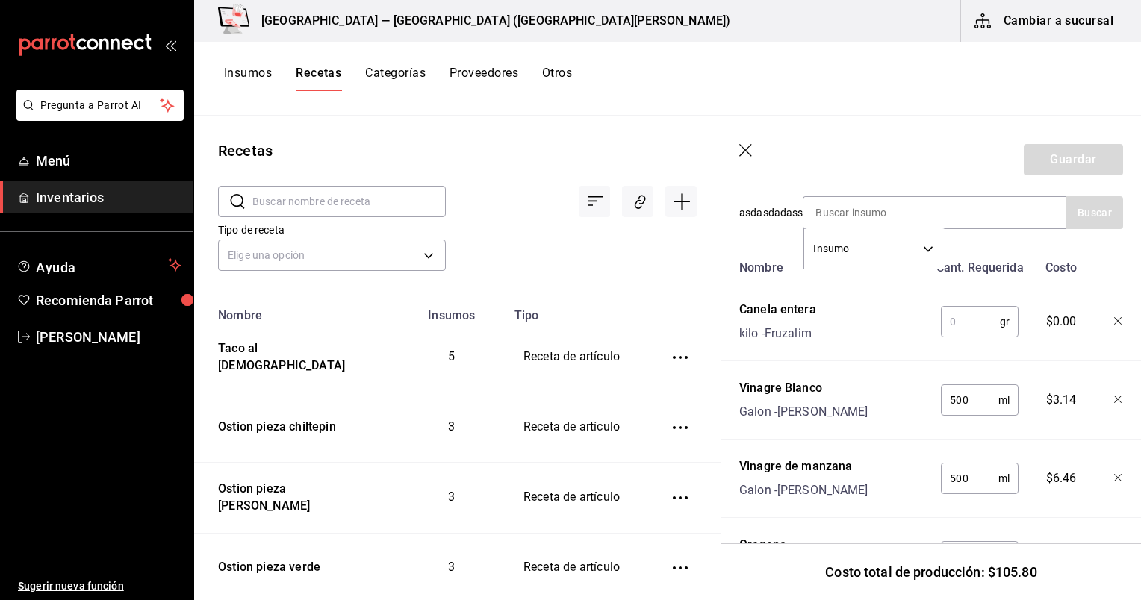
click at [580, 314] on input "text" at bounding box center [970, 322] width 59 height 30
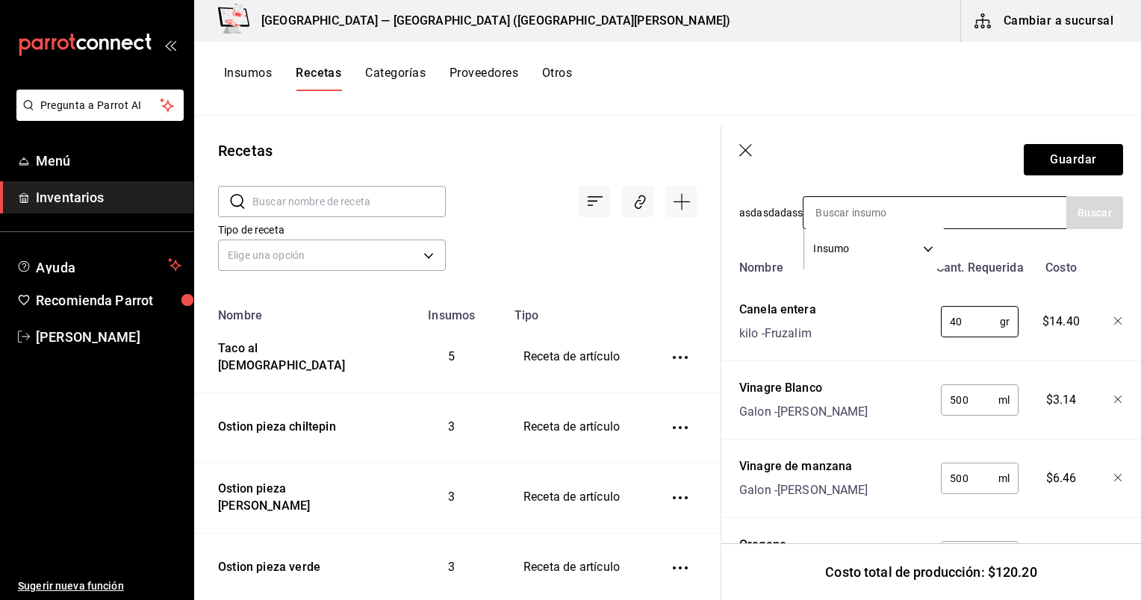
type input "40"
click at [580, 206] on input at bounding box center [878, 212] width 149 height 31
type input "jugo"
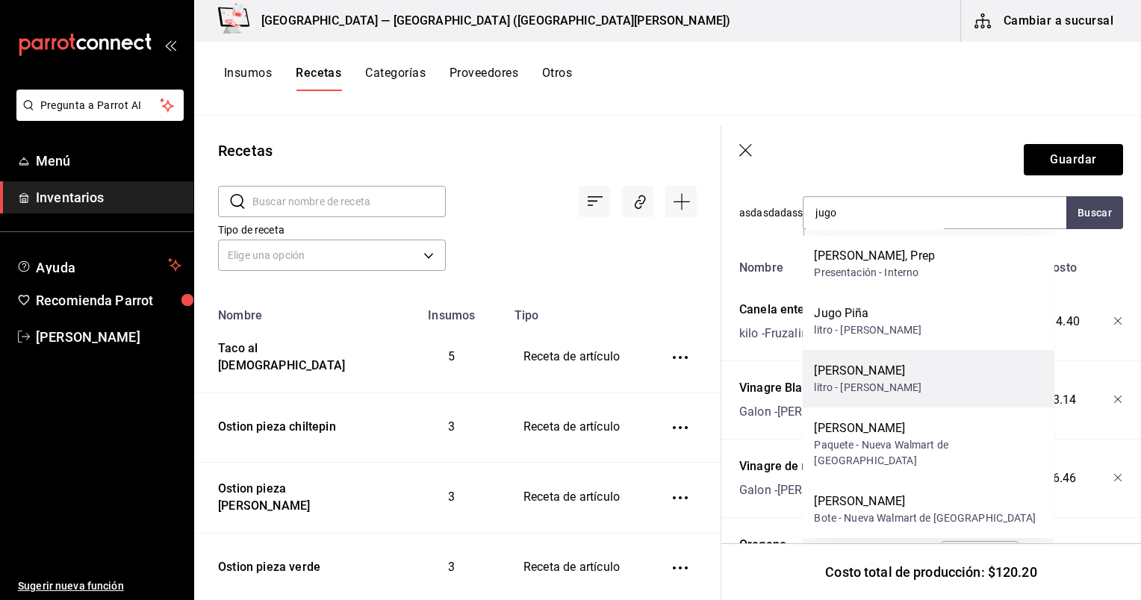
click at [580, 370] on div "[PERSON_NAME]" at bounding box center [868, 371] width 108 height 18
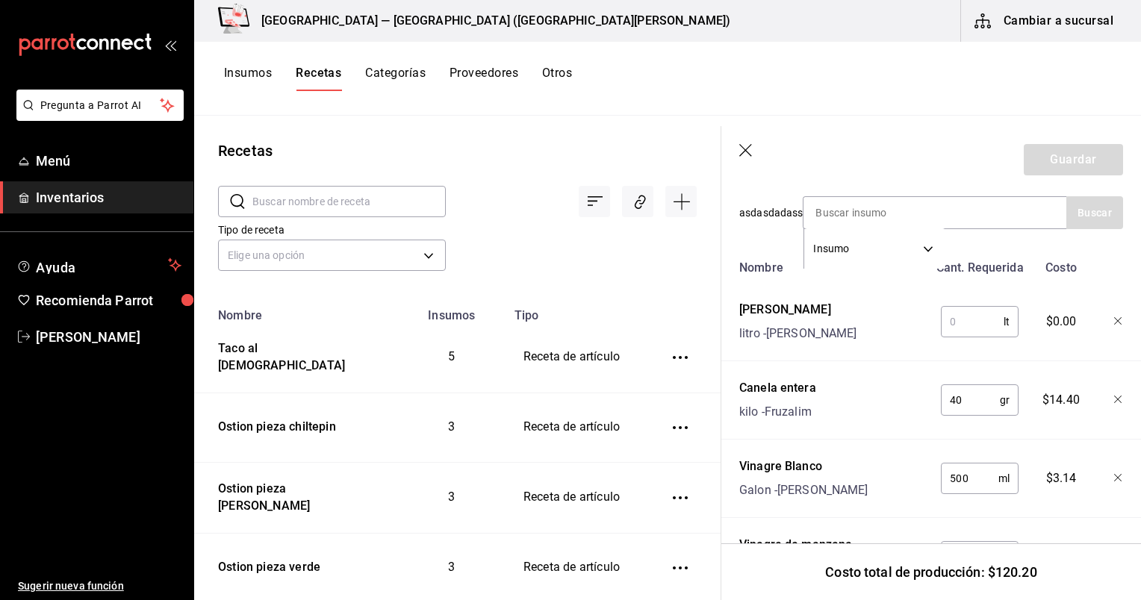
click at [580, 324] on input "text" at bounding box center [972, 322] width 63 height 30
type input "1"
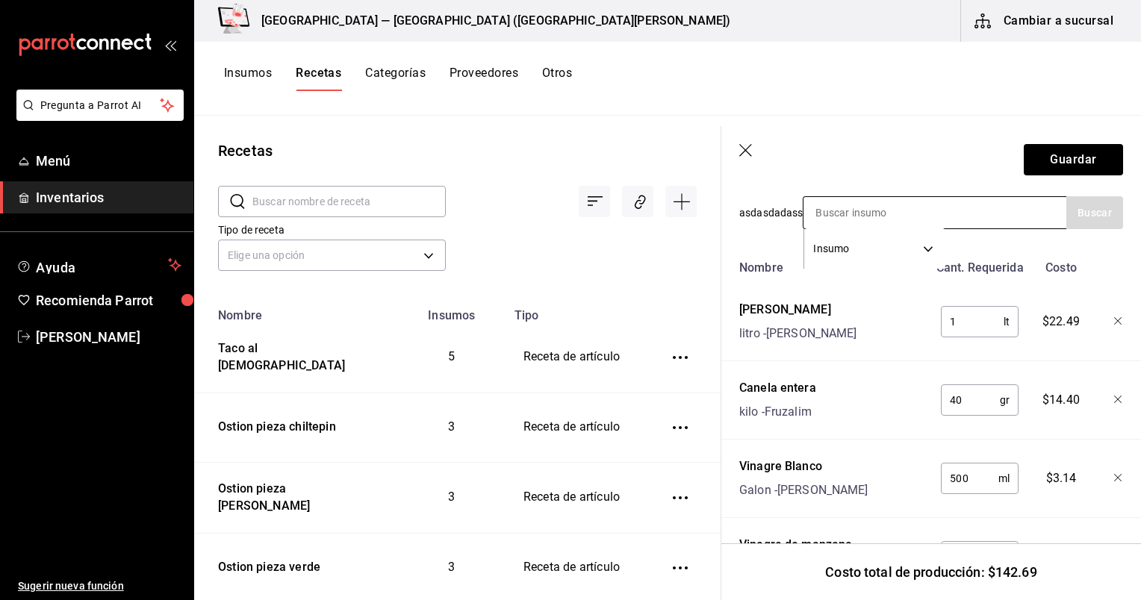
click at [580, 212] on input at bounding box center [878, 212] width 149 height 31
type input "pimienta"
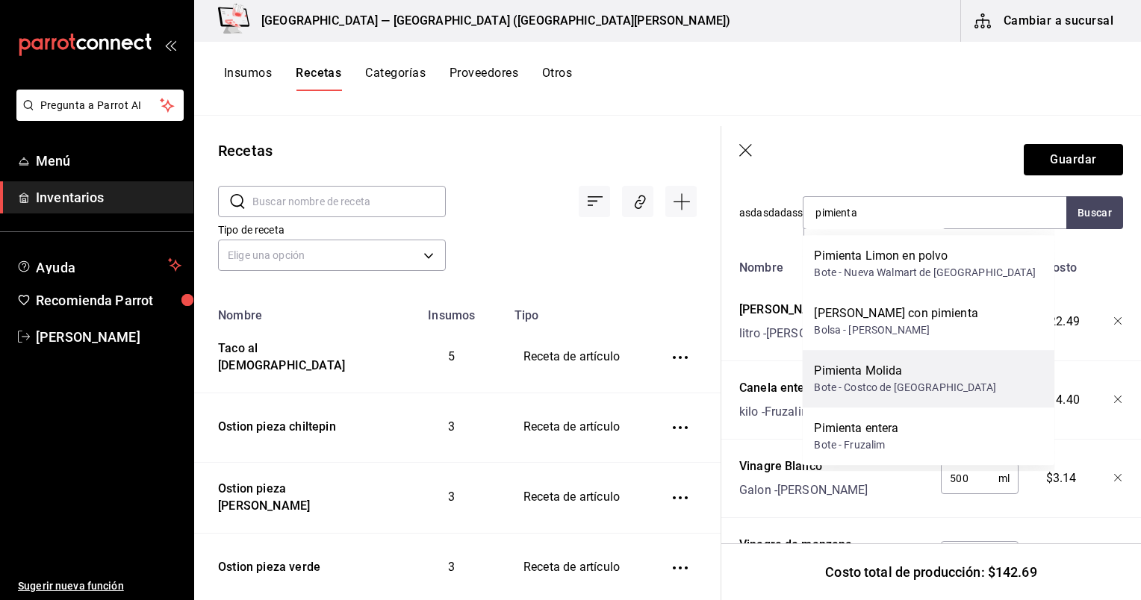
click at [580, 381] on div "Bote - Costco de [GEOGRAPHIC_DATA]" at bounding box center [904, 388] width 181 height 16
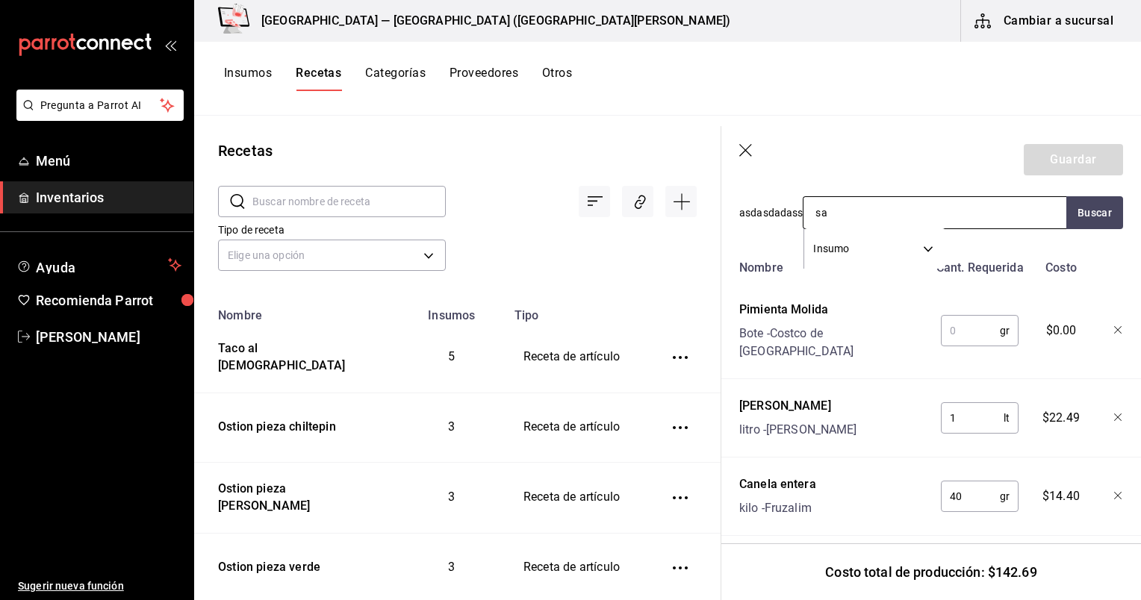
type input "sal"
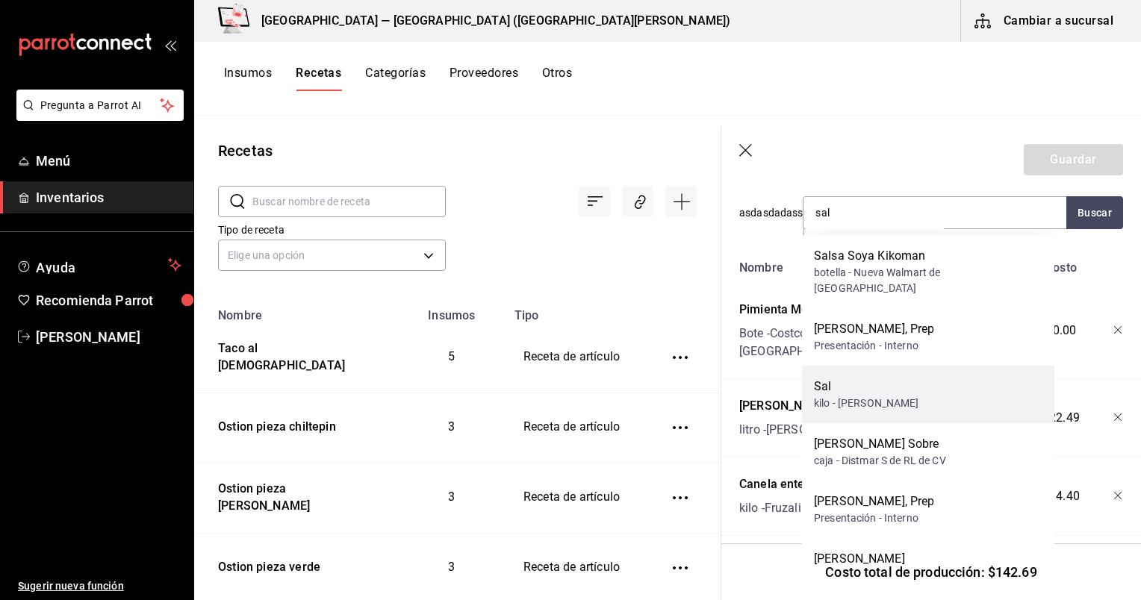
click at [580, 396] on div "kilo - [PERSON_NAME]" at bounding box center [866, 404] width 105 height 16
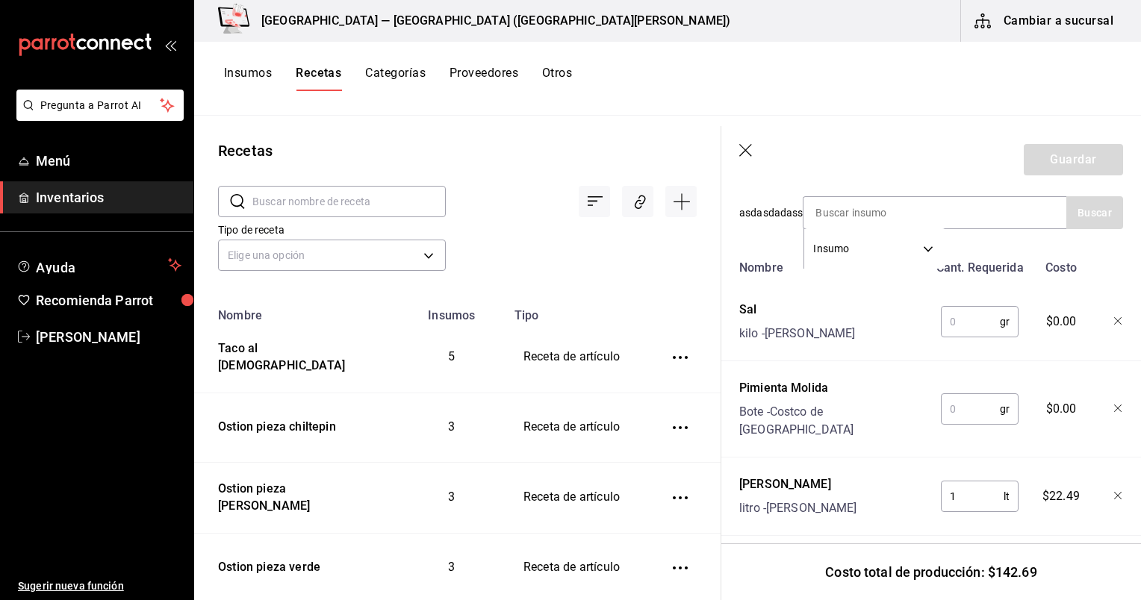
click at [580, 408] on input "text" at bounding box center [970, 409] width 59 height 30
type input "20"
click at [580, 329] on input "text" at bounding box center [970, 322] width 59 height 30
type input "200"
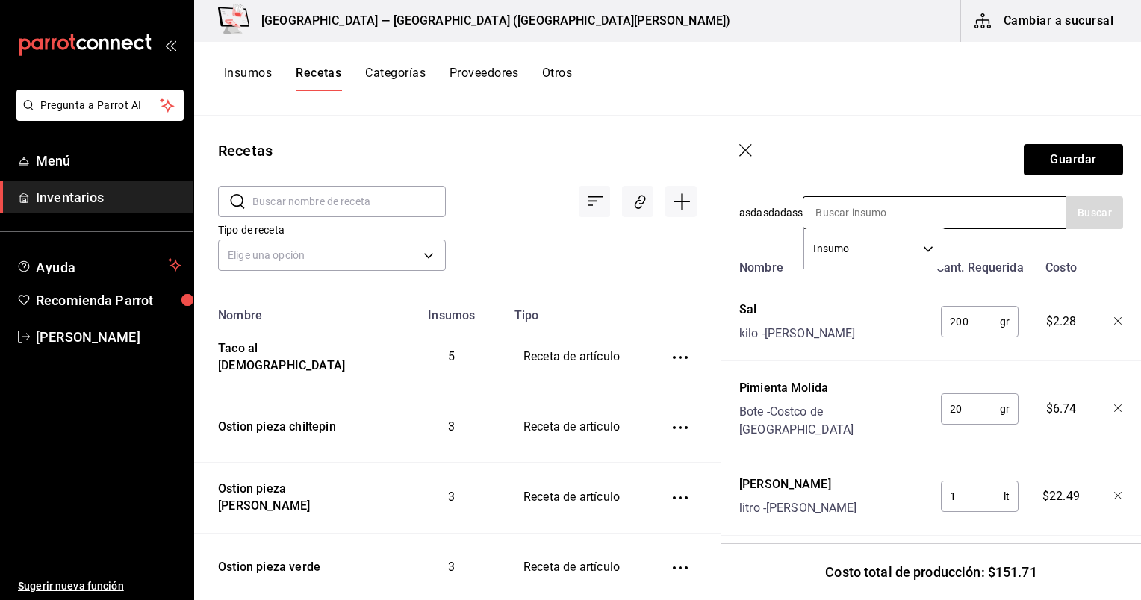
click at [580, 202] on input at bounding box center [878, 212] width 149 height 31
type input "ajo"
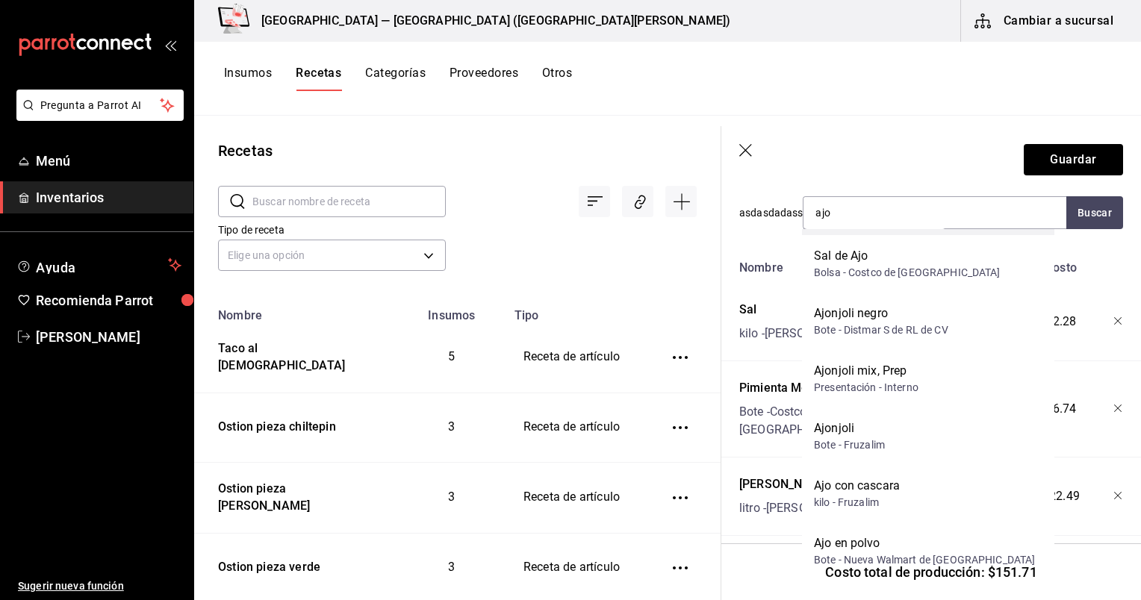
scroll to position [251, 0]
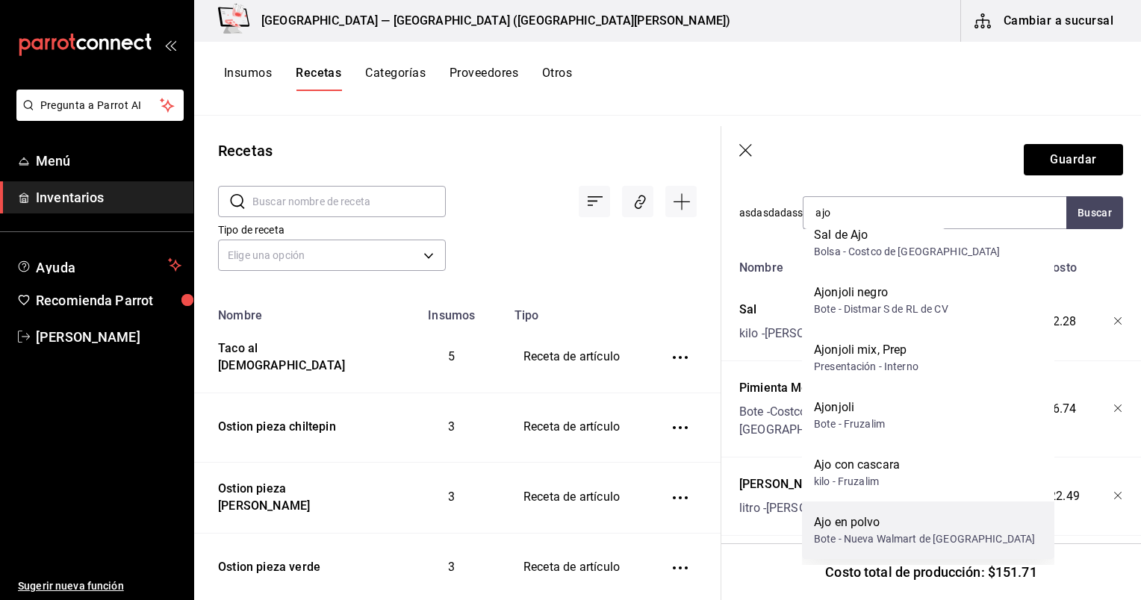
click at [580, 550] on div "Ajo en polvo Bote - [GEOGRAPHIC_DATA] de [GEOGRAPHIC_DATA]" at bounding box center [928, 531] width 252 height 58
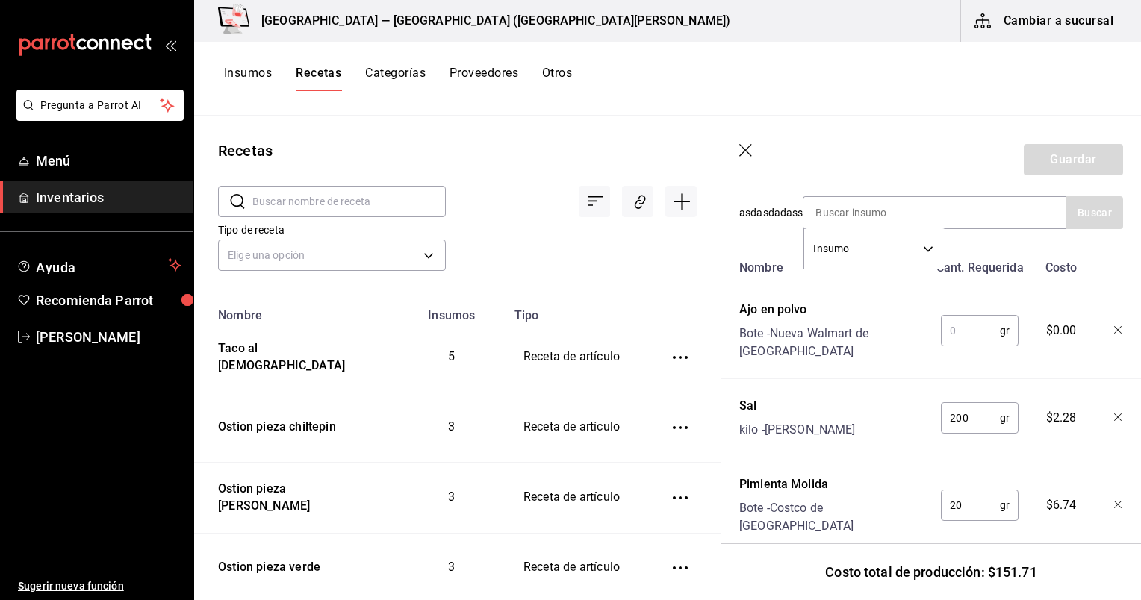
click at [580, 316] on input "text" at bounding box center [970, 331] width 59 height 30
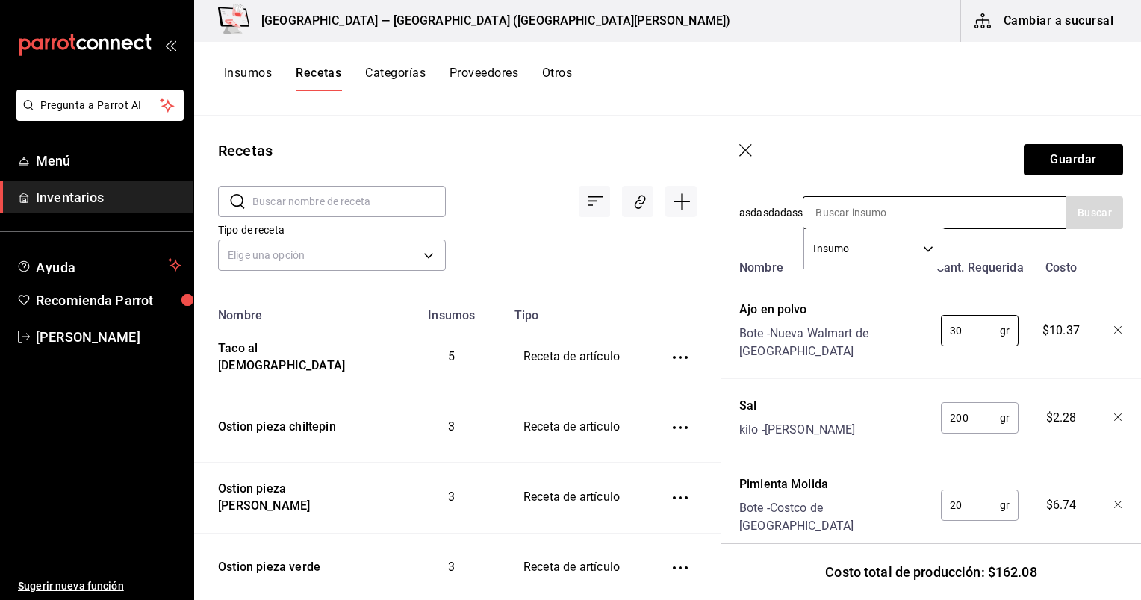
type input "30"
click at [580, 203] on input at bounding box center [878, 212] width 149 height 31
type input "carne"
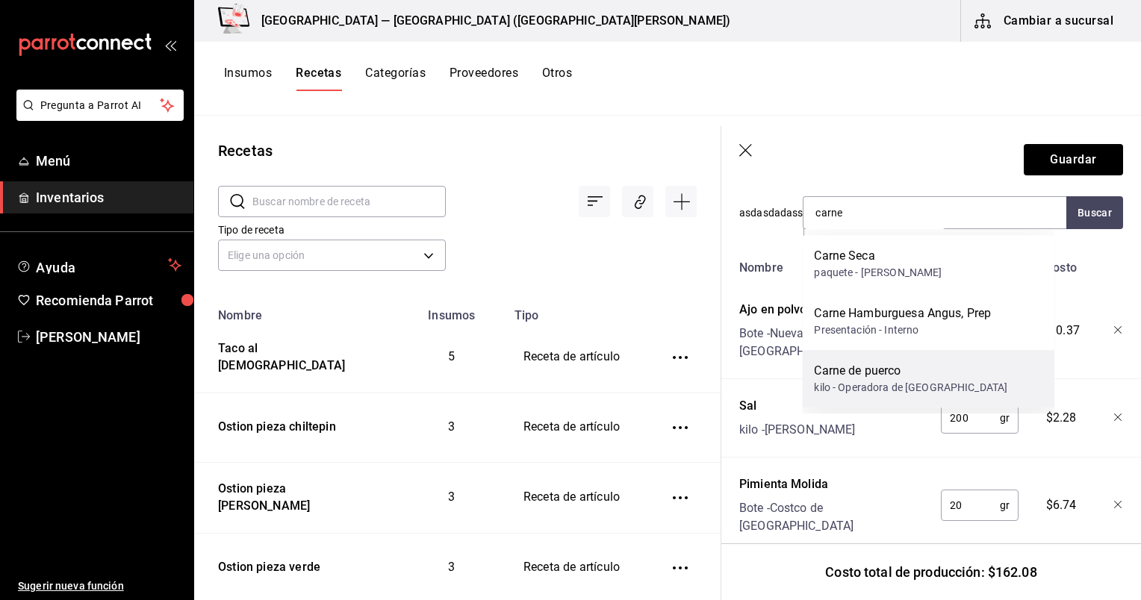
click at [580, 386] on div "kilo - Operadora de [GEOGRAPHIC_DATA]" at bounding box center [910, 388] width 193 height 16
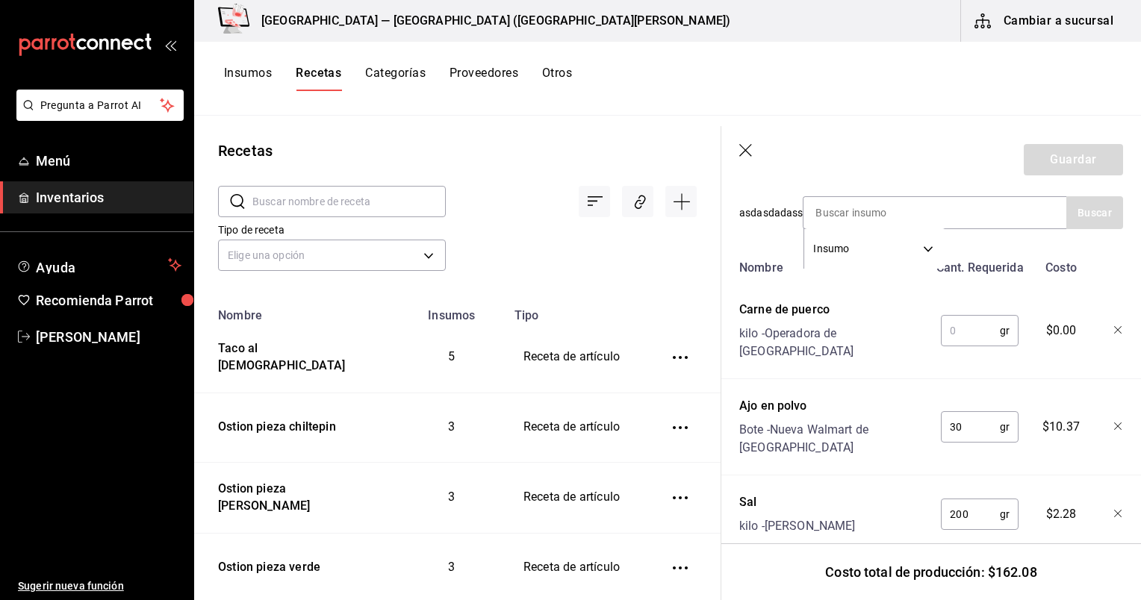
click at [580, 338] on div "gr ​" at bounding box center [977, 328] width 98 height 66
click at [580, 335] on input "text" at bounding box center [970, 331] width 59 height 30
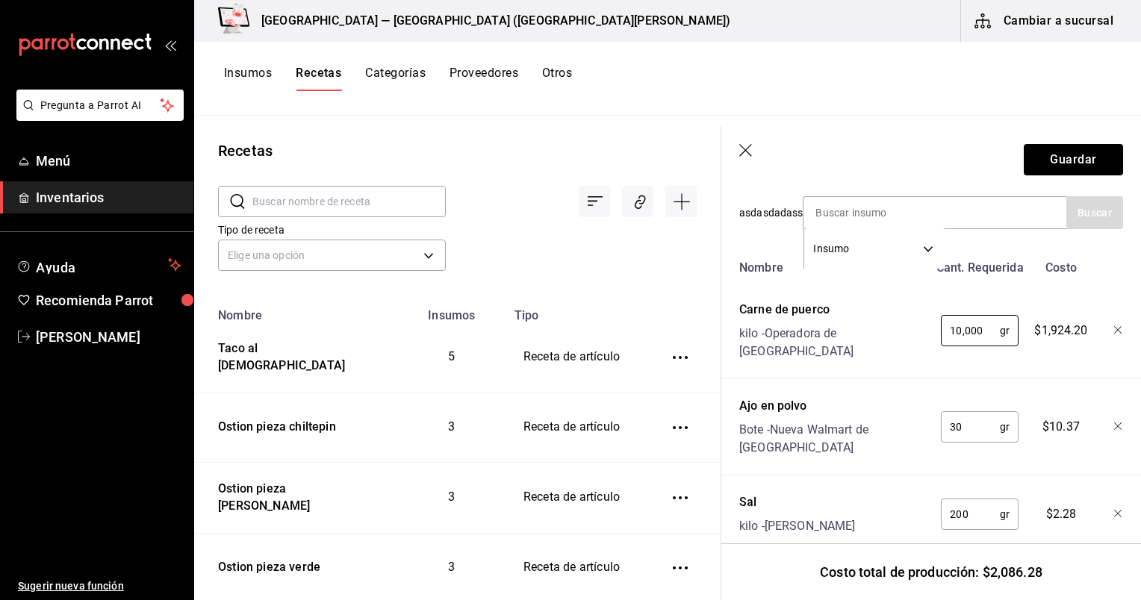
type input "10,000"
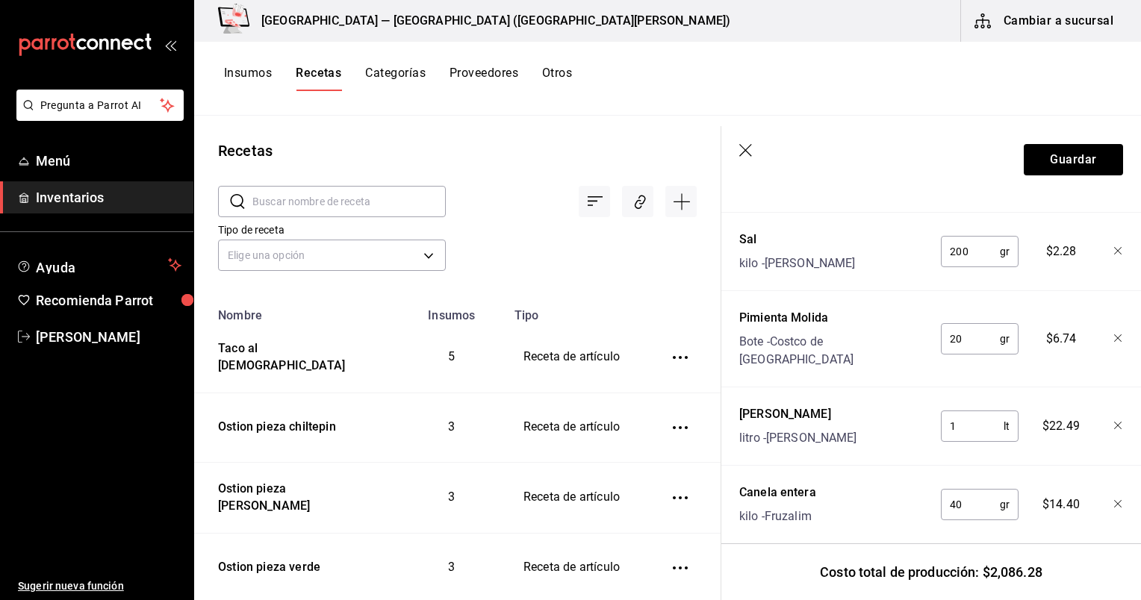
scroll to position [806, 0]
click at [580, 162] on button "Guardar" at bounding box center [1073, 159] width 99 height 31
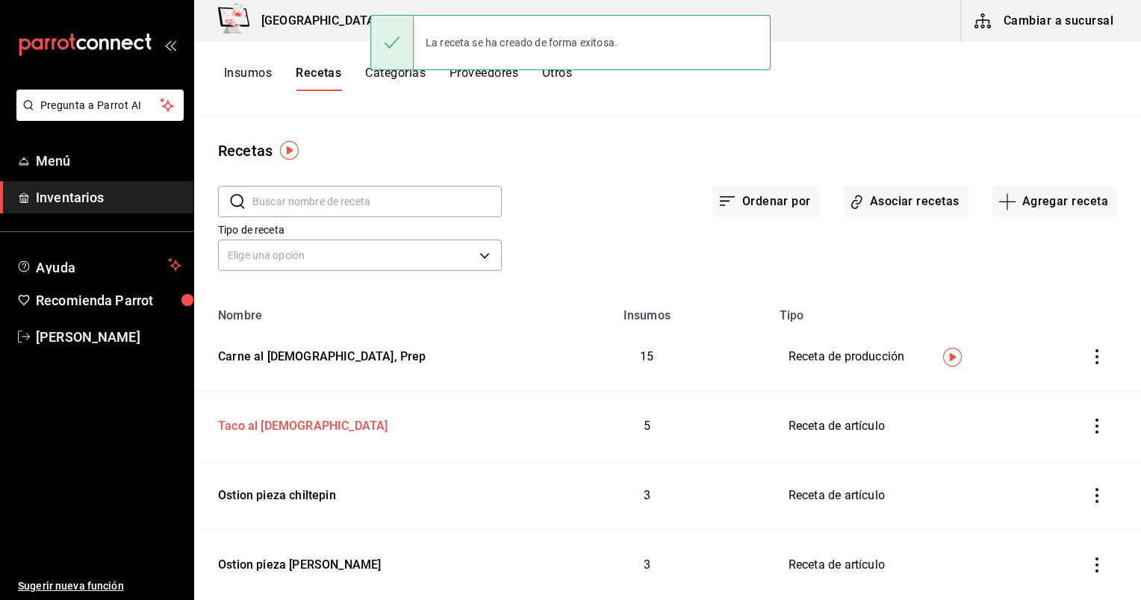
click at [270, 423] on div "Taco al [DEMOGRAPHIC_DATA]" at bounding box center [299, 423] width 175 height 23
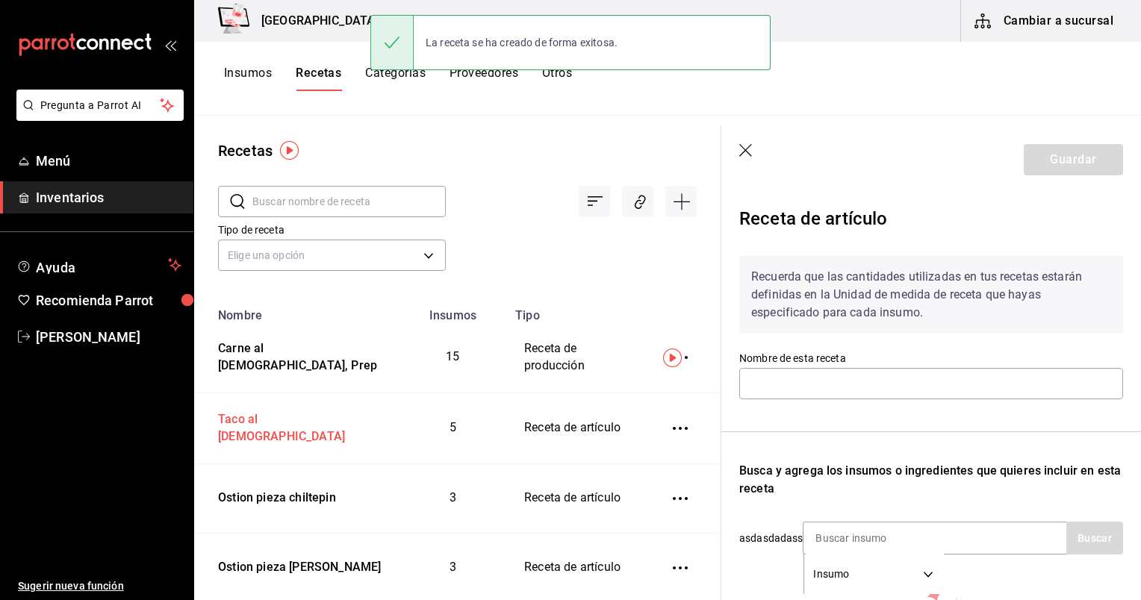
type input "Taco al [DEMOGRAPHIC_DATA]"
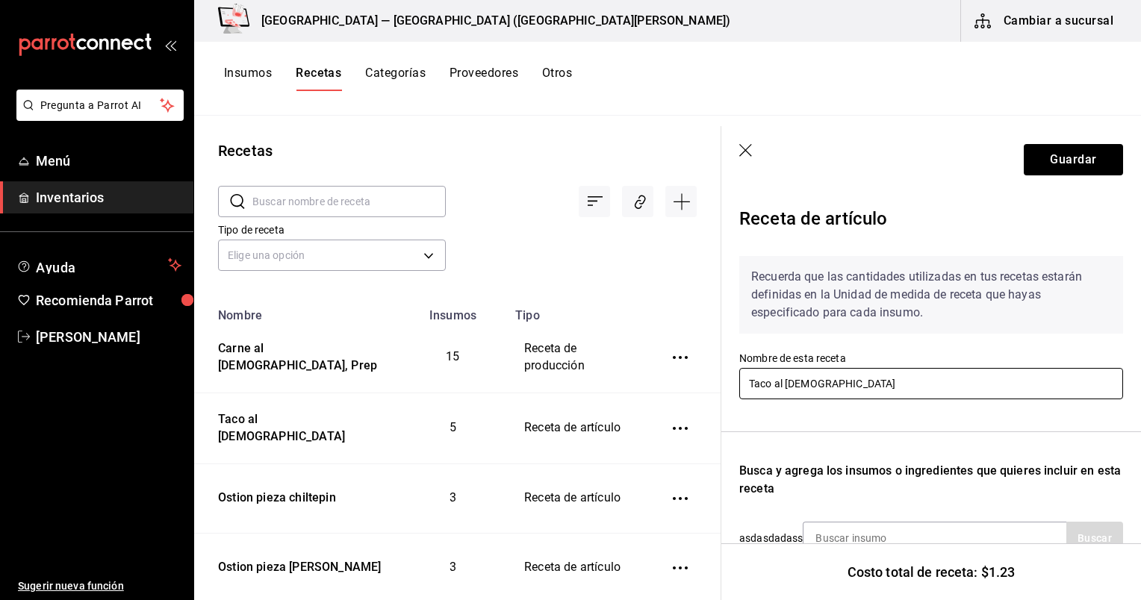
scroll to position [199, 0]
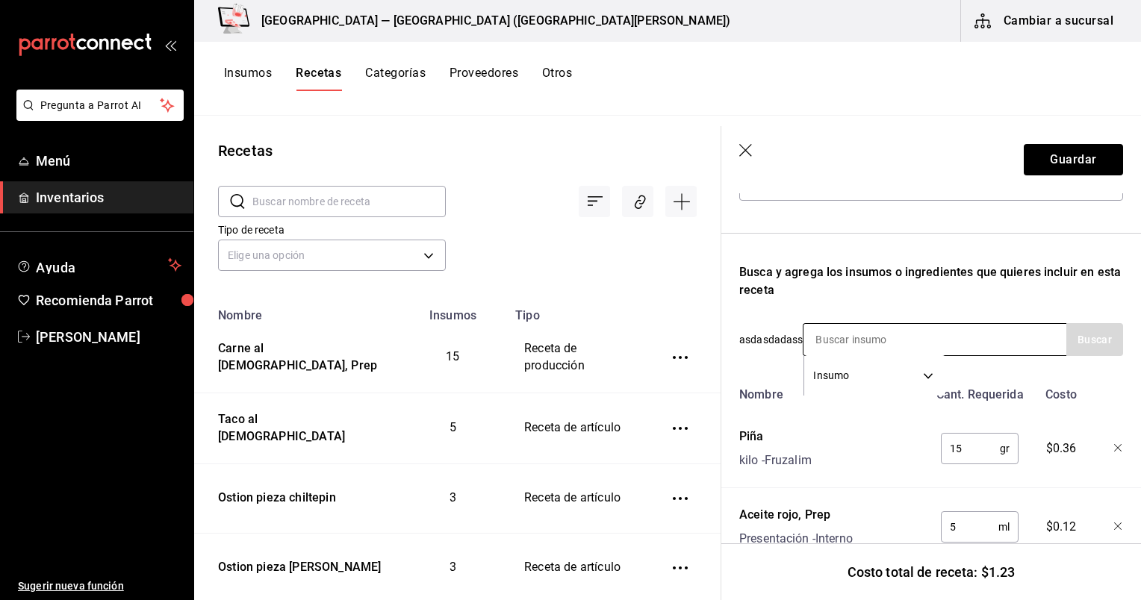
click at [580, 341] on input at bounding box center [878, 339] width 149 height 31
type input "carne"
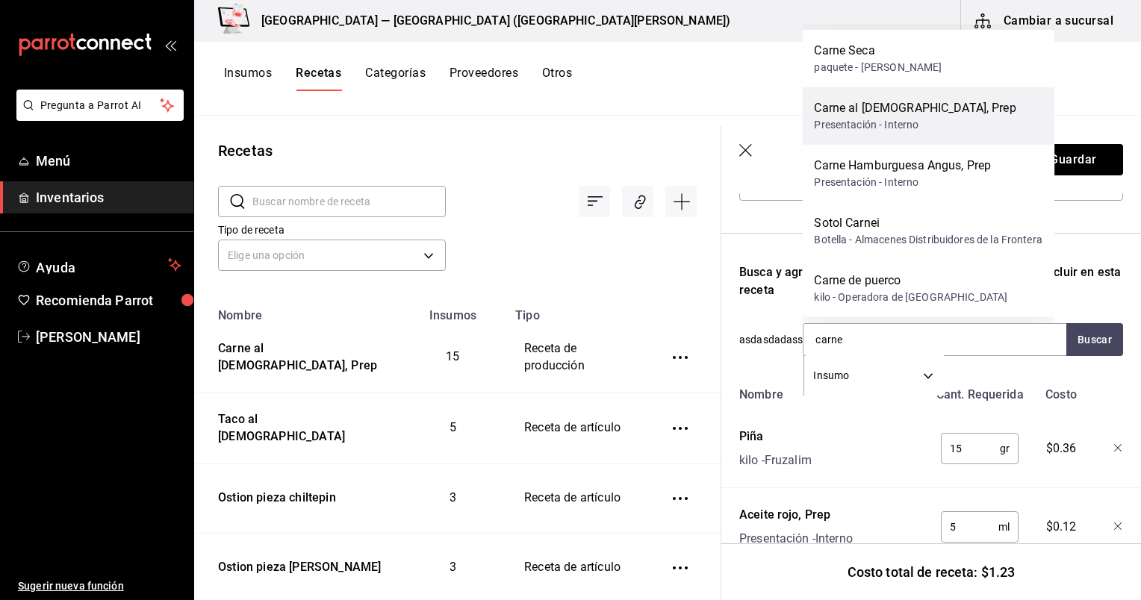
click at [580, 117] on div "Presentación - Interno" at bounding box center [915, 125] width 202 height 16
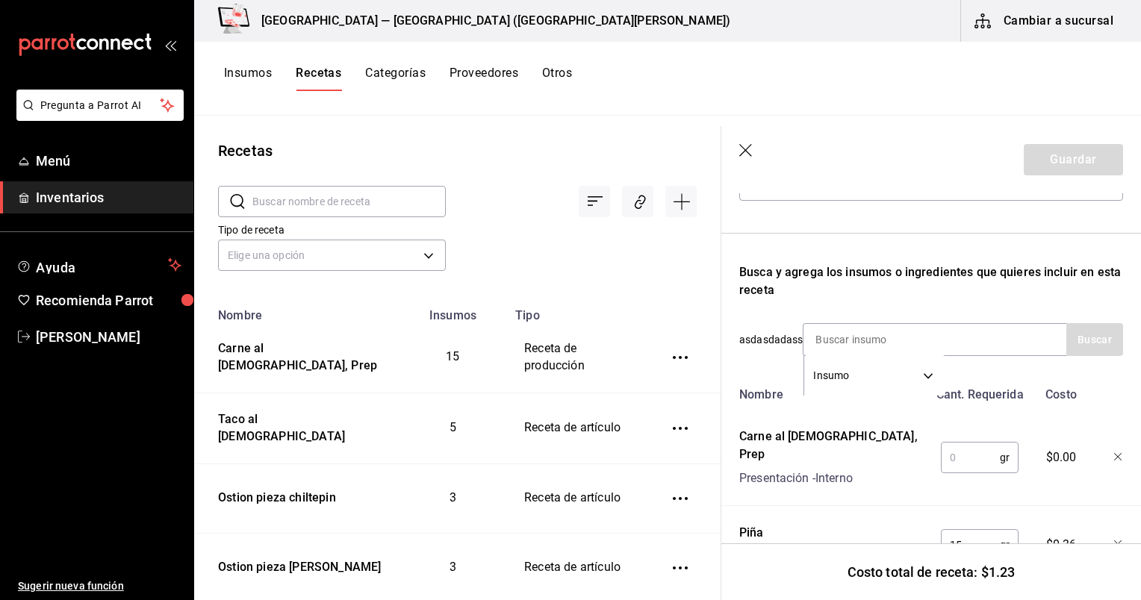
click at [580, 443] on input "text" at bounding box center [970, 458] width 59 height 30
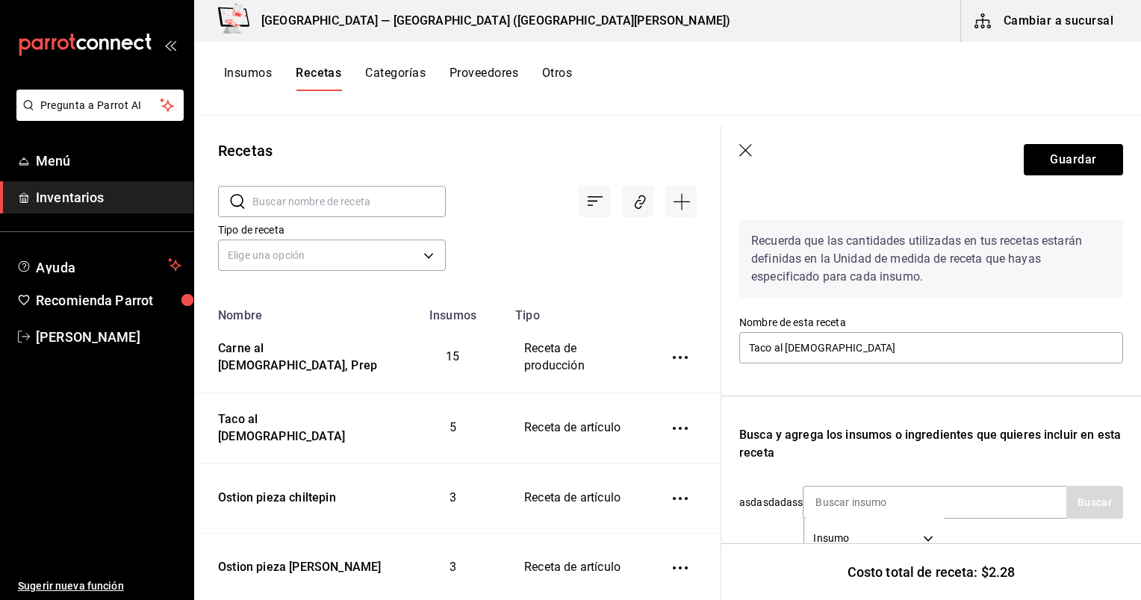
scroll to position [0, 0]
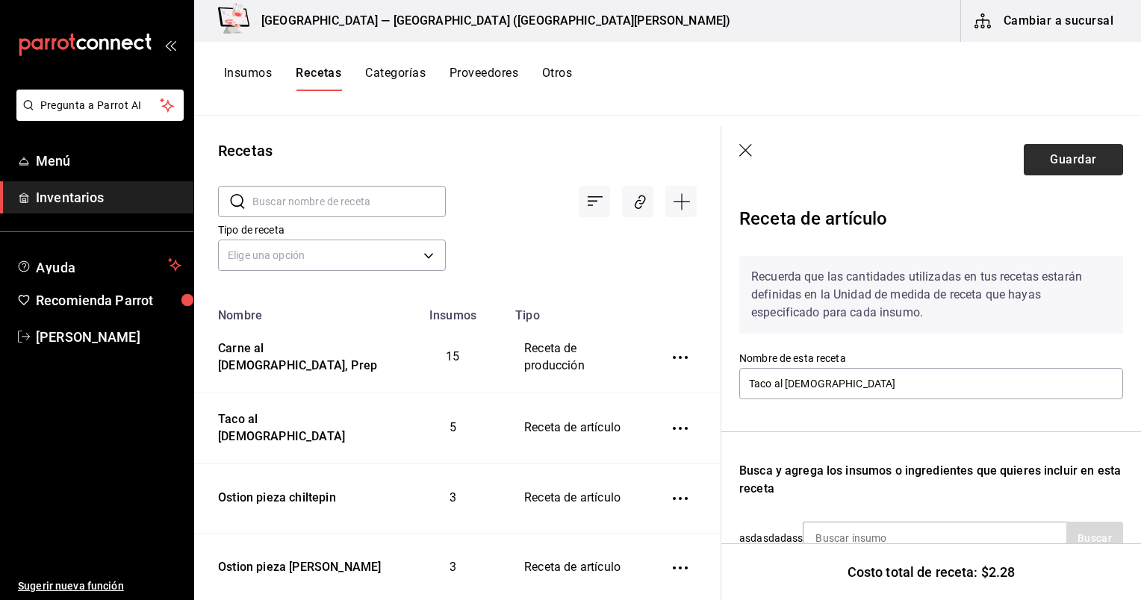
type input "50"
click at [580, 152] on button "Guardar" at bounding box center [1073, 159] width 99 height 31
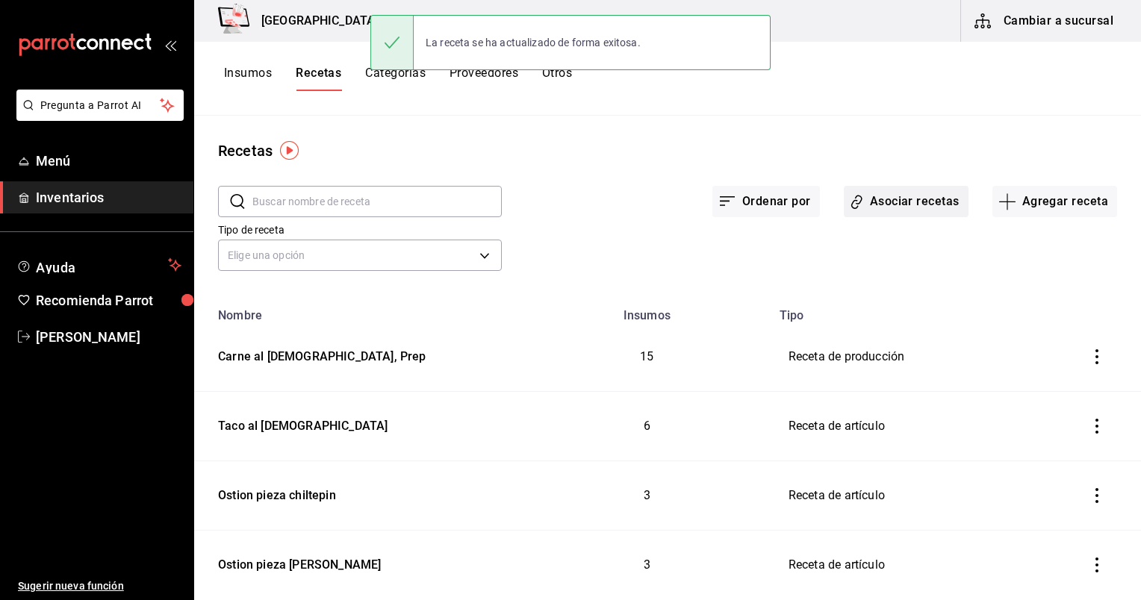
click at [580, 203] on button "Asociar recetas" at bounding box center [906, 201] width 125 height 31
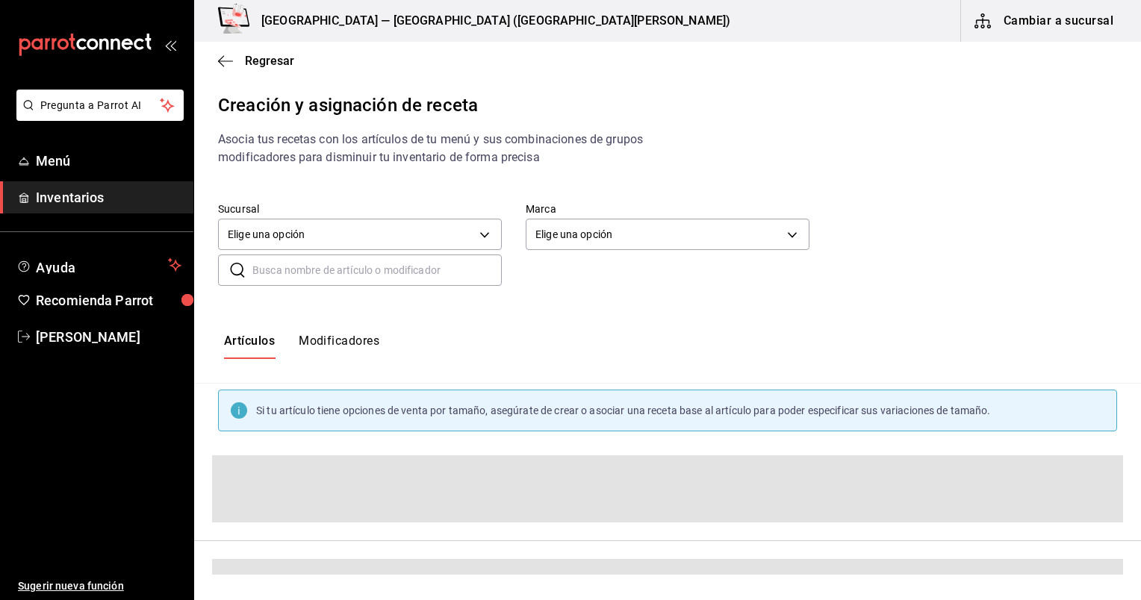
click at [301, 273] on input "text" at bounding box center [376, 270] width 249 height 30
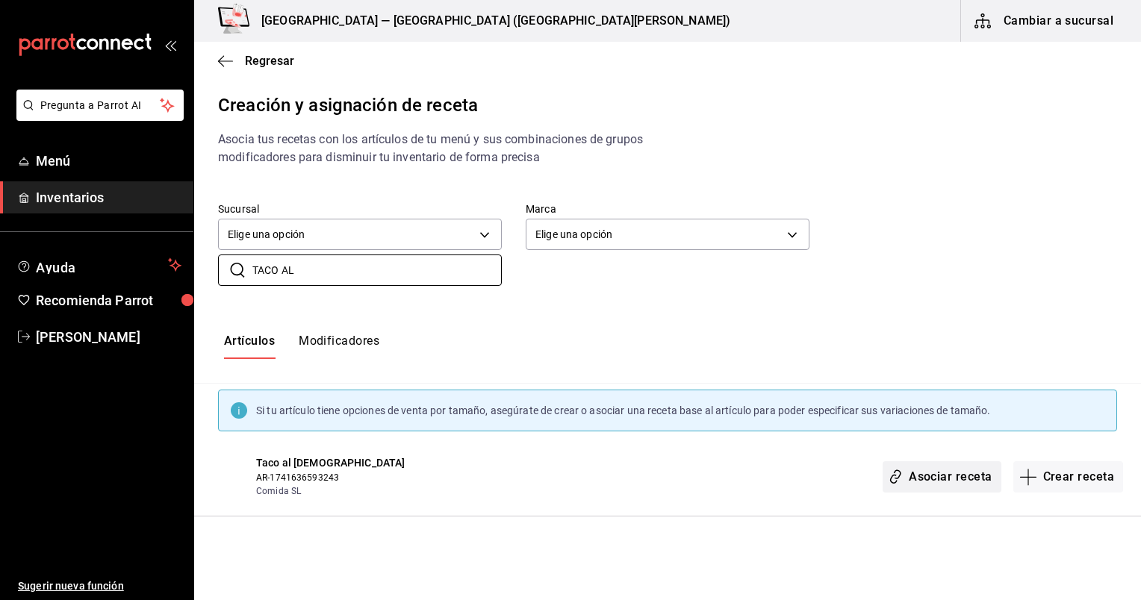
type input "TACO AL"
click at [580, 475] on button "Asociar receta" at bounding box center [942, 477] width 118 height 31
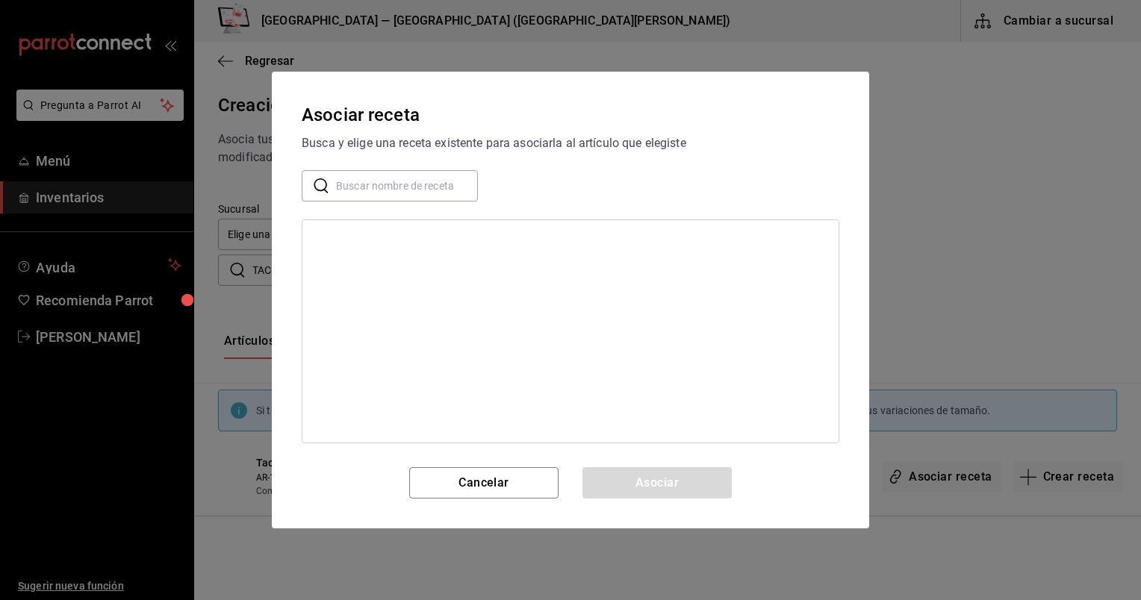
click at [432, 193] on input "text" at bounding box center [407, 186] width 142 height 30
type input "TACO AL"
click at [344, 237] on div "Taco al [DEMOGRAPHIC_DATA]" at bounding box center [387, 240] width 146 height 16
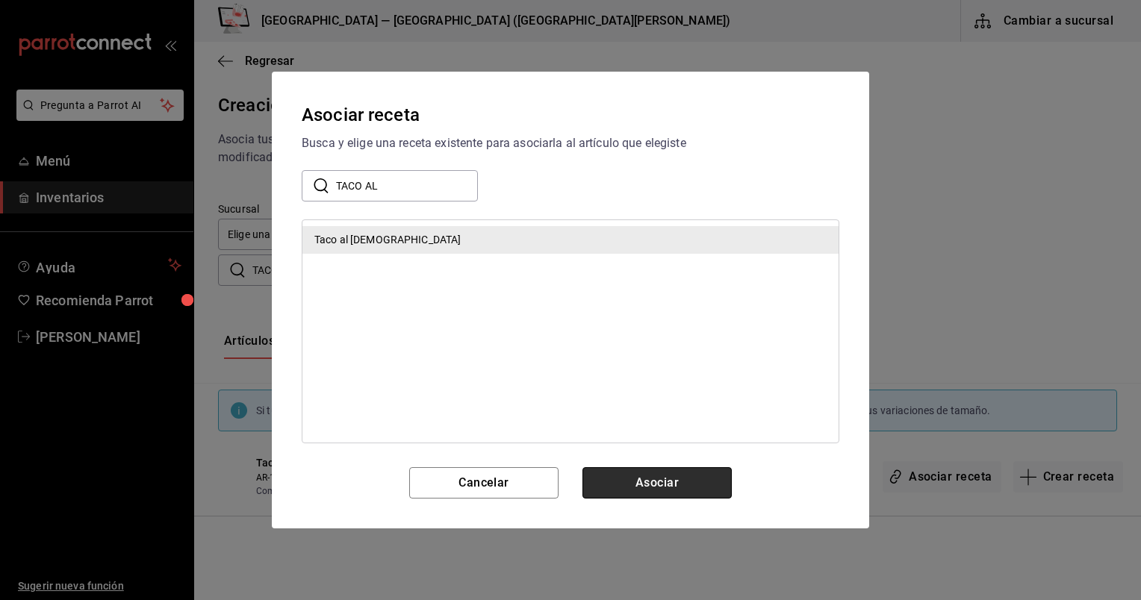
click at [580, 483] on button "Asociar" at bounding box center [656, 482] width 149 height 31
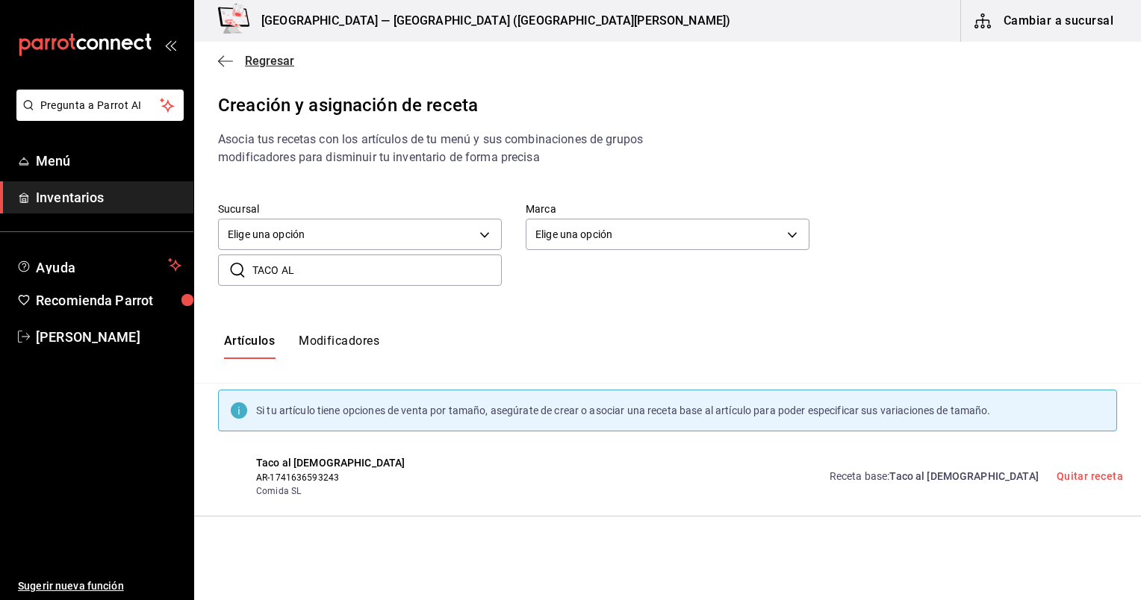
click at [230, 63] on icon "button" at bounding box center [225, 61] width 15 height 13
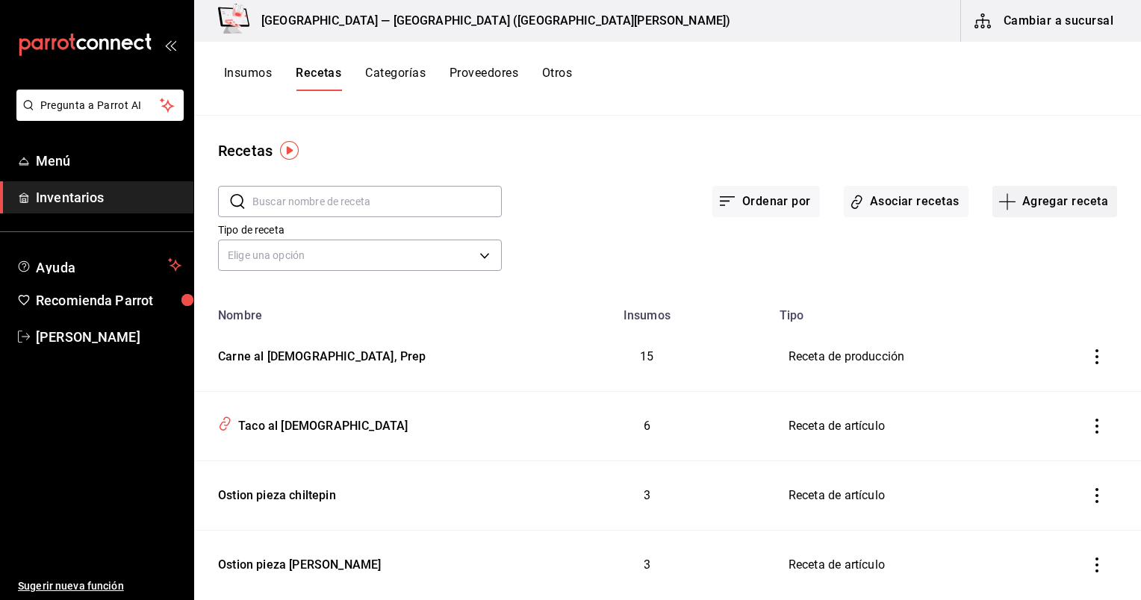
click at [580, 196] on button "Agregar receta" at bounding box center [1054, 201] width 125 height 31
click at [580, 242] on span "Receta" at bounding box center [1044, 243] width 125 height 16
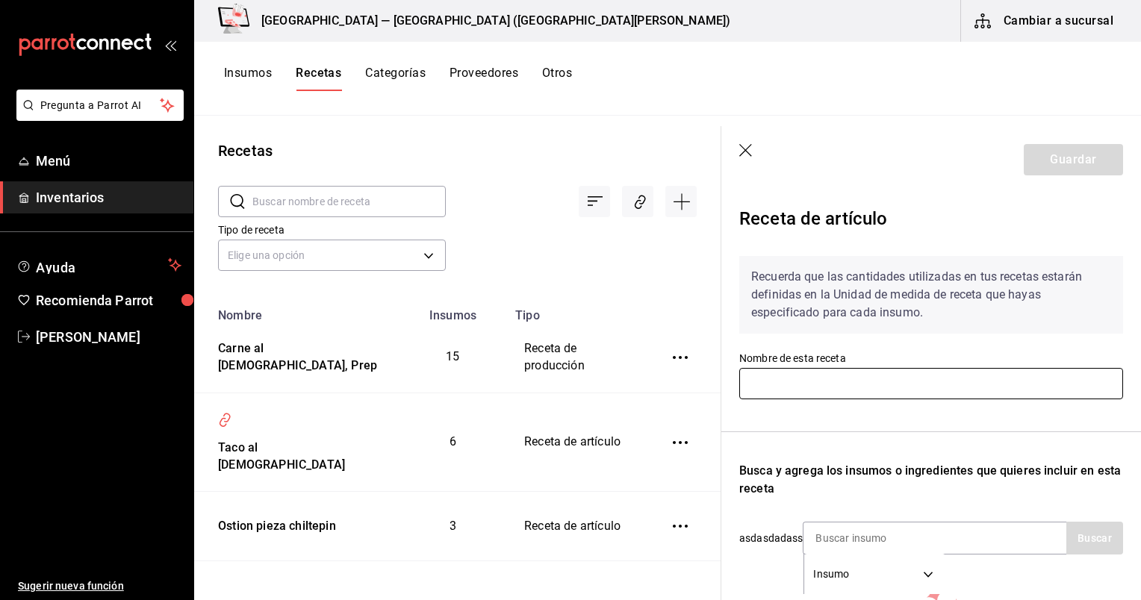
click at [580, 380] on input "text" at bounding box center [931, 383] width 384 height 31
paste input "Taco de pulpo y pastor"
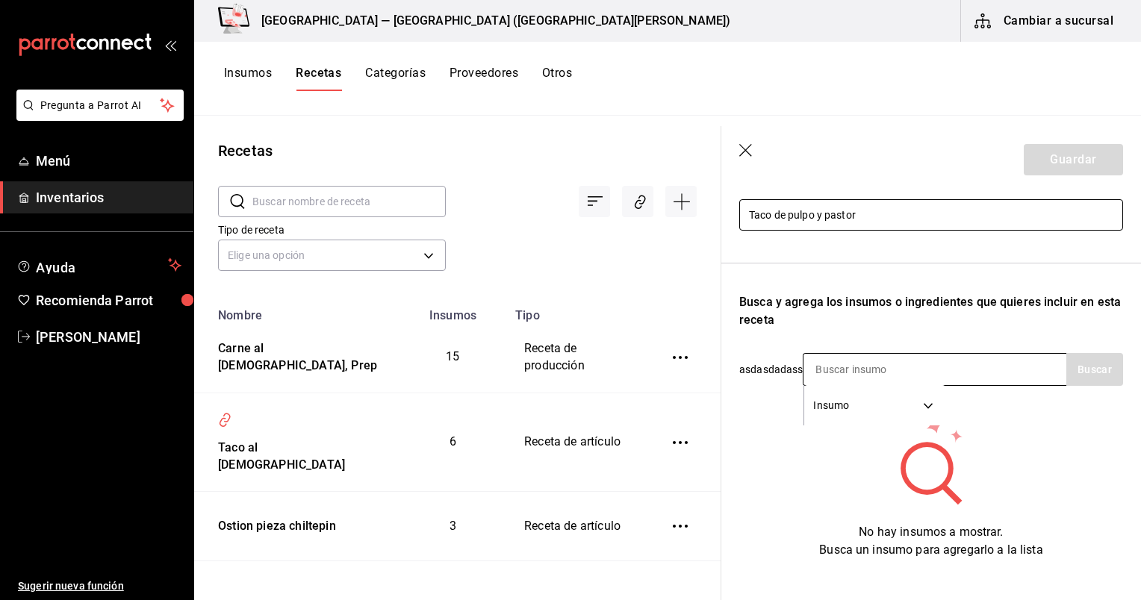
scroll to position [170, 0]
type input "Taco de pulpo y pastor"
click at [580, 367] on input at bounding box center [878, 368] width 149 height 31
type input "pulpo"
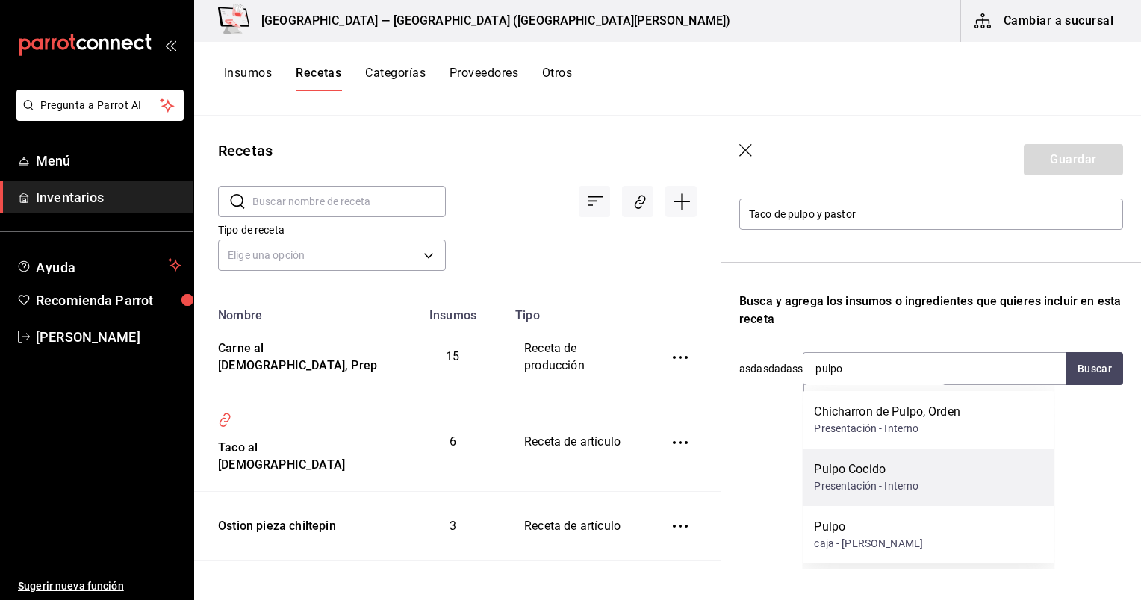
click at [580, 475] on div "Pulpo Cocido" at bounding box center [866, 470] width 105 height 18
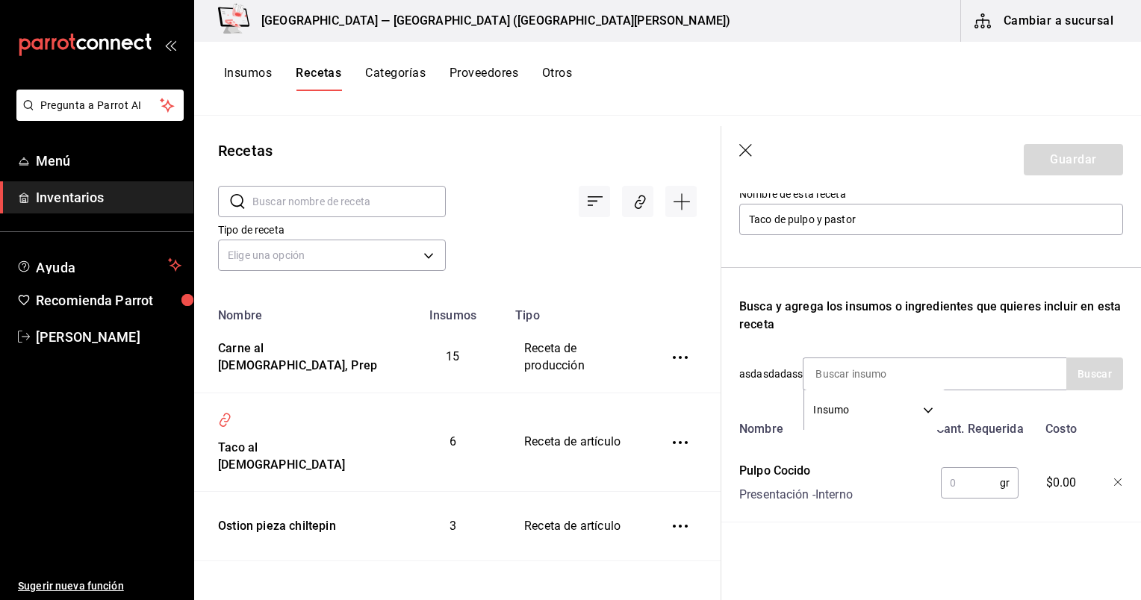
click at [580, 477] on input "text" at bounding box center [970, 483] width 59 height 30
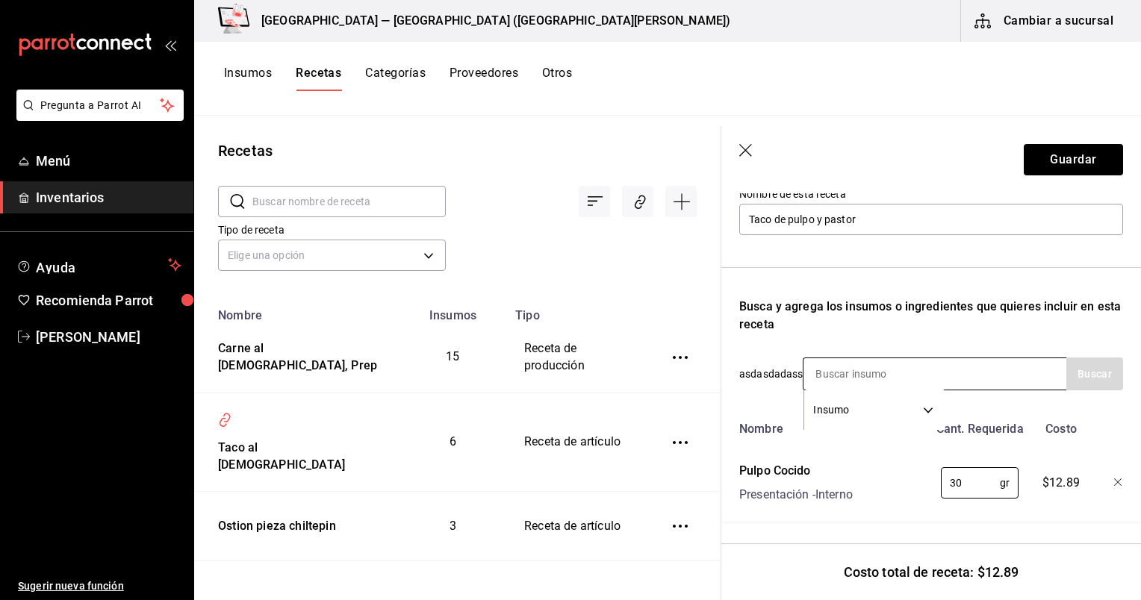
type input "30"
click at [580, 362] on input at bounding box center [878, 373] width 149 height 31
type input "pulpo"
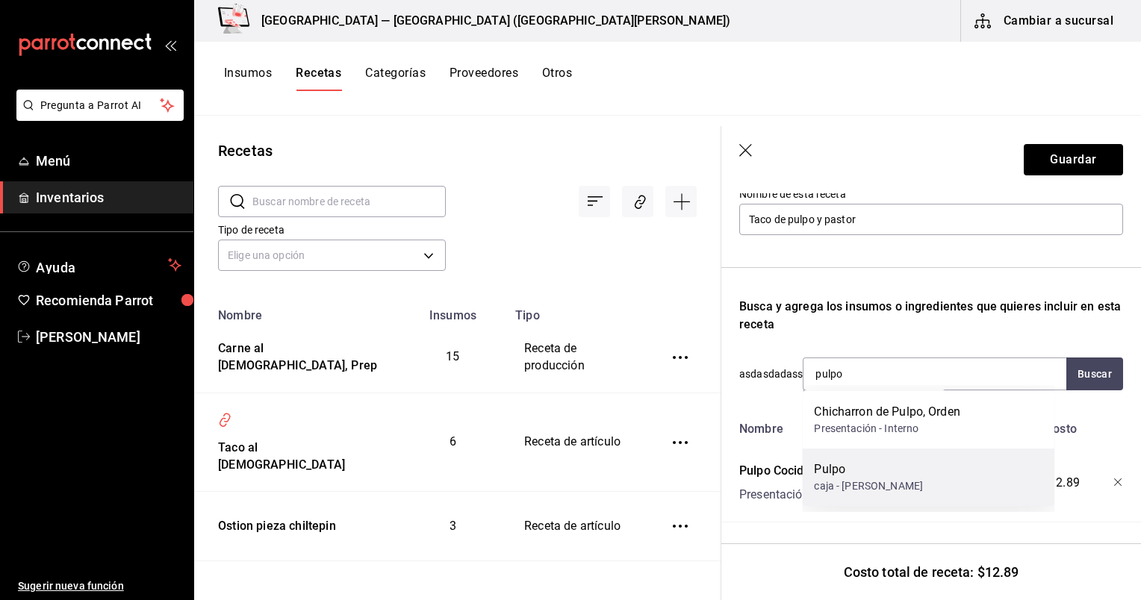
click at [580, 469] on div "Pulpo" at bounding box center [868, 470] width 109 height 18
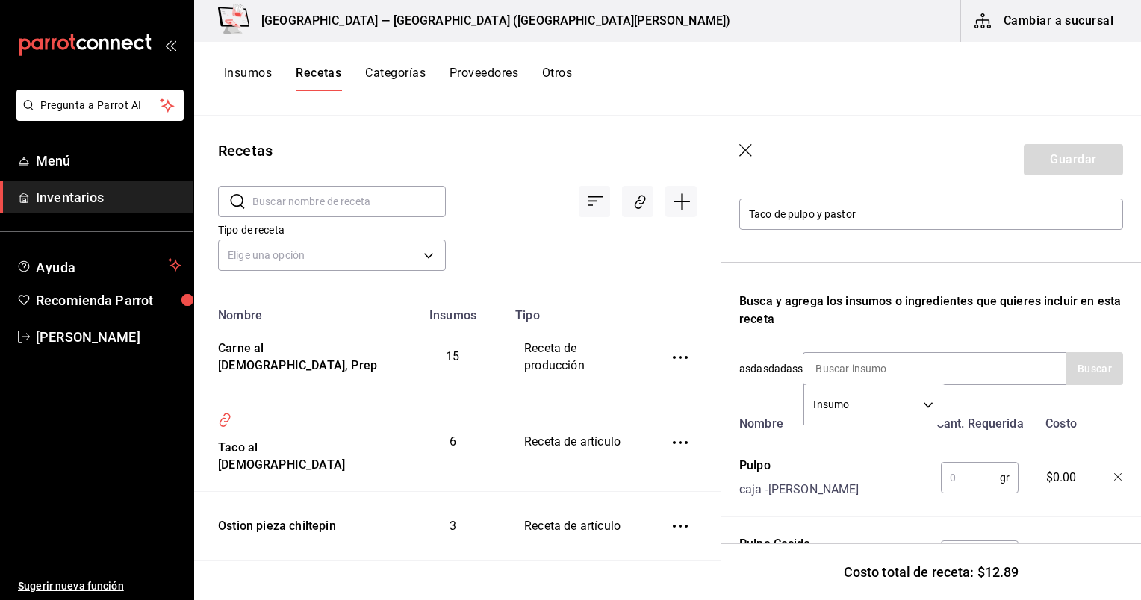
click at [580, 469] on input "text" at bounding box center [970, 478] width 59 height 30
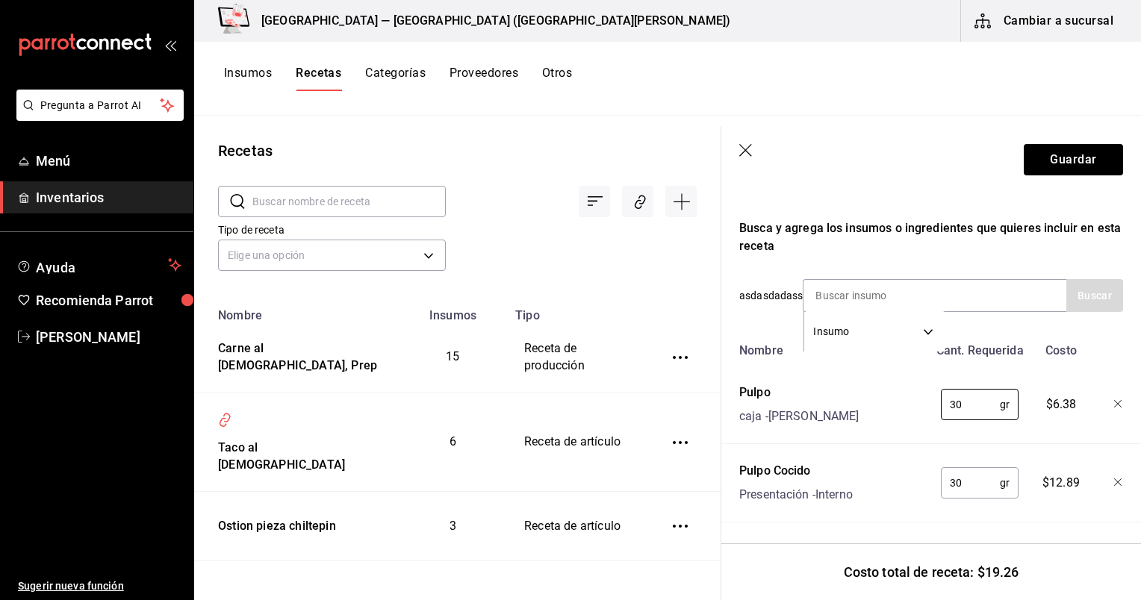
type input "30"
click at [580, 479] on icon "button" at bounding box center [1117, 482] width 7 height 7
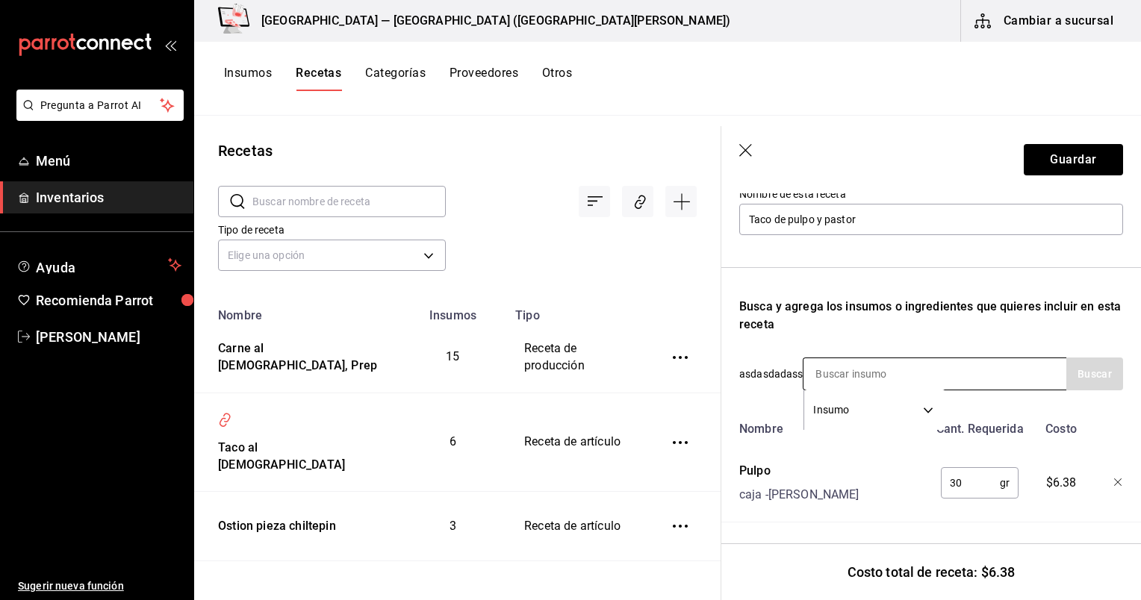
click at [580, 358] on input at bounding box center [878, 373] width 149 height 31
type input "aceite"
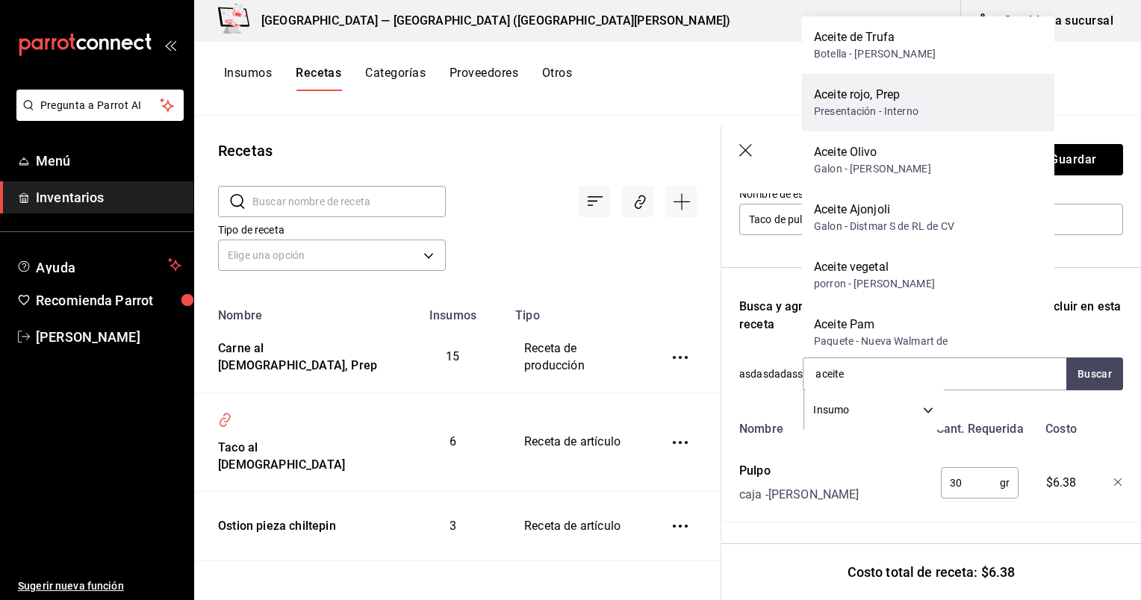
click at [580, 78] on div "Aceite rojo, Prep Presentación - Interno" at bounding box center [928, 103] width 252 height 58
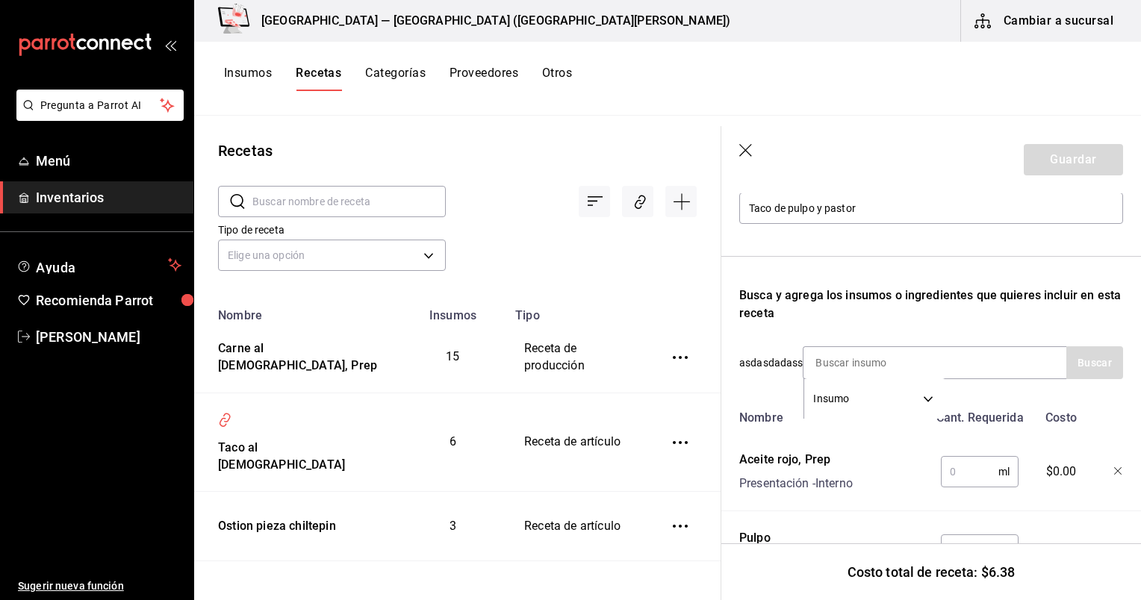
click at [580, 475] on input "text" at bounding box center [970, 472] width 58 height 30
type input "5"
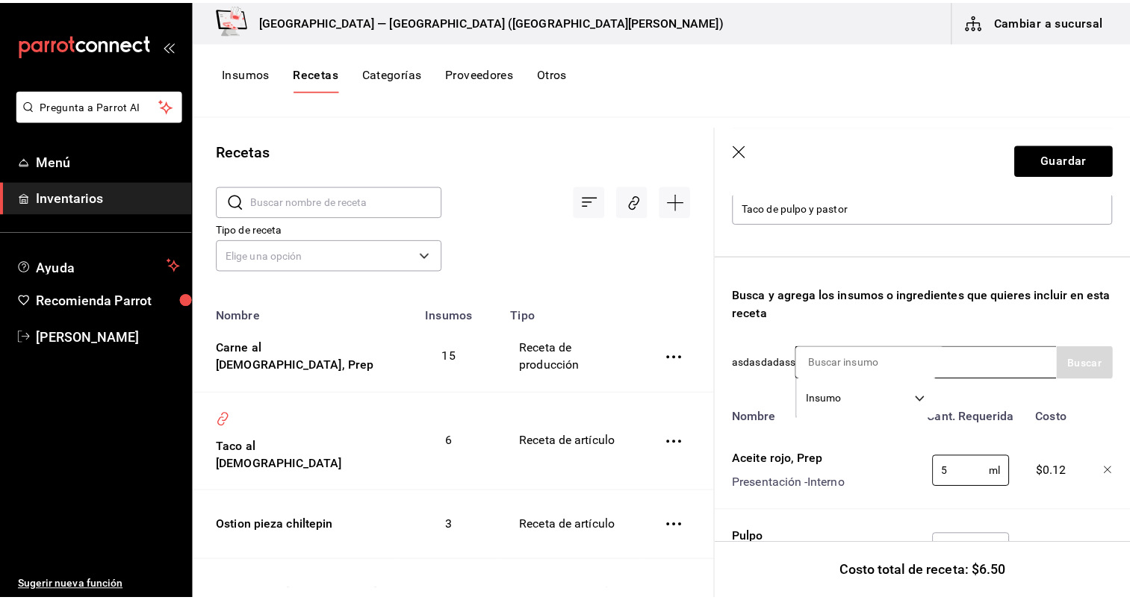
scroll to position [254, 0]
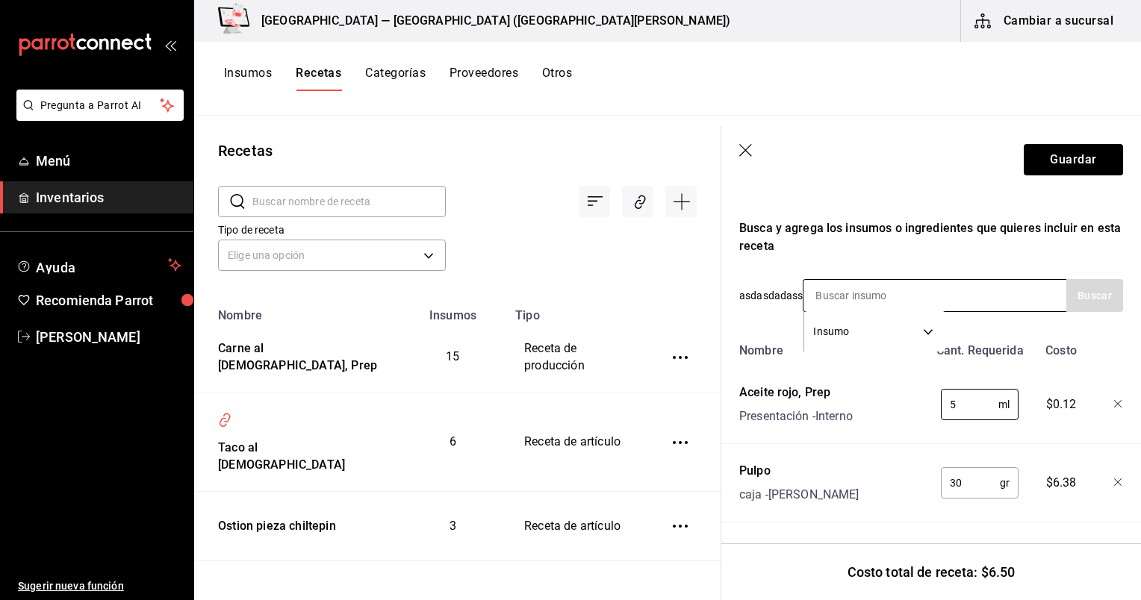
click at [580, 287] on input at bounding box center [878, 295] width 149 height 31
type input "carne"
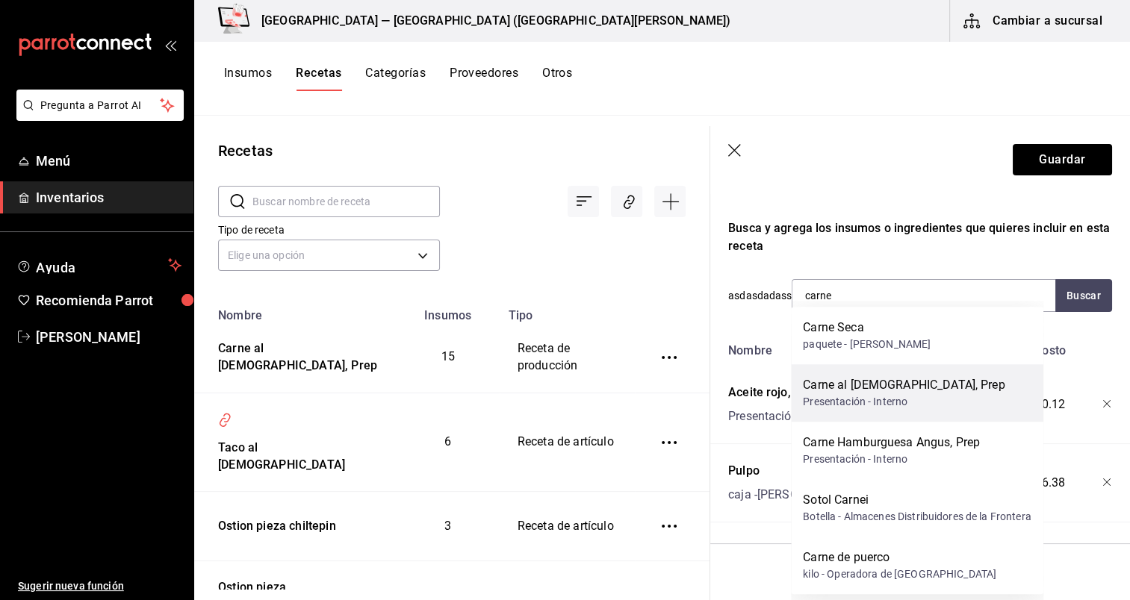
click at [580, 387] on div "Carne al [DEMOGRAPHIC_DATA], Prep Presentación - Interno" at bounding box center [917, 393] width 252 height 58
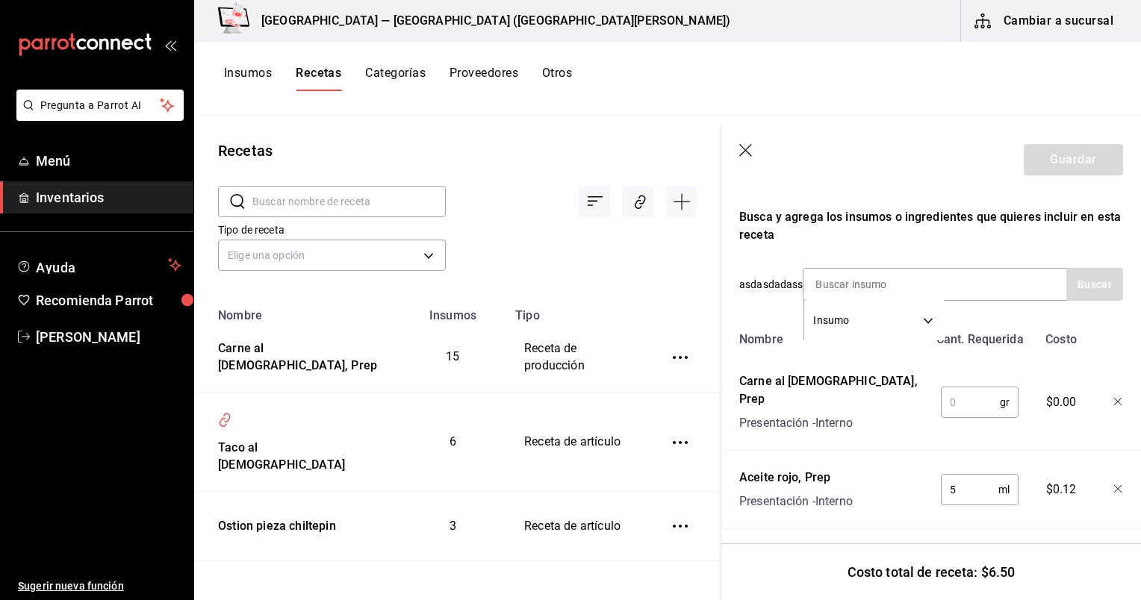
click at [580, 400] on input "text" at bounding box center [970, 403] width 59 height 30
type input "50"
click at [580, 288] on input at bounding box center [878, 284] width 149 height 31
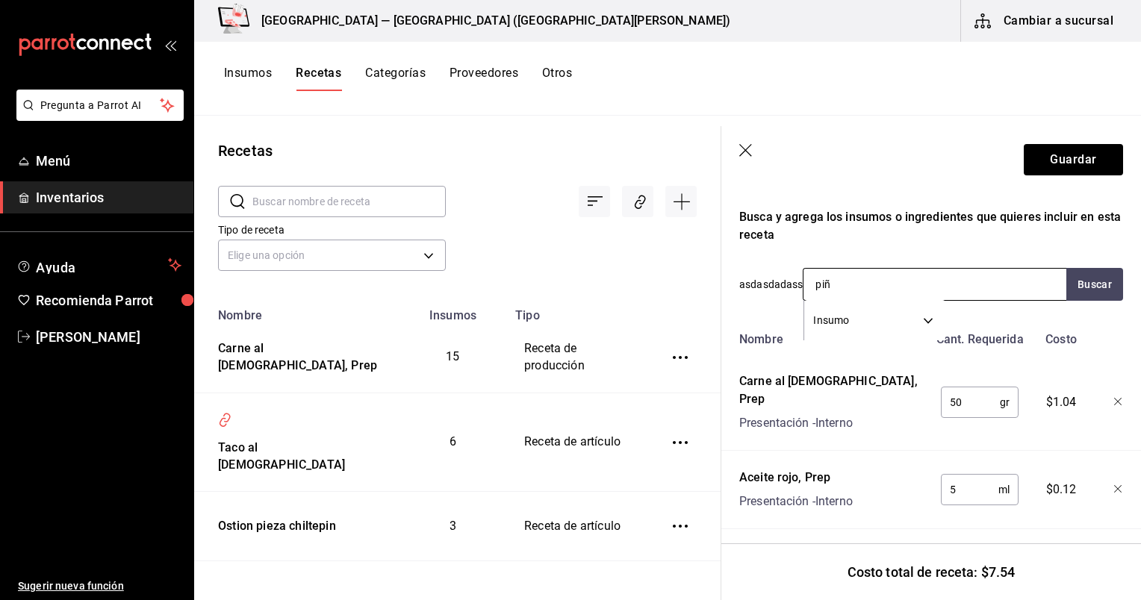
type input "piña"
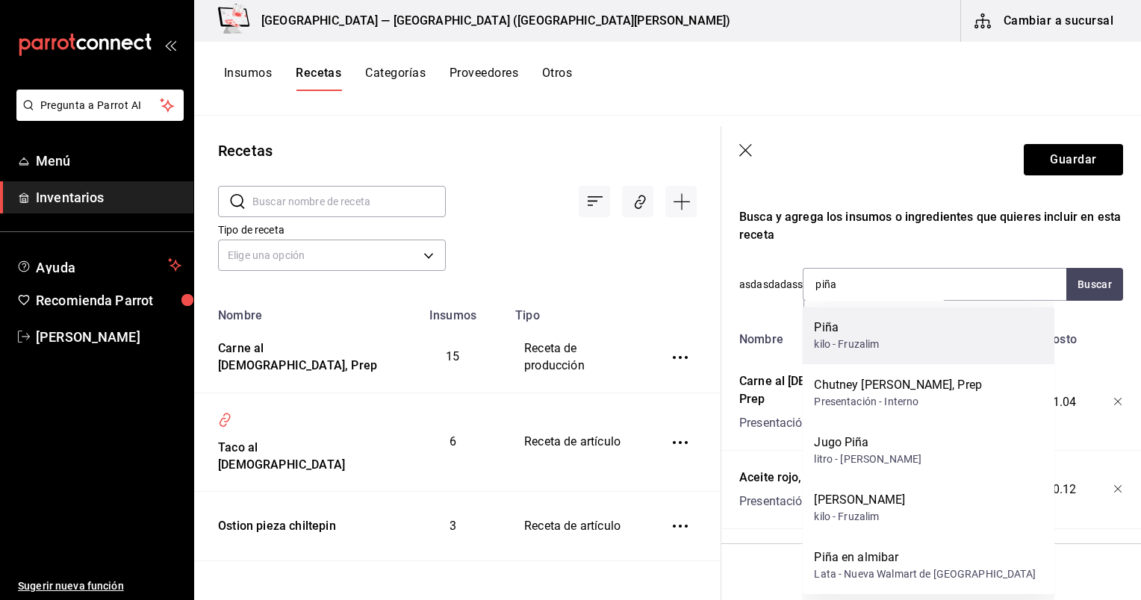
click at [580, 335] on div "Piña kilo - Fruzalim" at bounding box center [928, 336] width 252 height 58
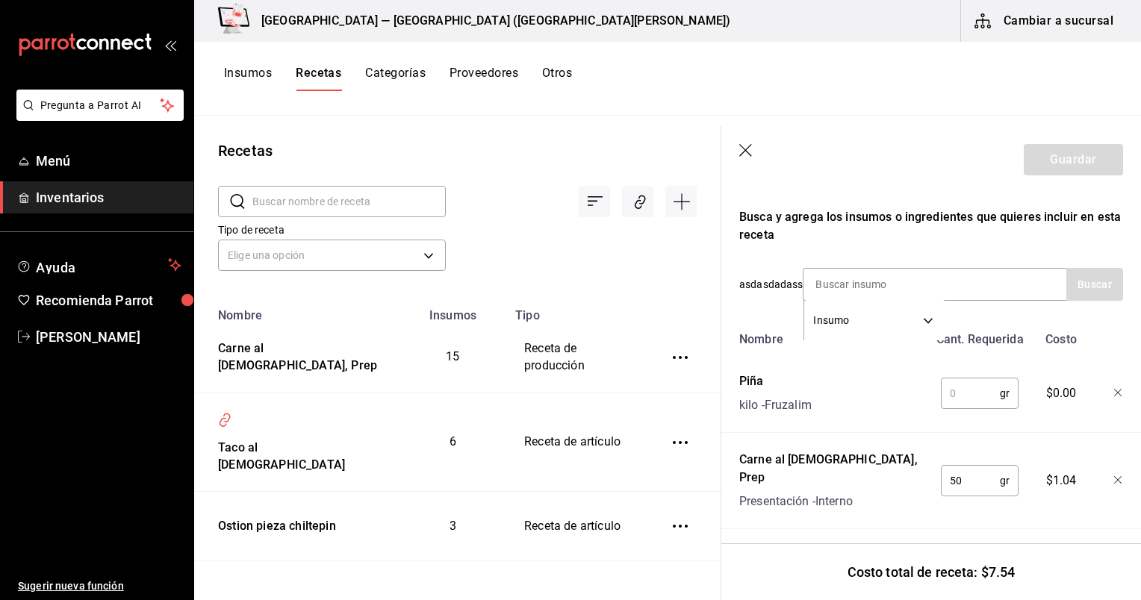
click at [580, 390] on input "text" at bounding box center [970, 394] width 59 height 30
type input "15"
click at [580, 292] on div "Insumo SUPPLY" at bounding box center [935, 284] width 264 height 33
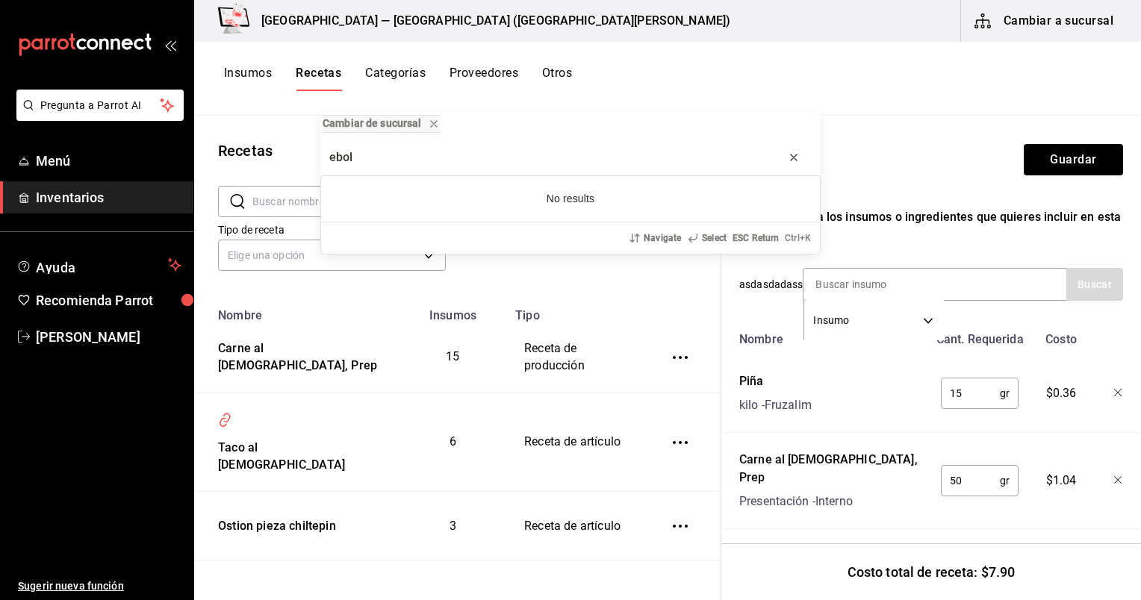
type input "ebol"
click at [580, 158] on icon "progress bar" at bounding box center [794, 158] width 12 height 12
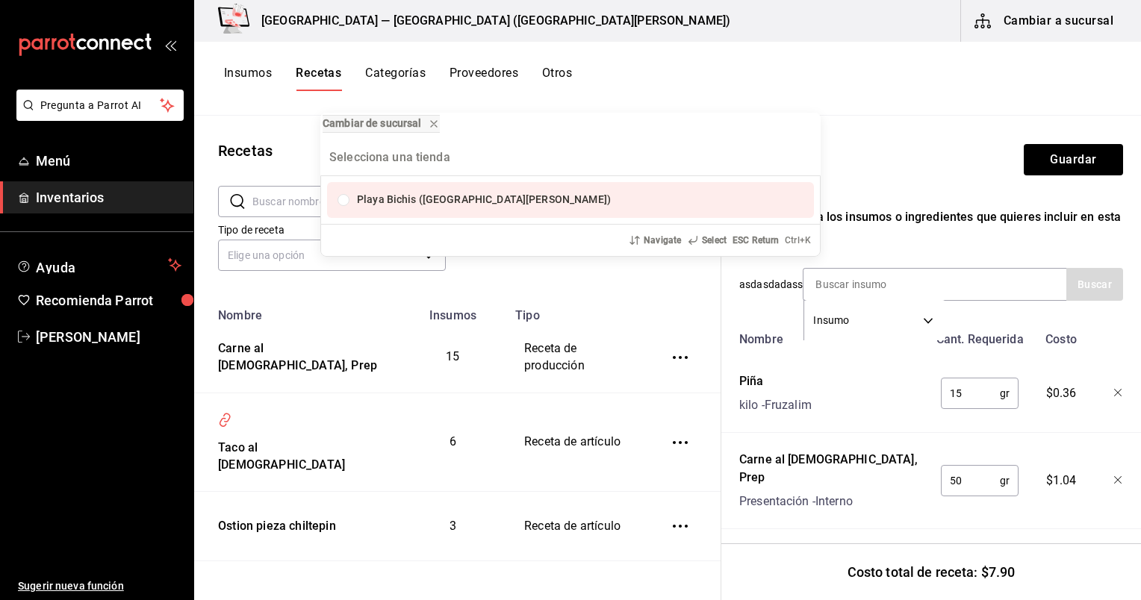
click at [580, 310] on div "Cambiar de sucursal [GEOGRAPHIC_DATA] ([GEOGRAPHIC_DATA][PERSON_NAME]) Navigate…" at bounding box center [570, 300] width 1141 height 600
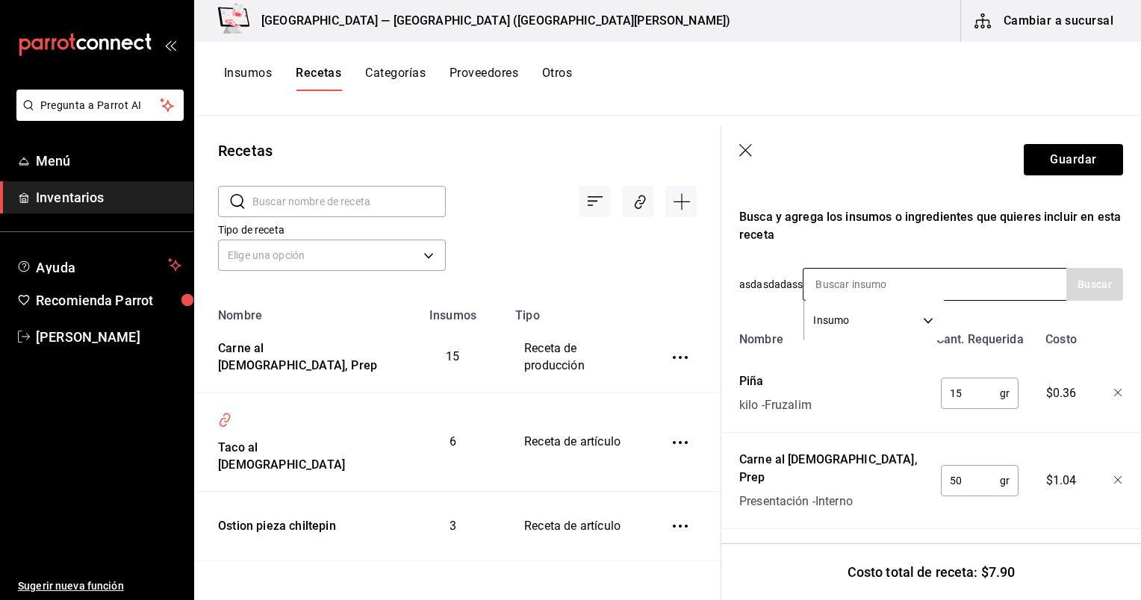
click at [580, 282] on input at bounding box center [878, 284] width 149 height 31
type input "cebolla"
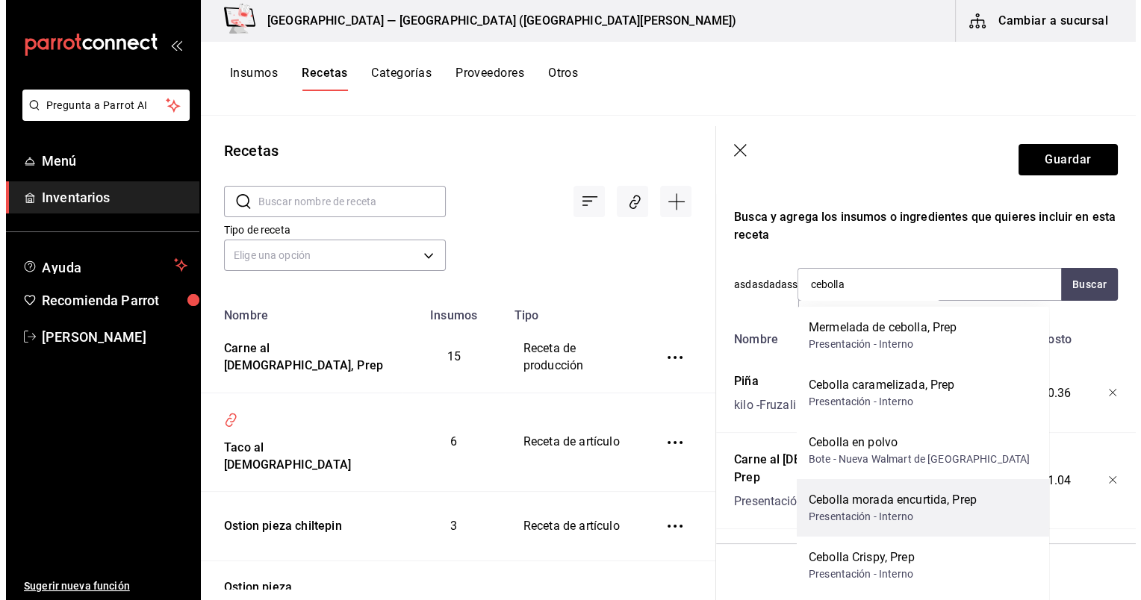
scroll to position [78, 0]
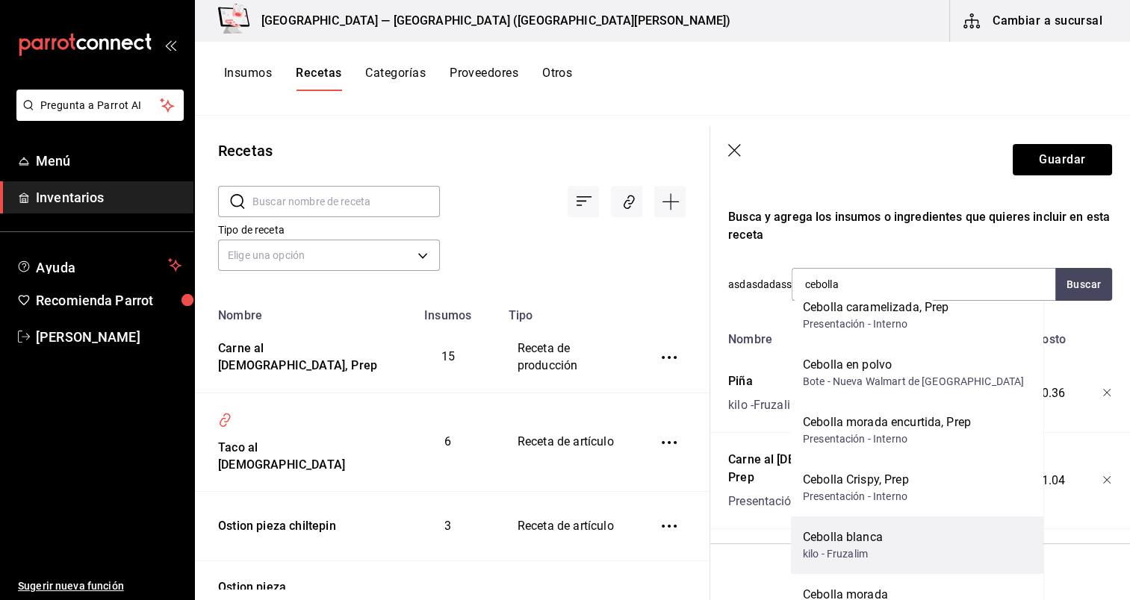
click at [580, 538] on div "Cebolla blanca kilo - Fruzalim" at bounding box center [917, 546] width 252 height 58
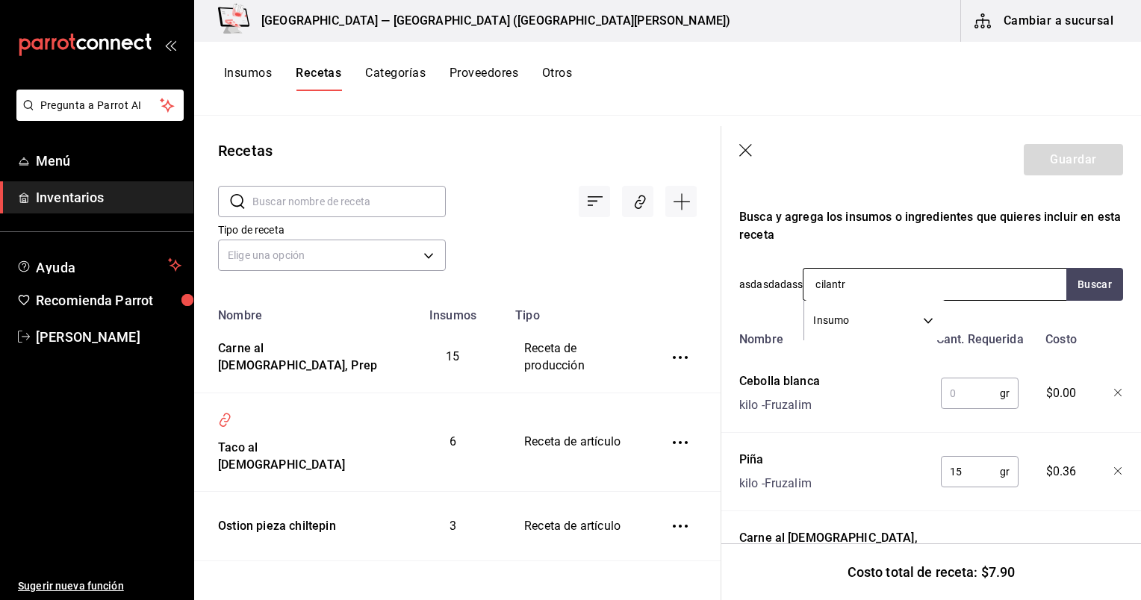
type input "cilantro"
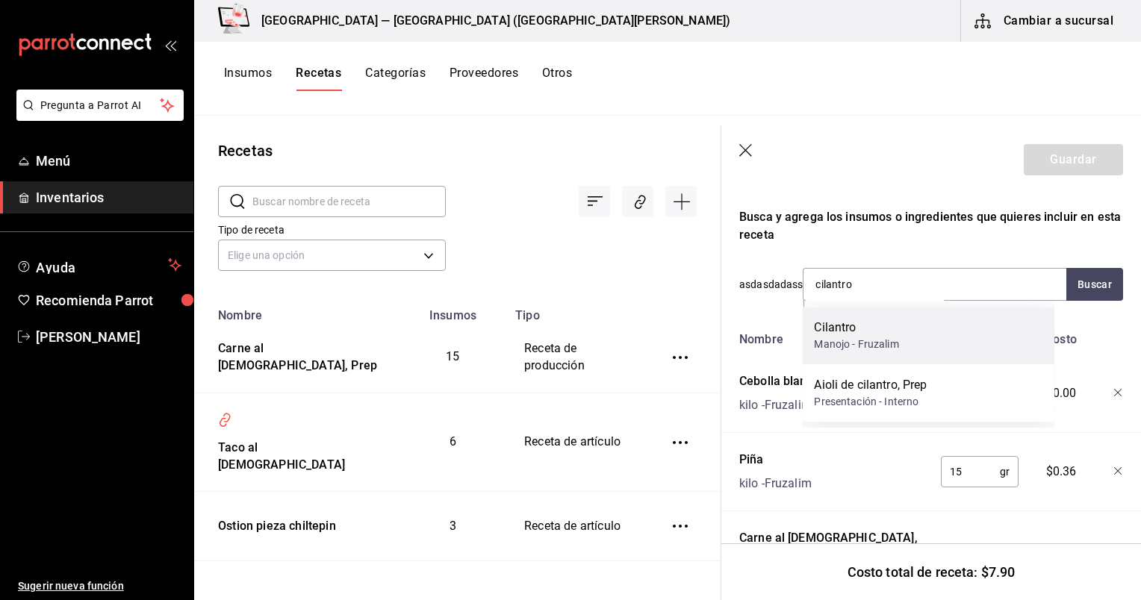
click at [580, 349] on div "Cilantro Manojo - Fruzalim" at bounding box center [928, 336] width 252 height 58
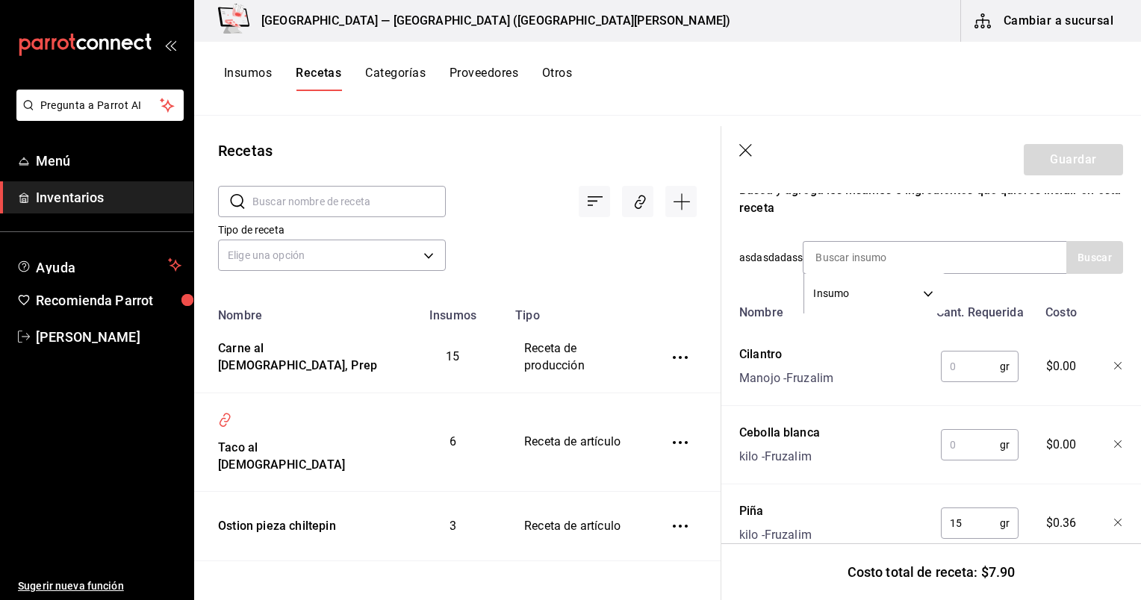
scroll to position [284, 0]
click at [580, 462] on div "gr ​" at bounding box center [977, 439] width 98 height 48
click at [580, 447] on input "text" at bounding box center [970, 442] width 59 height 30
type input "3"
click at [580, 370] on input "text" at bounding box center [970, 364] width 59 height 30
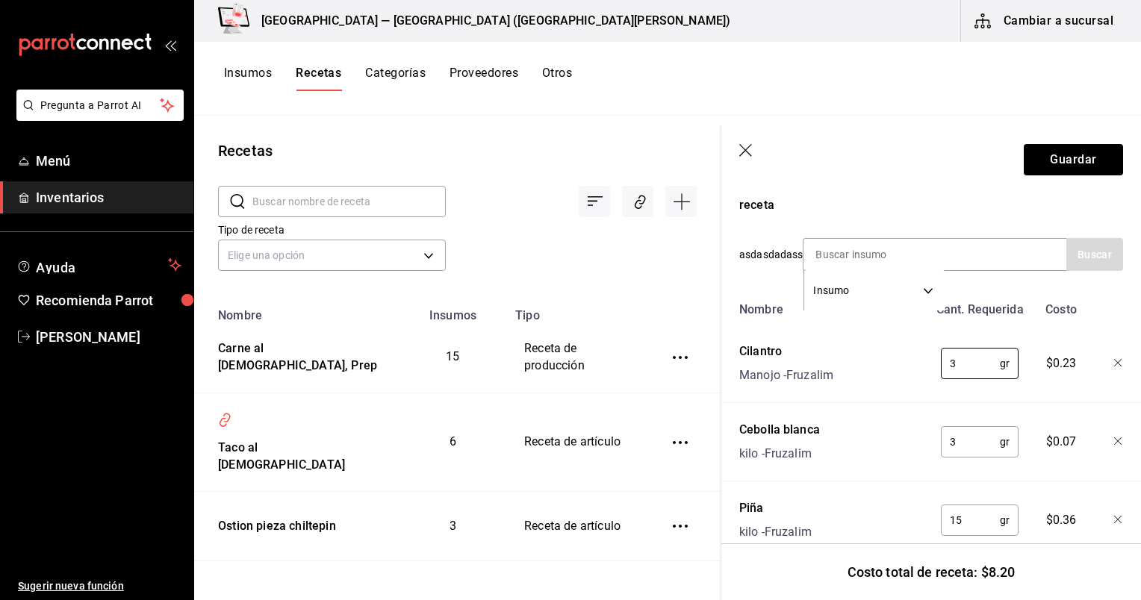
type input "3"
click at [580, 248] on input at bounding box center [878, 254] width 149 height 31
type input "salsa ver"
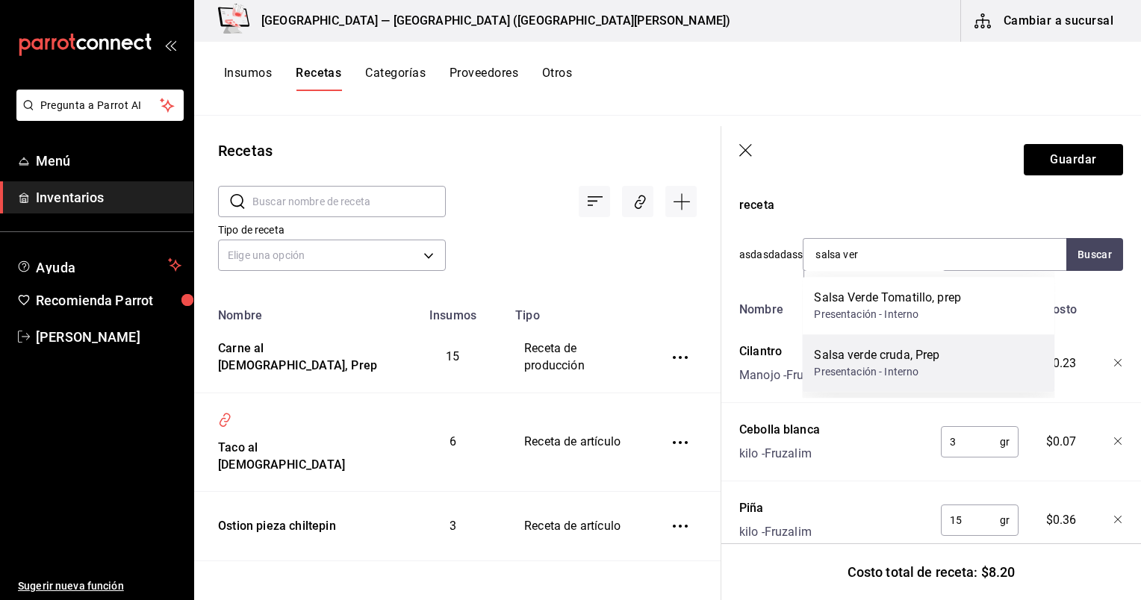
click at [580, 350] on div "Salsa verde cruda, Prep Presentación - Interno" at bounding box center [928, 364] width 252 height 58
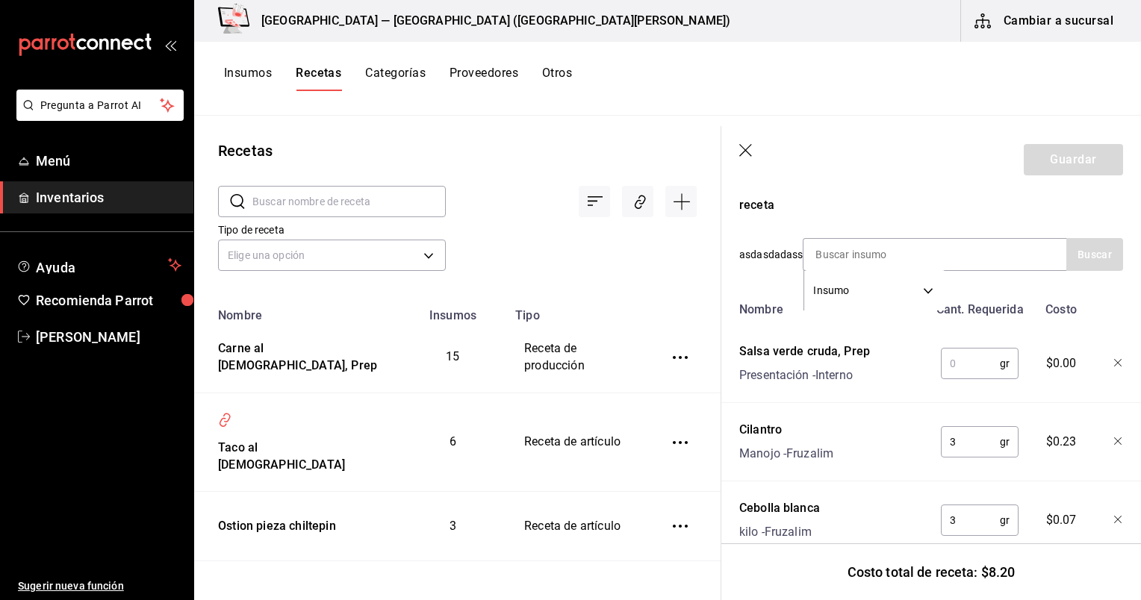
click at [580, 376] on input "text" at bounding box center [970, 364] width 59 height 30
type input "30"
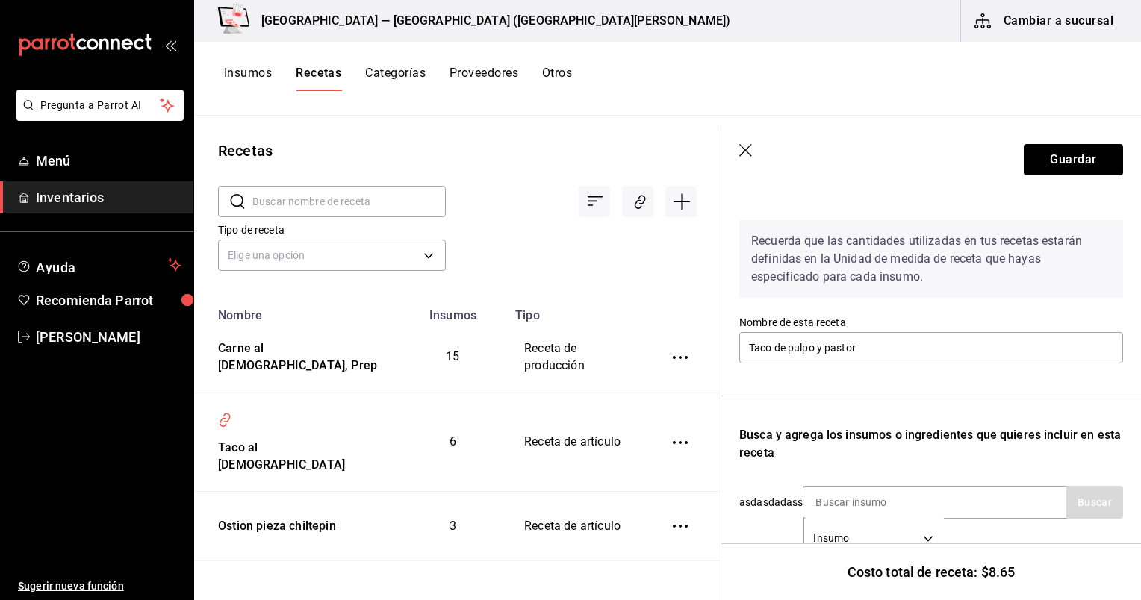
scroll to position [36, 0]
click at [580, 163] on button "Guardar" at bounding box center [1073, 159] width 99 height 31
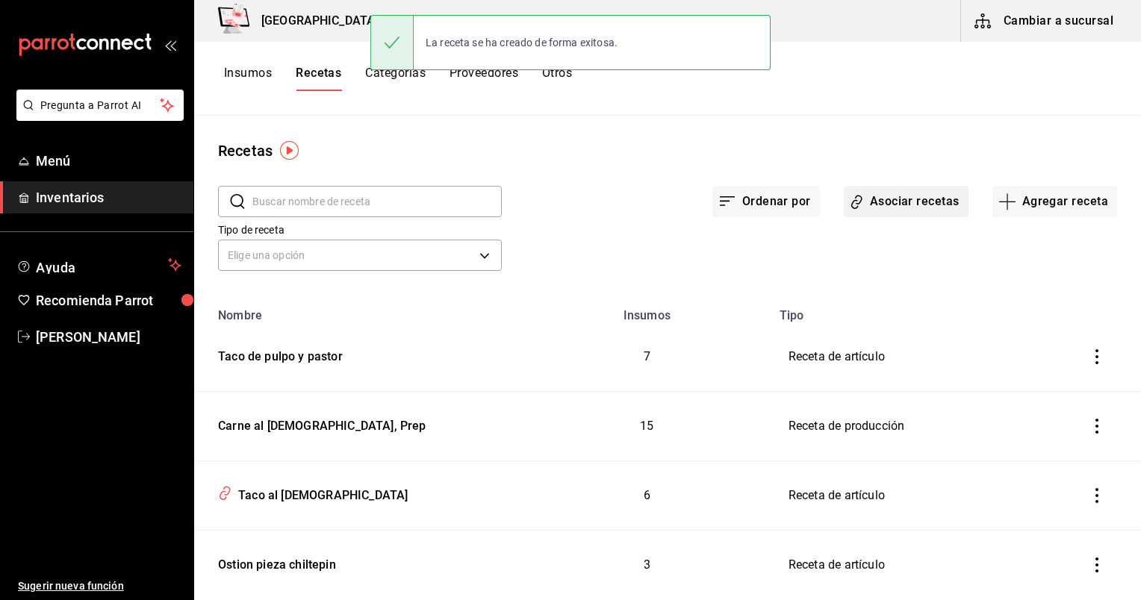
click at [580, 199] on button "Asociar recetas" at bounding box center [906, 201] width 125 height 31
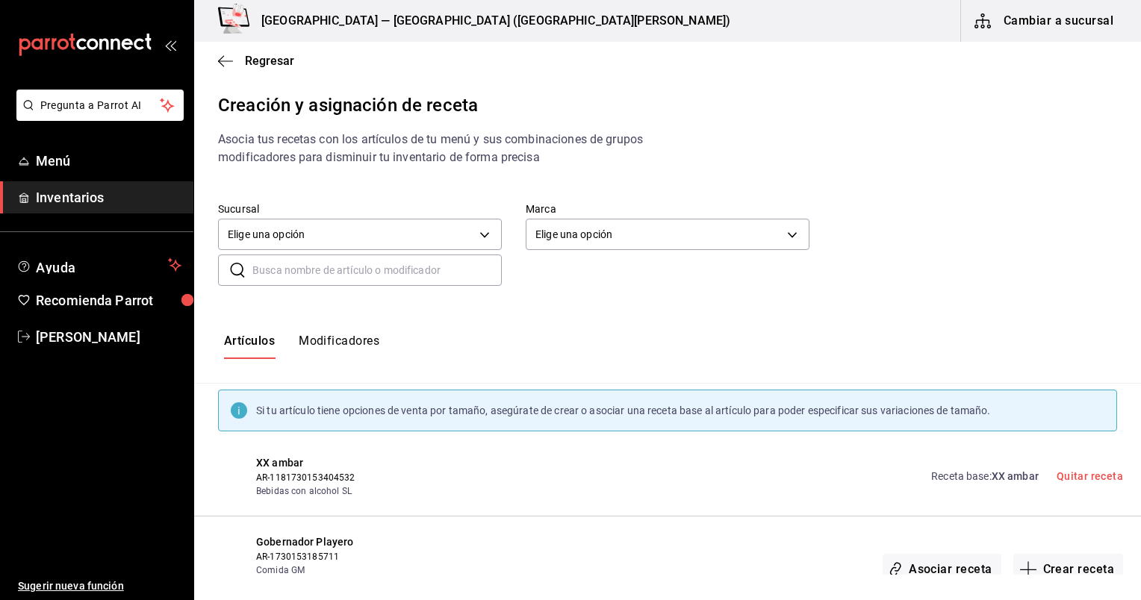
click at [348, 275] on input "text" at bounding box center [376, 270] width 249 height 30
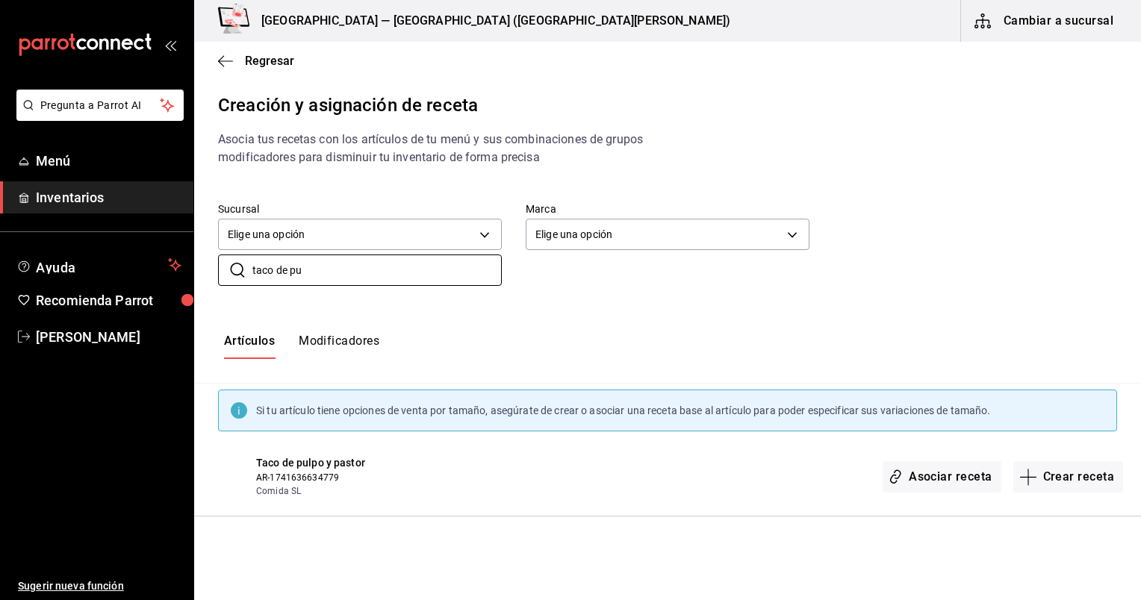
type input "taco de pu"
click at [580, 493] on div "Asociar receta Crear receta" at bounding box center [1003, 477] width 240 height 43
click at [580, 479] on button "Asociar receta" at bounding box center [942, 477] width 118 height 31
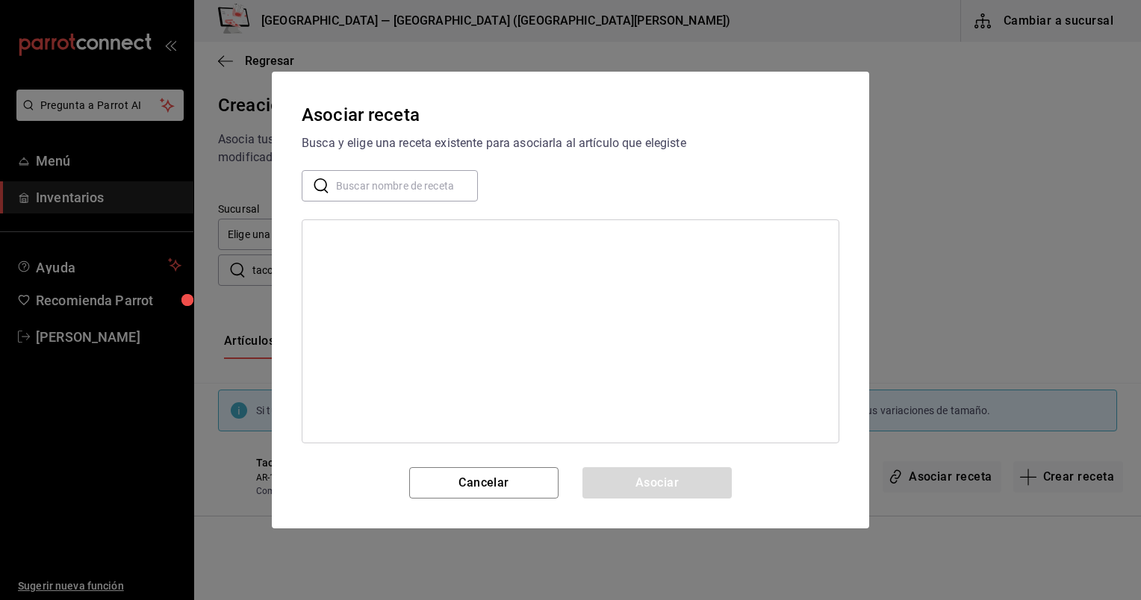
click at [417, 183] on input "text" at bounding box center [407, 186] width 142 height 30
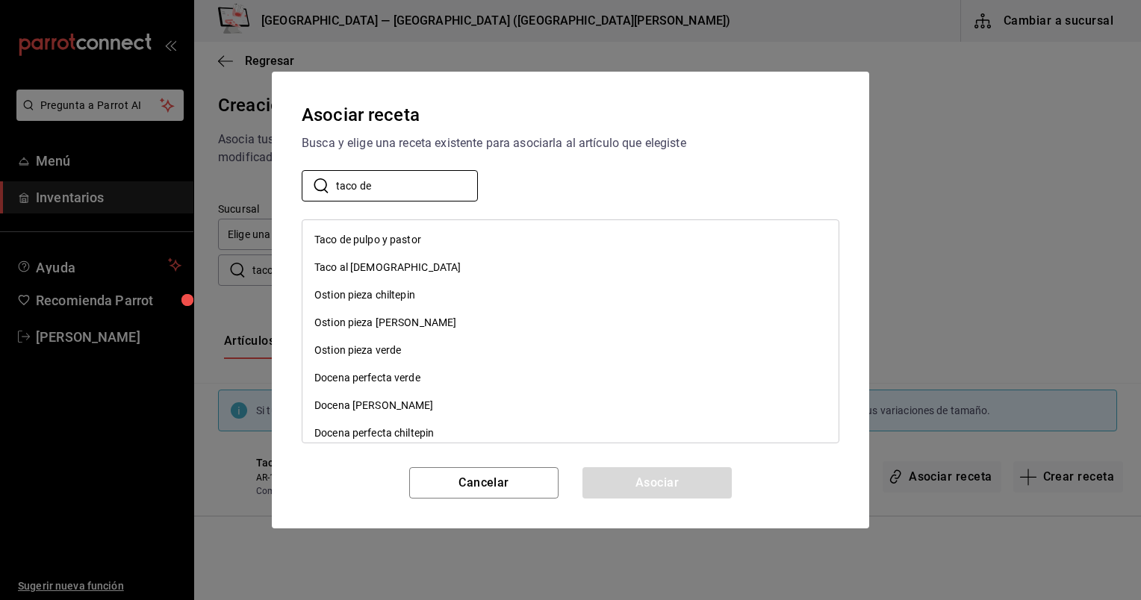
type input "taco de"
click at [487, 184] on div "​ taco de ​" at bounding box center [571, 185] width 538 height 31
click at [497, 247] on div "Taco de pulpo y pastor" at bounding box center [570, 240] width 536 height 28
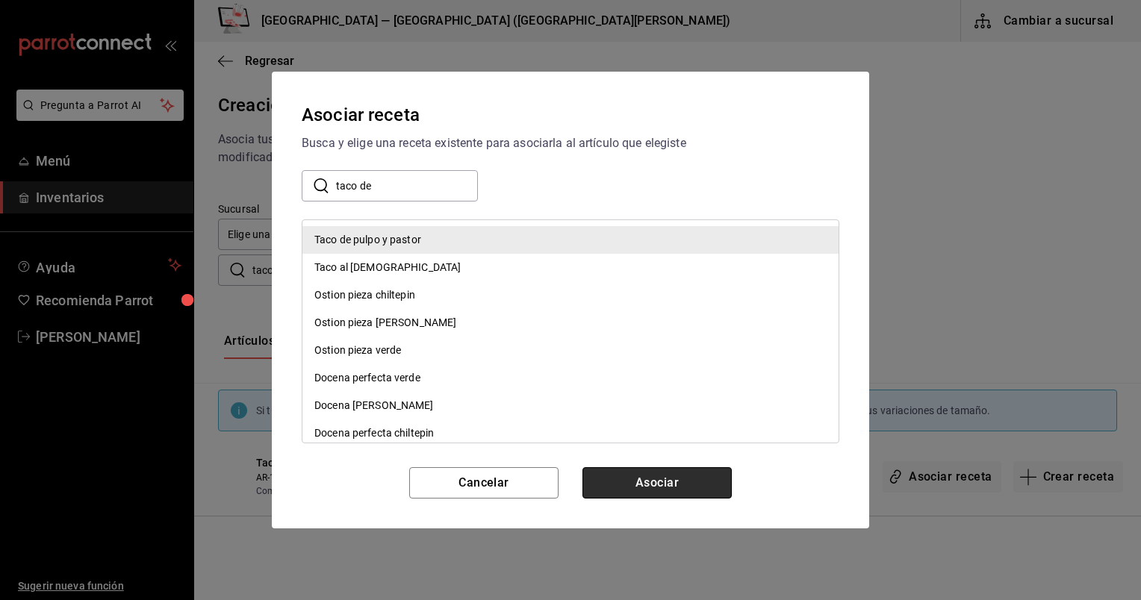
click at [580, 484] on button "Asociar" at bounding box center [656, 482] width 149 height 31
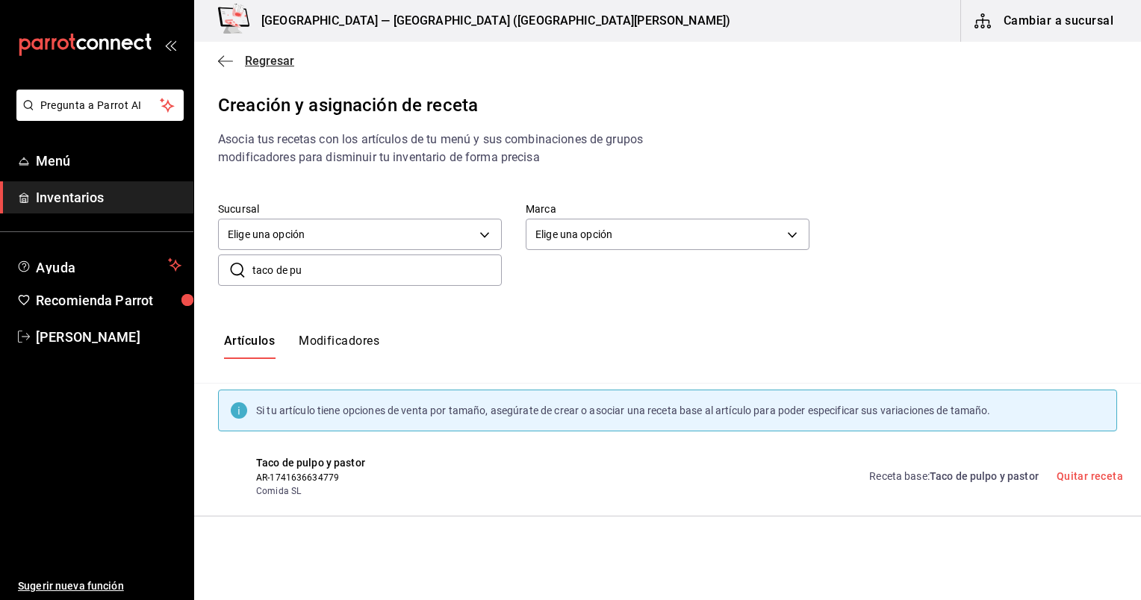
click at [224, 57] on icon "button" at bounding box center [225, 61] width 15 height 13
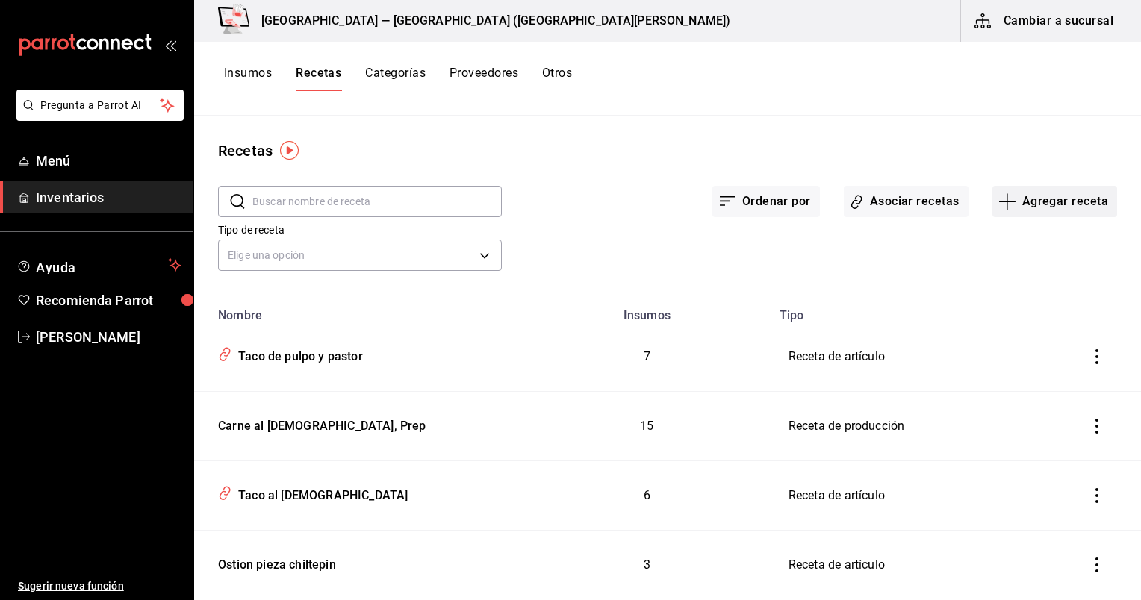
click at [580, 207] on button "Agregar receta" at bounding box center [1054, 201] width 125 height 31
click at [580, 227] on li "Receta" at bounding box center [1044, 243] width 149 height 40
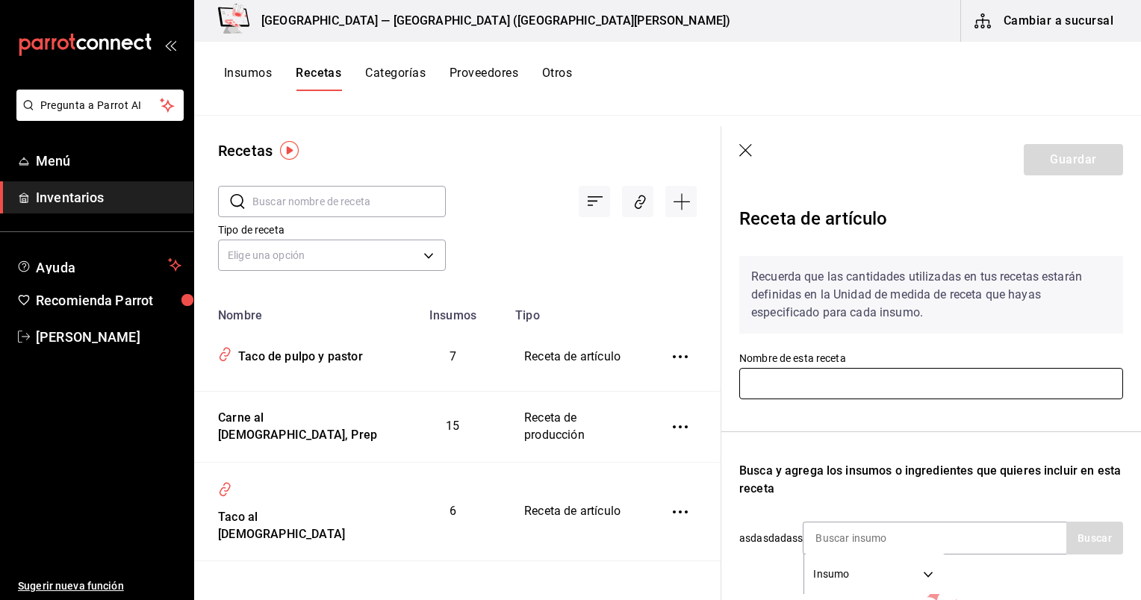
click at [580, 377] on input "text" at bounding box center [931, 383] width 384 height 31
paste input "Taco de alambre con camarones"
type input "Taco de alambre con camarones"
